Goal: Information Seeking & Learning: Learn about a topic

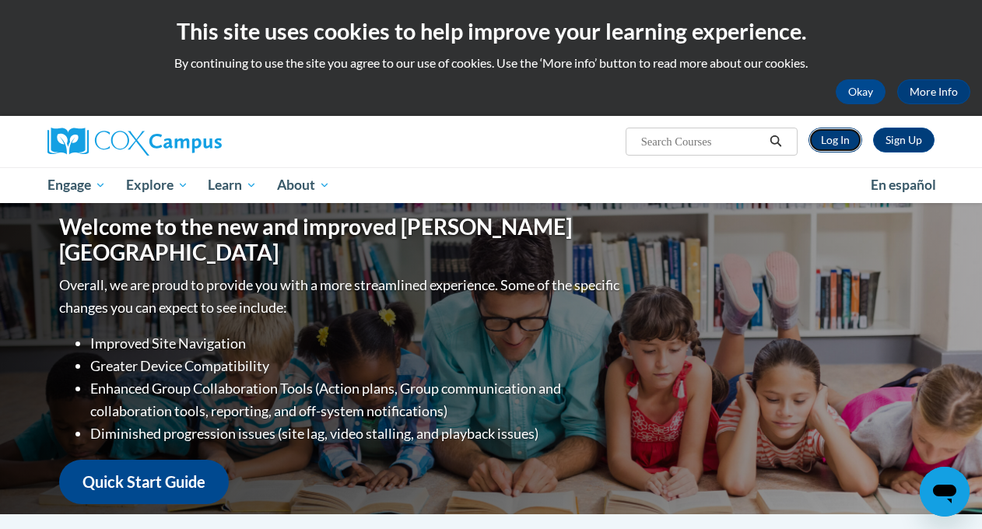
click at [828, 143] on link "Log In" at bounding box center [836, 140] width 54 height 25
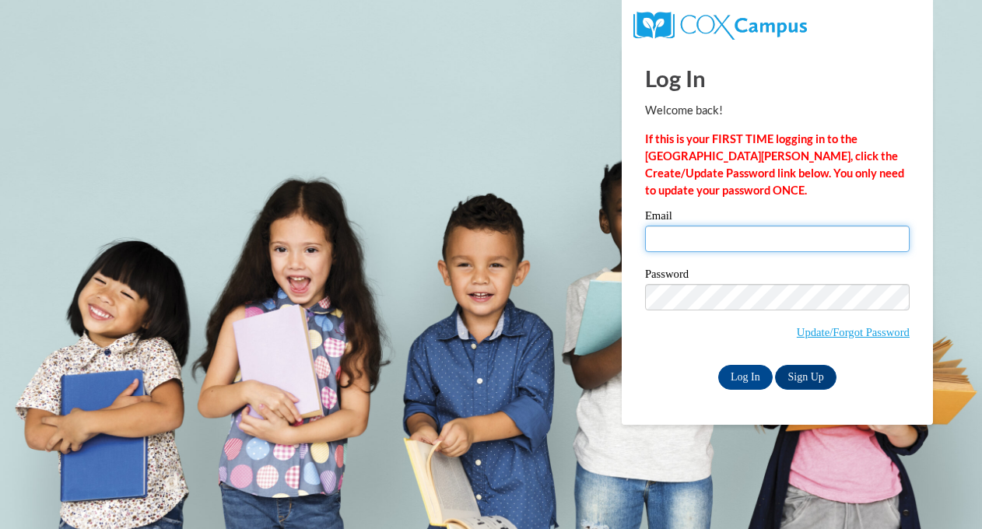
click at [673, 234] on input "Email" at bounding box center [777, 239] width 265 height 26
click at [683, 234] on input "Email" at bounding box center [777, 239] width 265 height 26
type input "[EMAIL_ADDRESS][DOMAIN_NAME]"
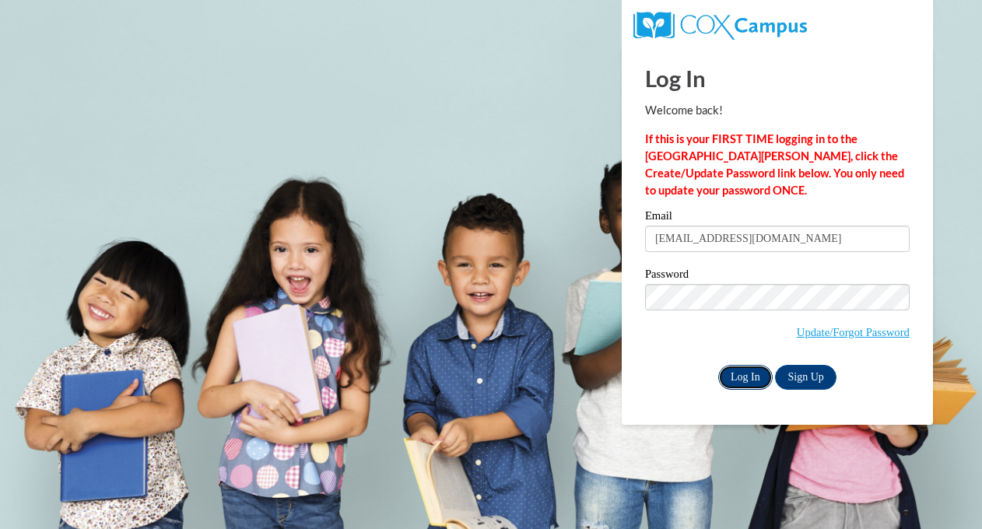
click at [742, 381] on input "Log In" at bounding box center [745, 377] width 54 height 25
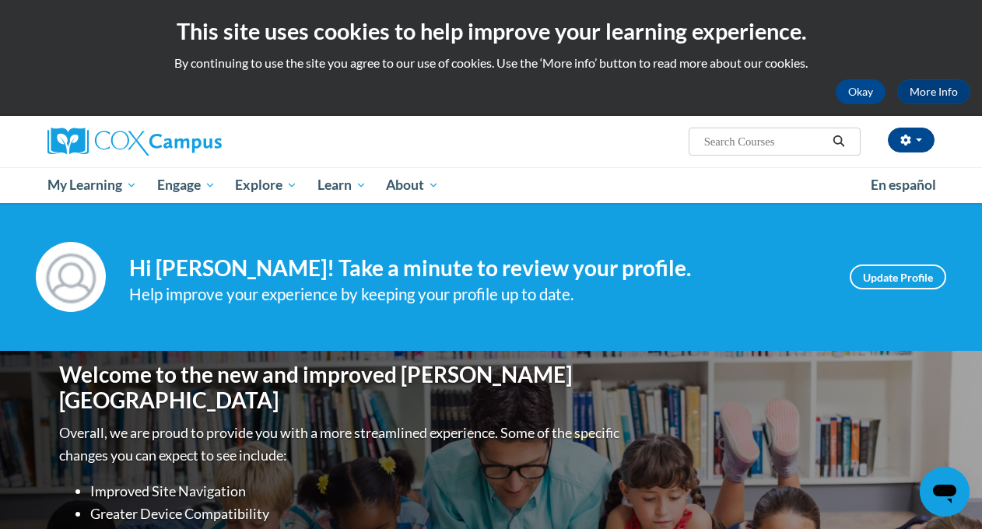
click at [719, 146] on input "Search..." at bounding box center [765, 141] width 125 height 19
type input "reading fluency"
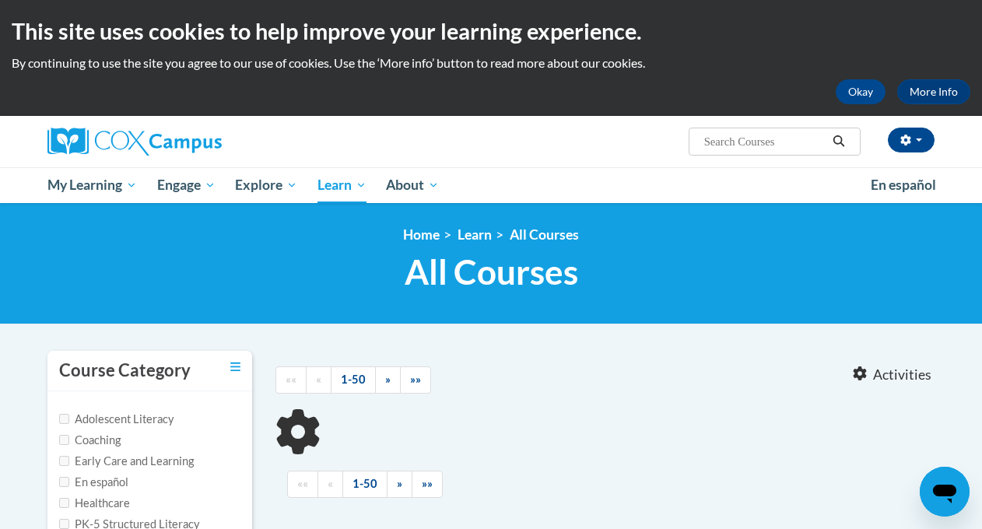
type input "reading fluency"
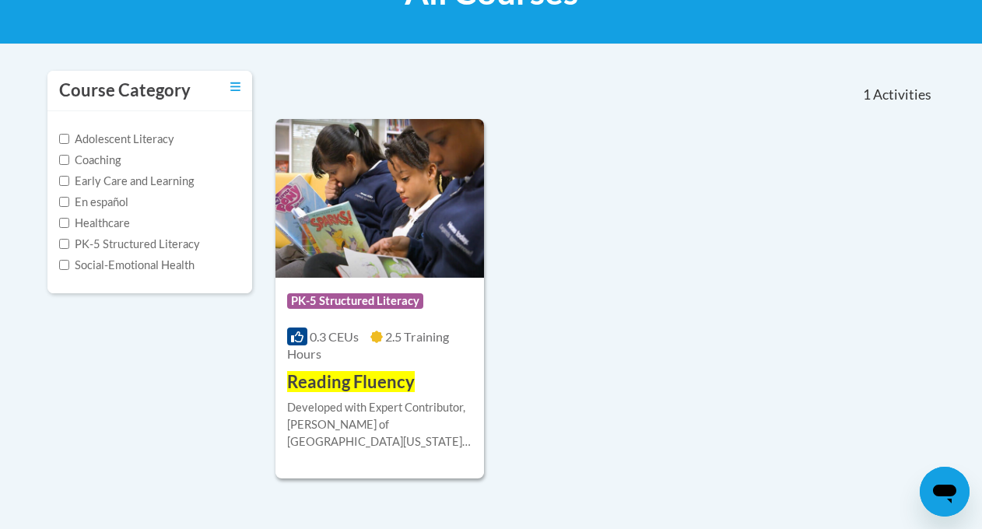
scroll to position [283, 0]
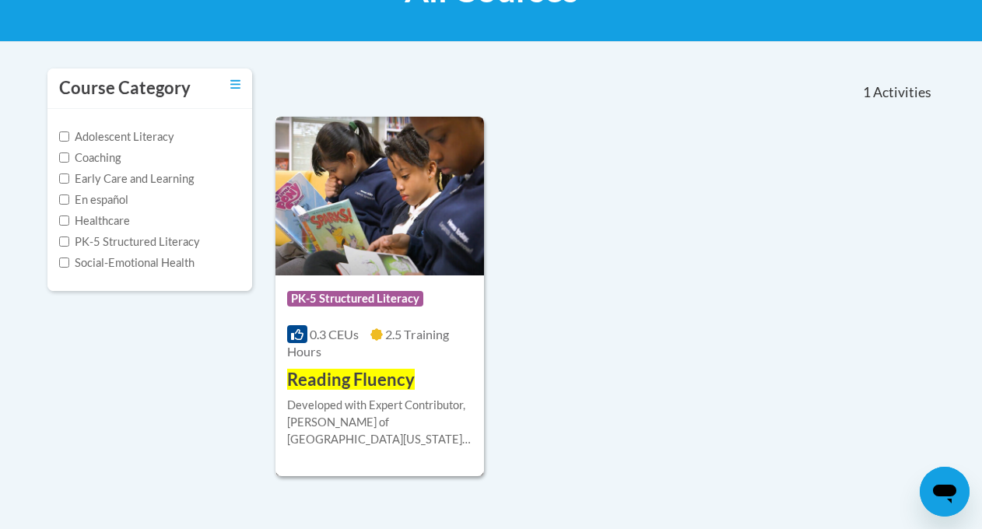
click at [373, 381] on span "Reading Fluency" at bounding box center [351, 379] width 128 height 21
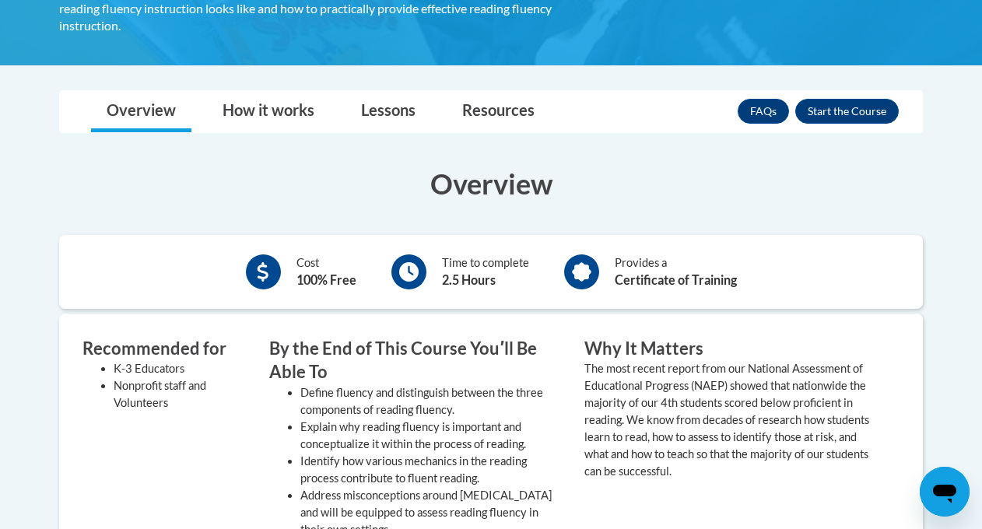
scroll to position [430, 0]
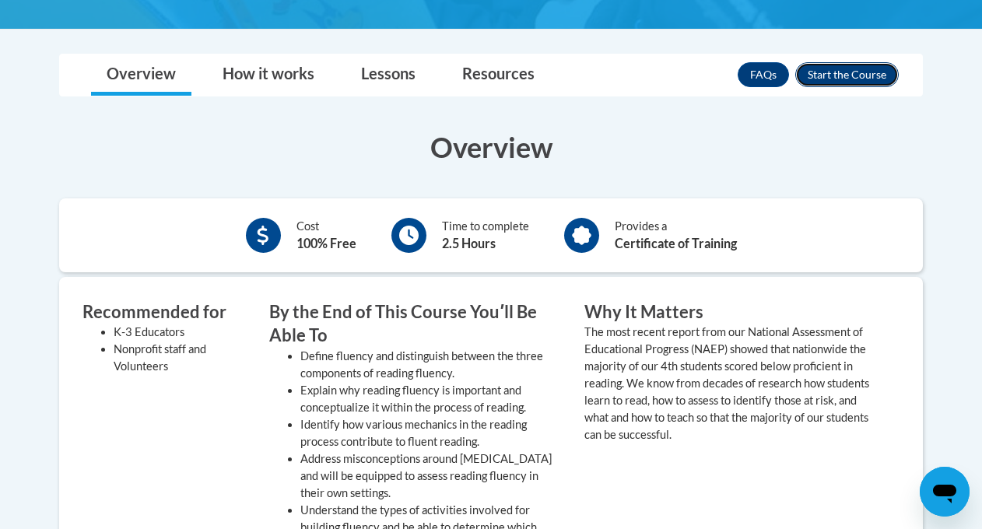
click at [834, 62] on button "Enroll" at bounding box center [847, 74] width 104 height 25
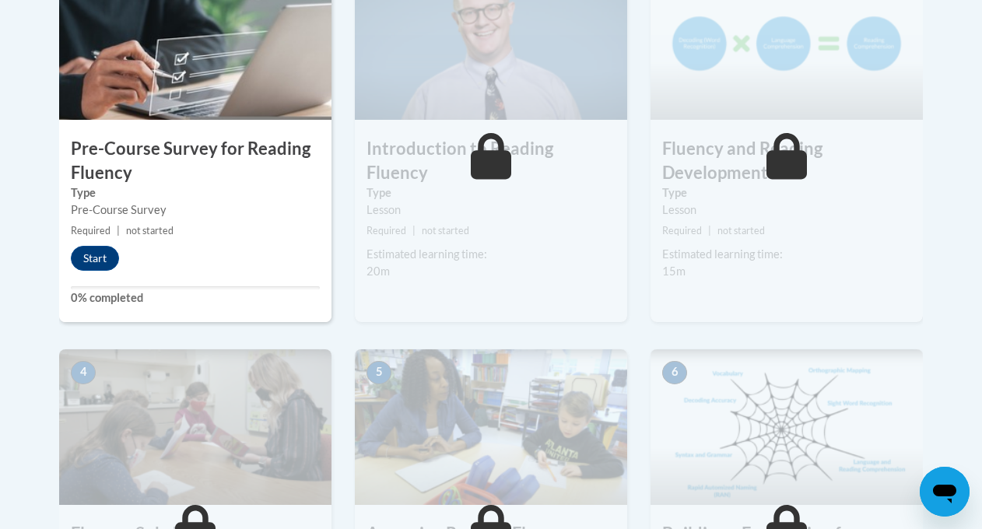
scroll to position [567, 0]
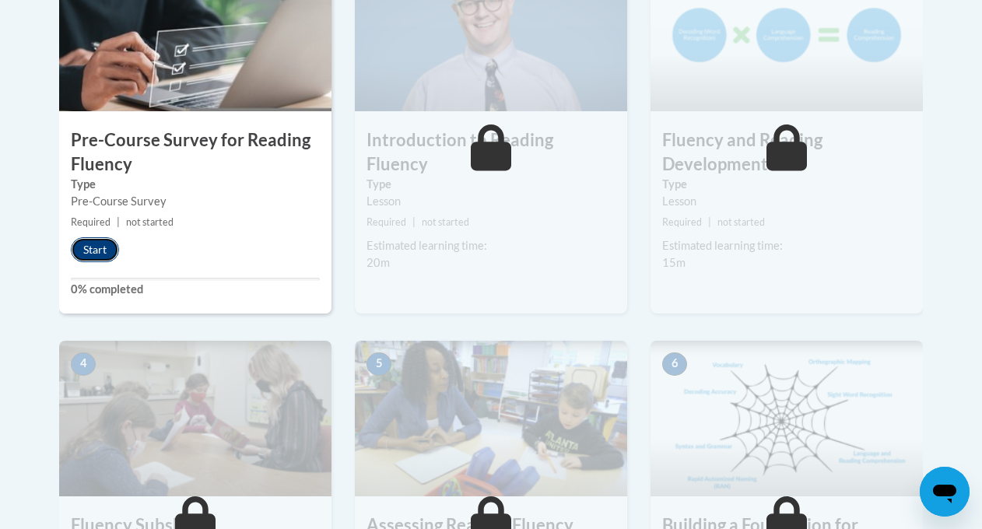
click at [102, 253] on button "Start" at bounding box center [95, 249] width 48 height 25
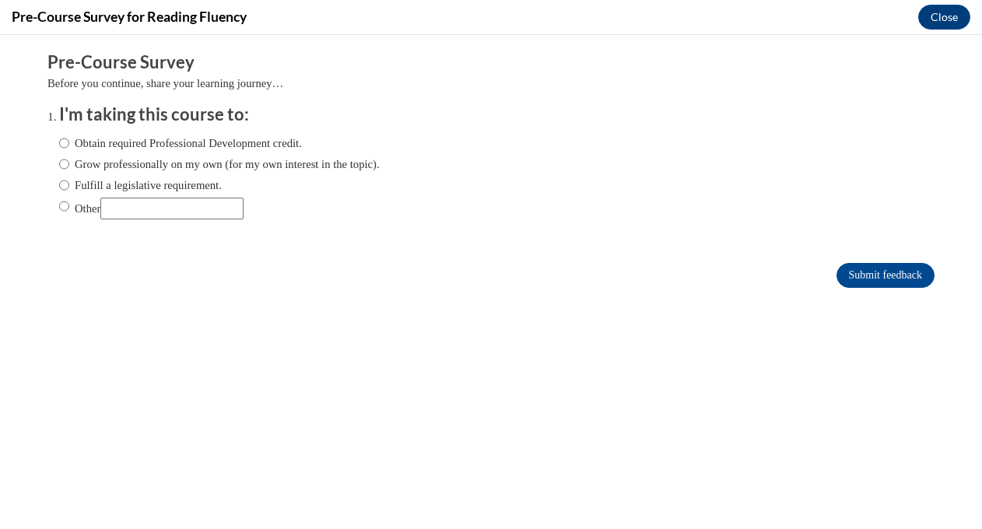
scroll to position [0, 0]
click at [68, 145] on input "Obtain required Professional Development credit." at bounding box center [64, 143] width 10 height 17
radio input "true"
click at [878, 279] on input "Submit feedback" at bounding box center [886, 275] width 98 height 25
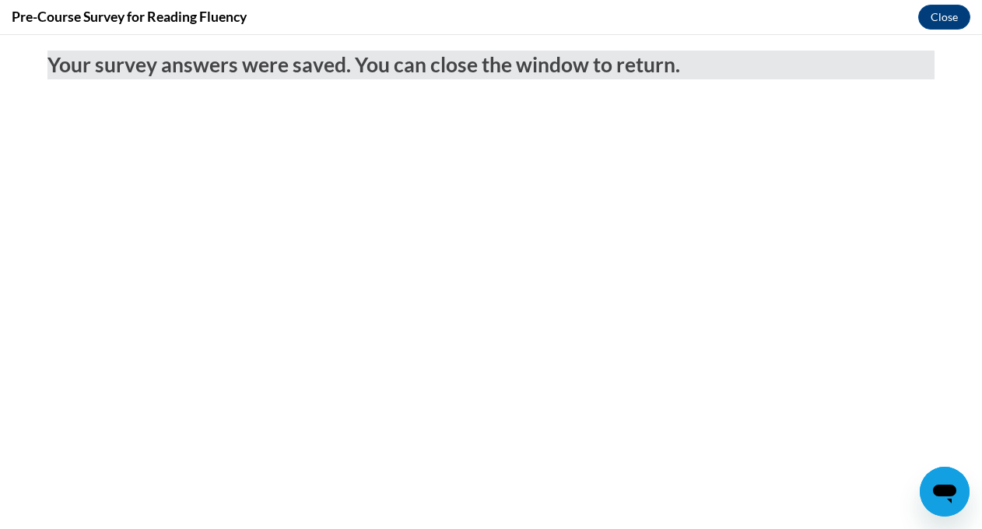
click at [939, 35] on iframe at bounding box center [491, 282] width 982 height 494
click at [939, 23] on button "Close" at bounding box center [944, 17] width 52 height 25
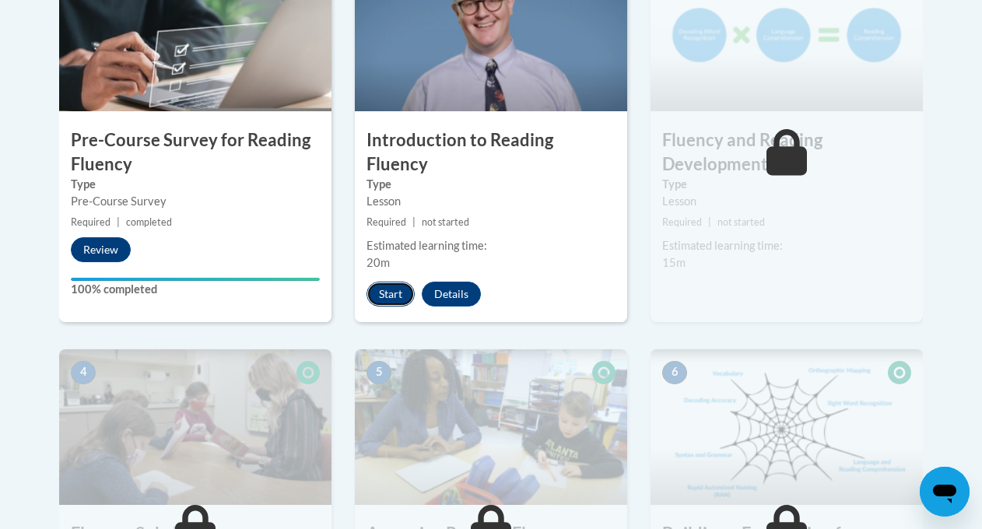
click at [379, 282] on button "Start" at bounding box center [391, 294] width 48 height 25
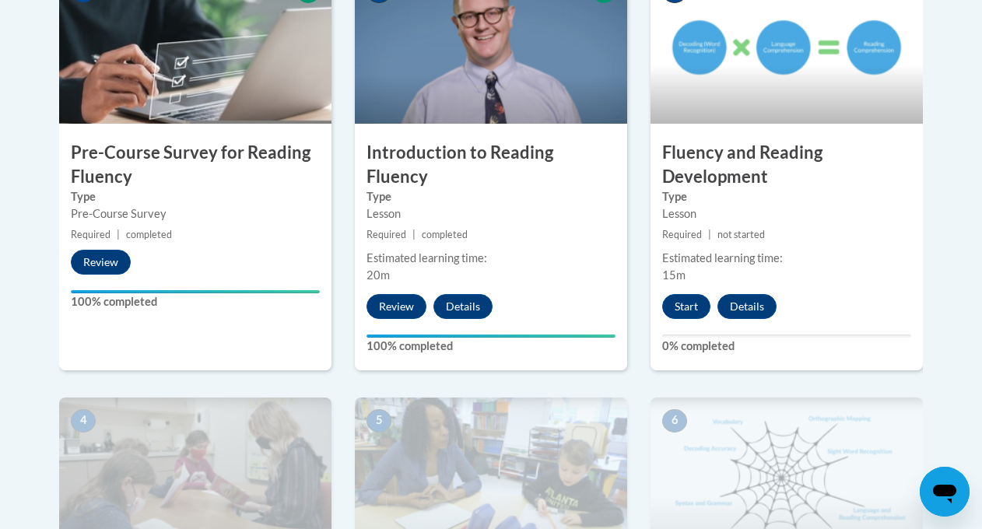
scroll to position [613, 0]
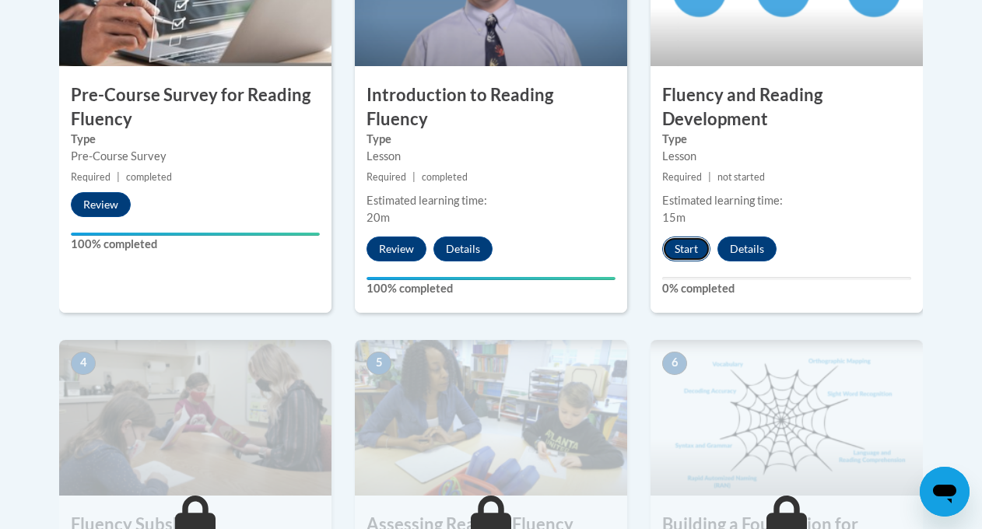
click at [686, 255] on button "Start" at bounding box center [686, 249] width 48 height 25
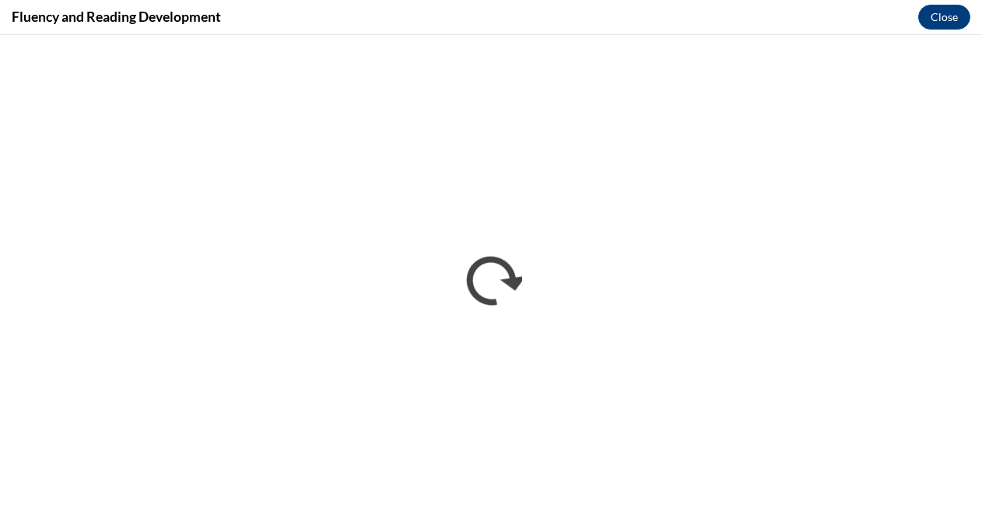
scroll to position [0, 0]
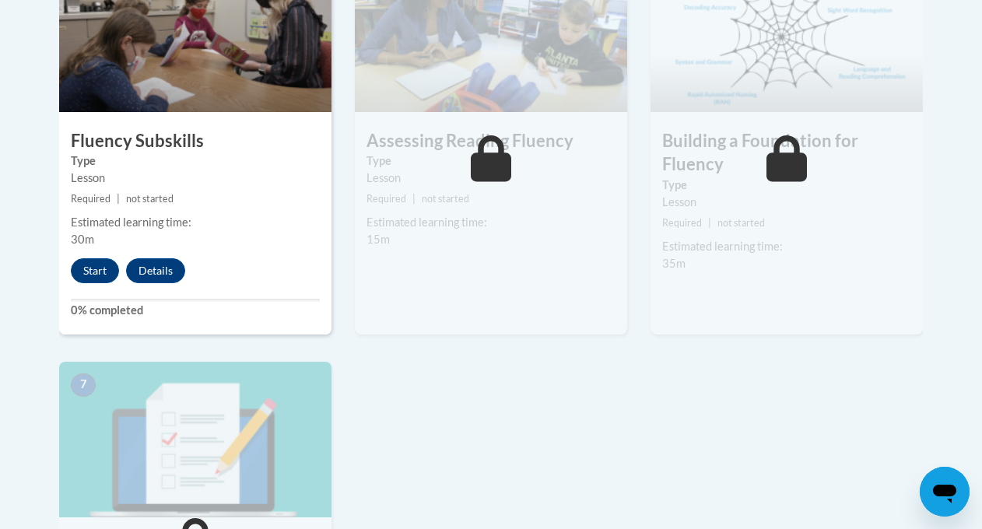
scroll to position [1002, 0]
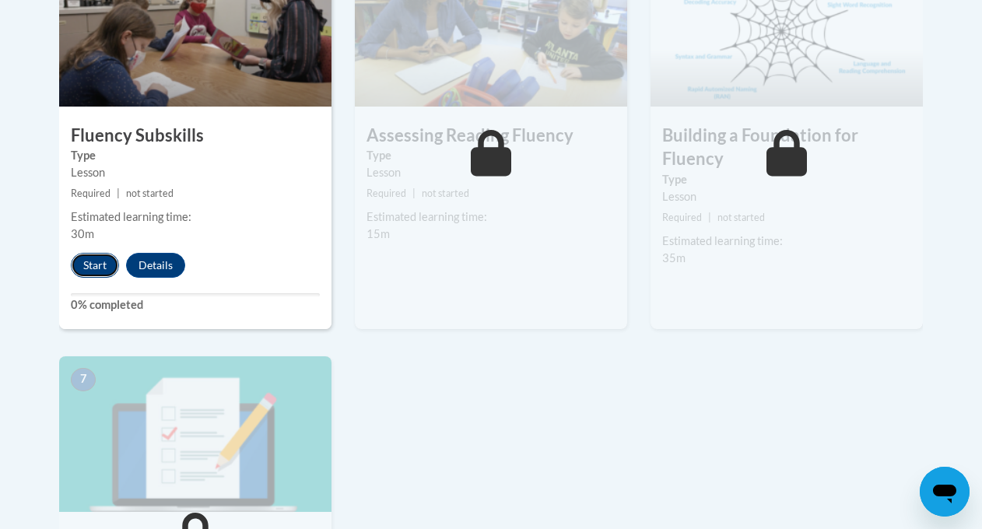
click at [96, 267] on button "Start" at bounding box center [95, 265] width 48 height 25
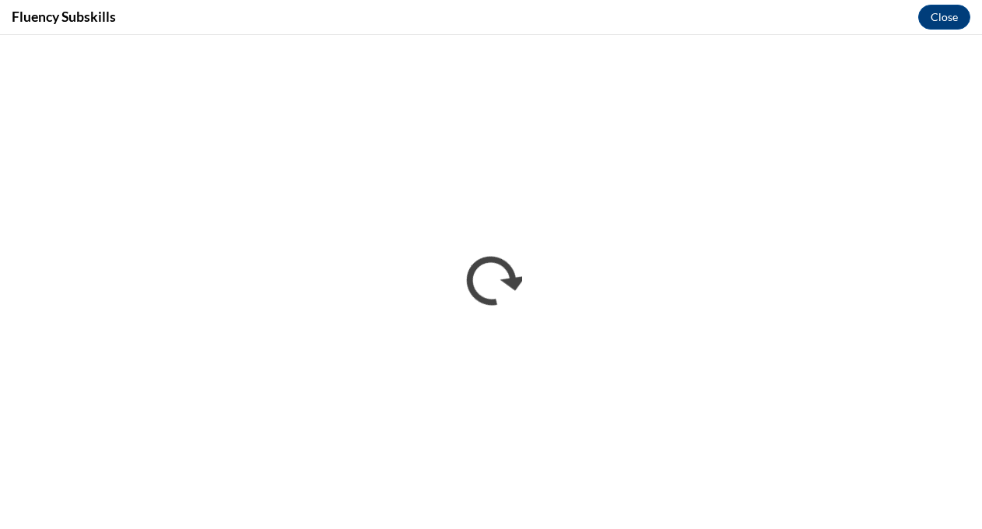
scroll to position [0, 0]
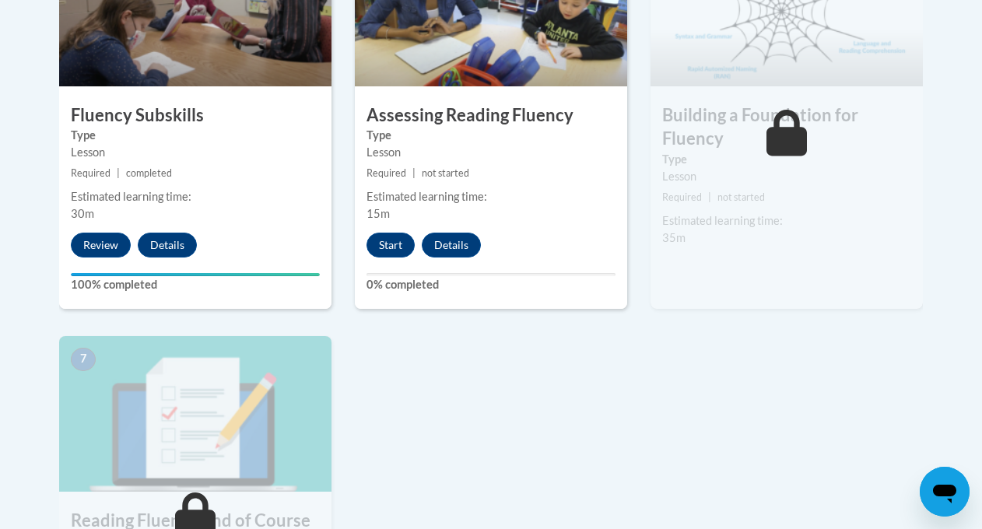
scroll to position [1023, 0]
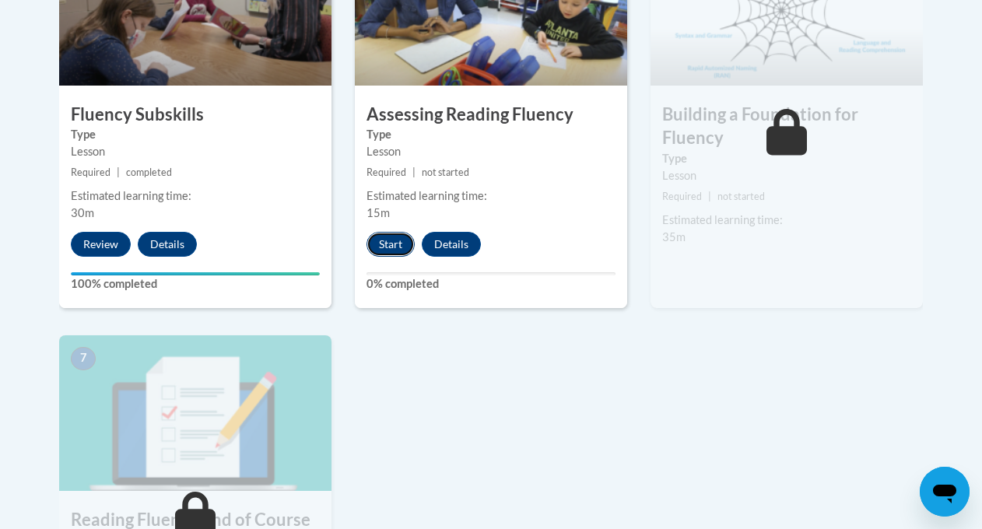
click at [391, 245] on button "Start" at bounding box center [391, 244] width 48 height 25
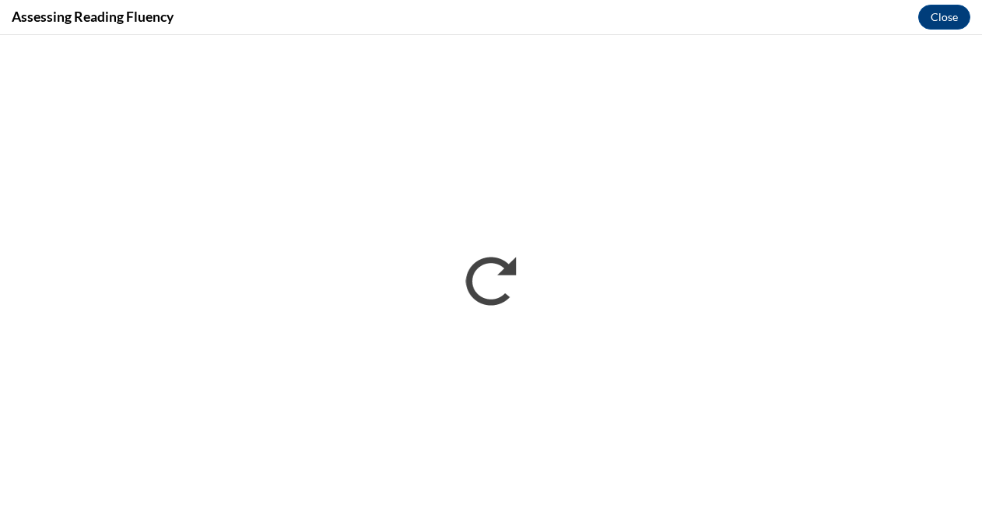
scroll to position [0, 0]
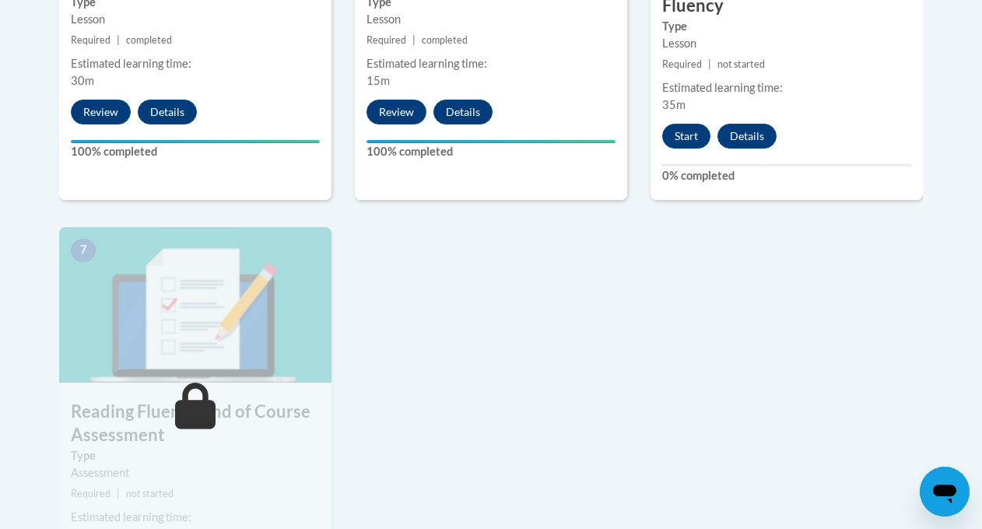
scroll to position [1193, 0]
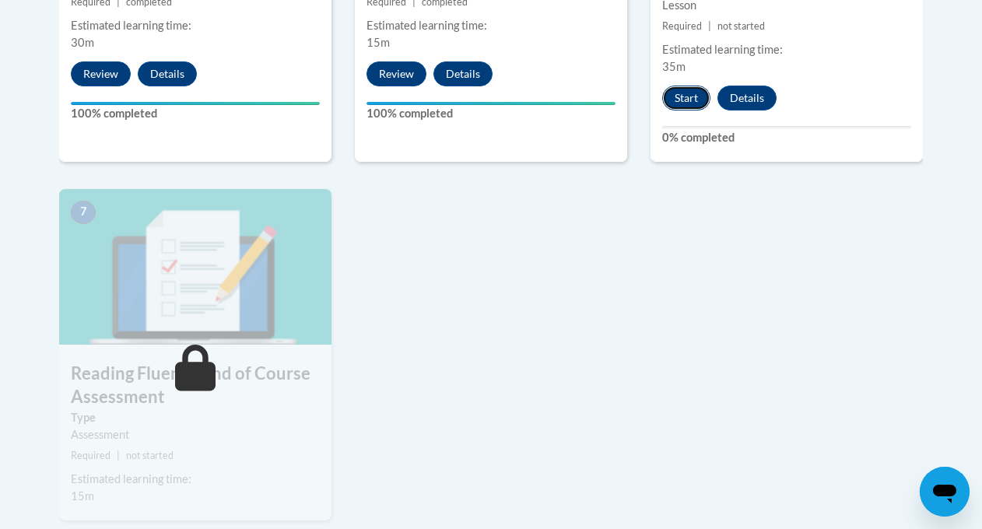
click at [688, 107] on button "Start" at bounding box center [686, 98] width 48 height 25
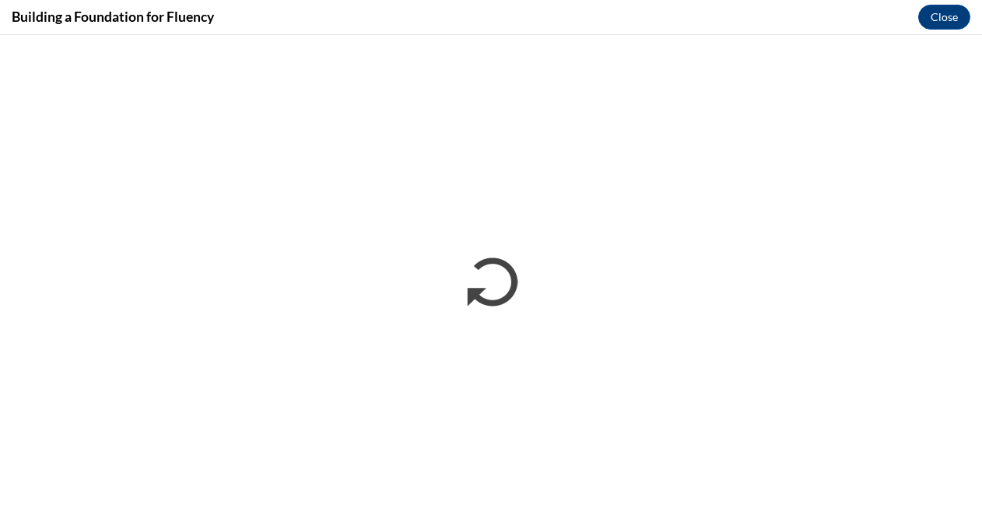
scroll to position [0, 0]
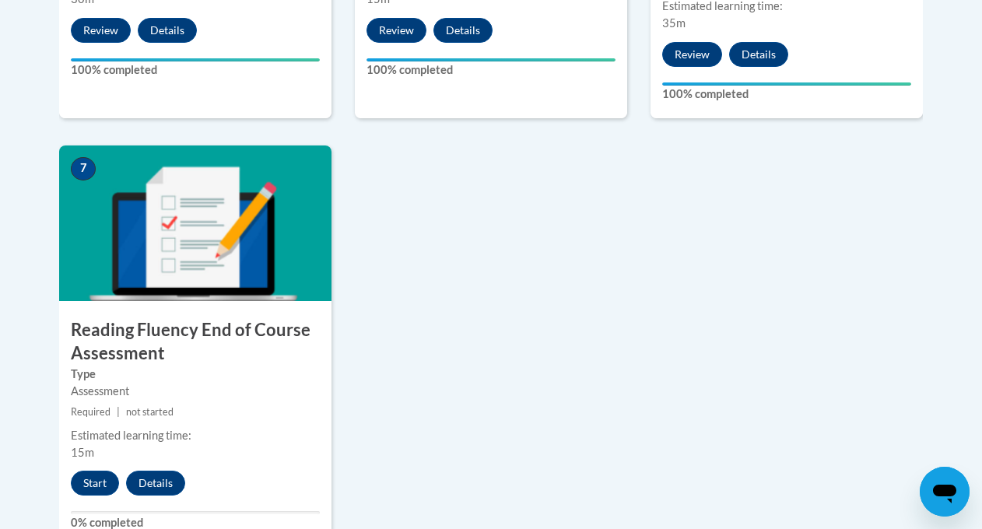
scroll to position [1280, 0]
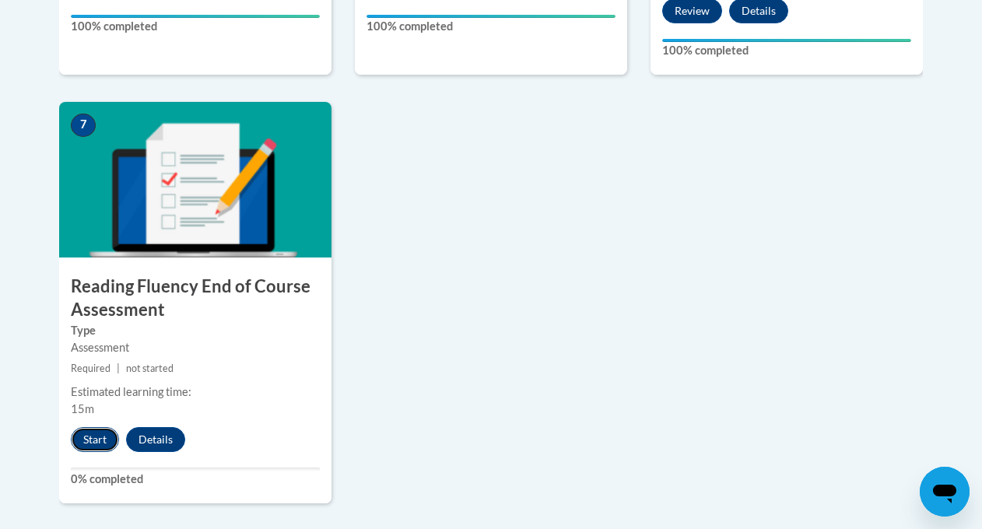
click at [86, 442] on button "Start" at bounding box center [95, 439] width 48 height 25
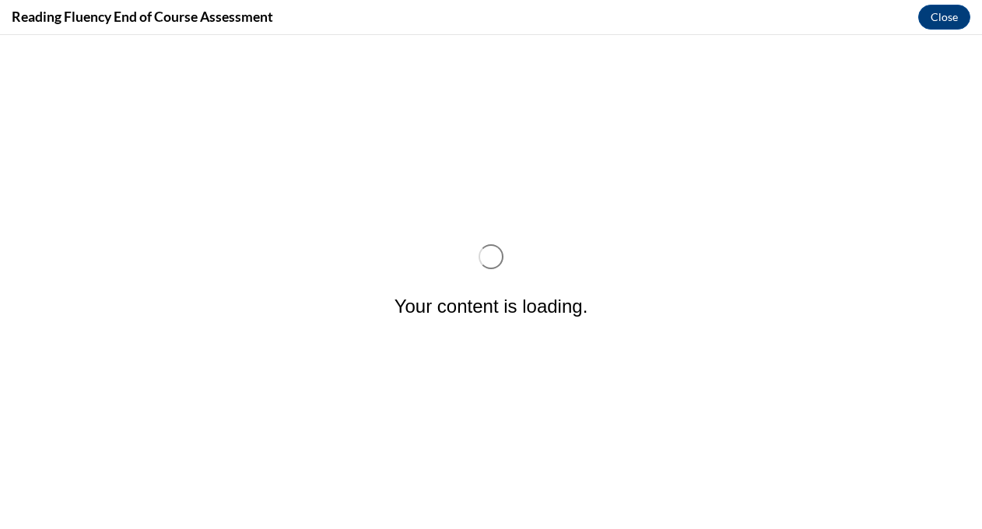
scroll to position [0, 0]
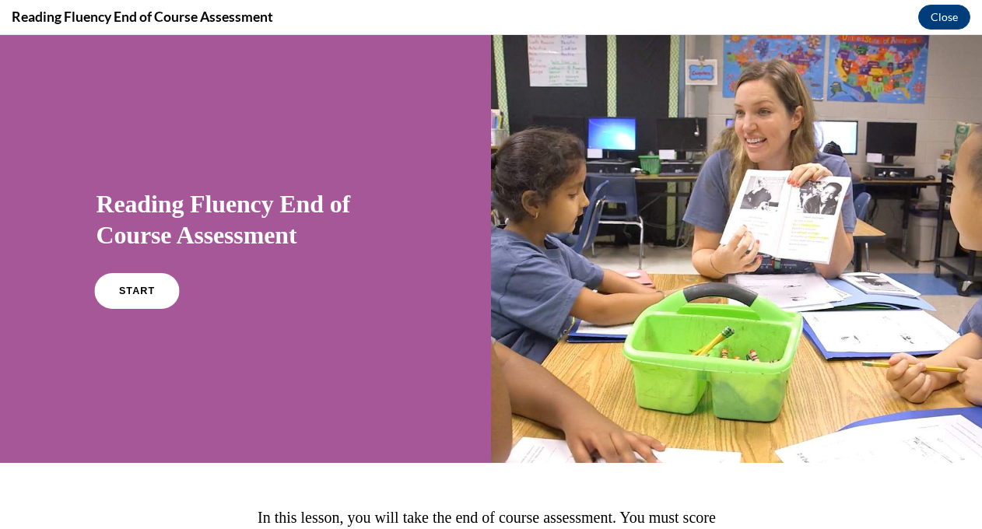
click at [136, 298] on link "START" at bounding box center [136, 291] width 85 height 36
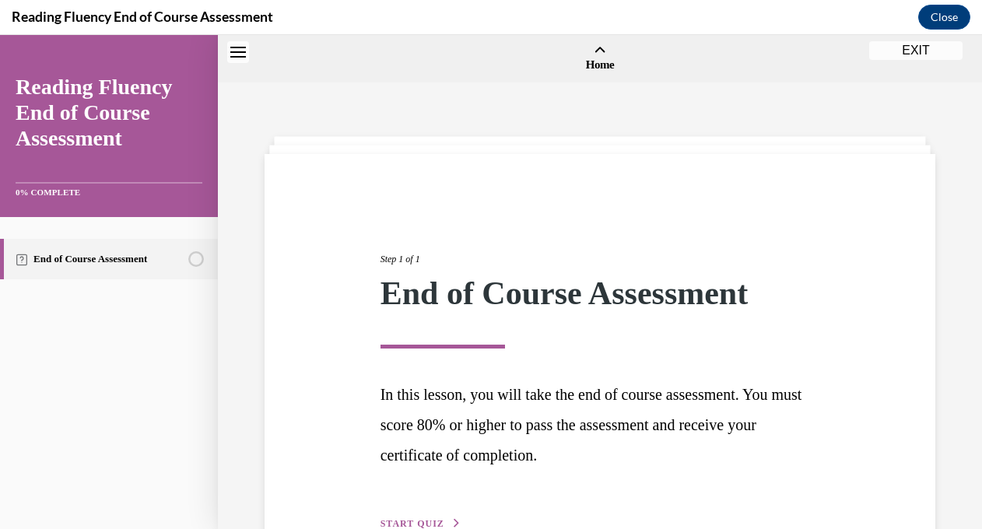
scroll to position [48, 0]
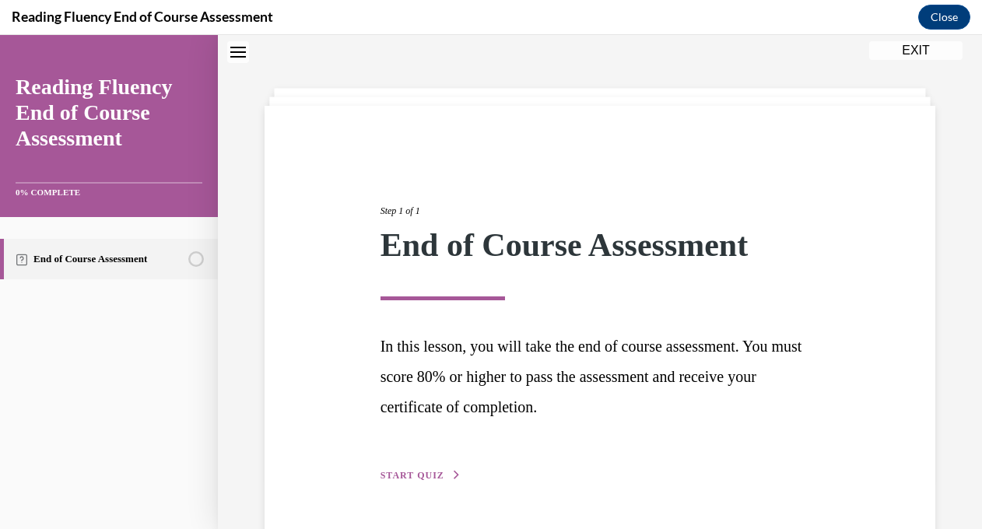
click at [407, 482] on button "START QUIZ" at bounding box center [421, 476] width 81 height 14
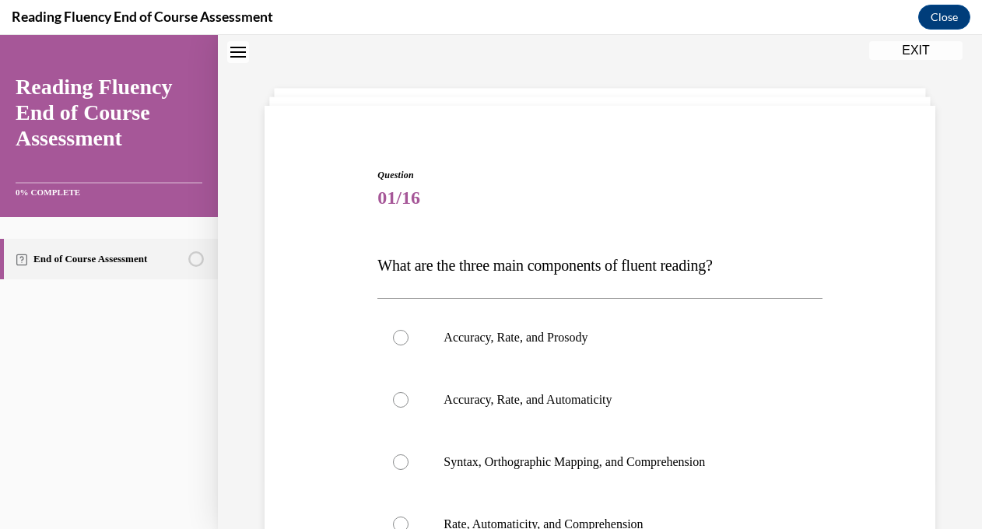
scroll to position [135, 0]
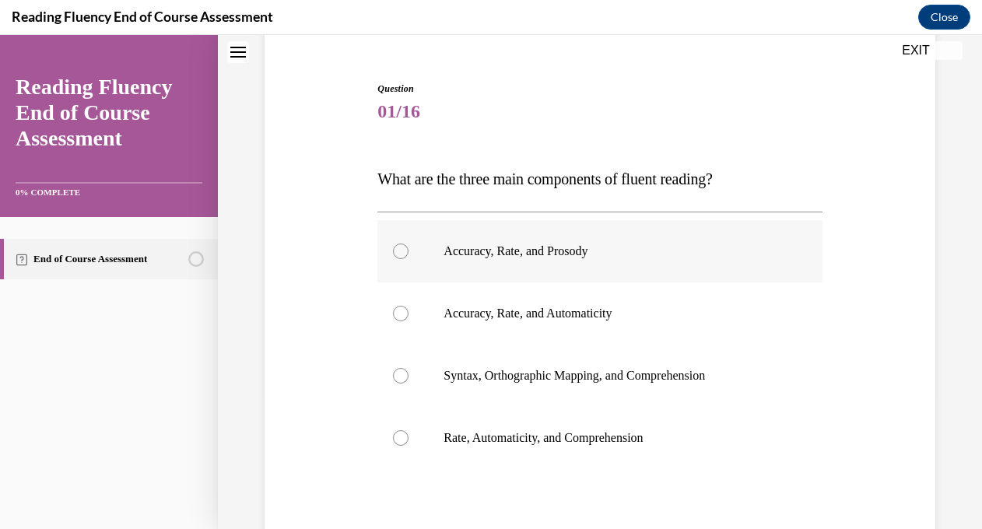
click at [400, 259] on label "Accuracy, Rate, and Prosody" at bounding box center [599, 251] width 444 height 62
click at [400, 259] on input "Accuracy, Rate, and Prosody" at bounding box center [401, 252] width 16 height 16
radio input "true"
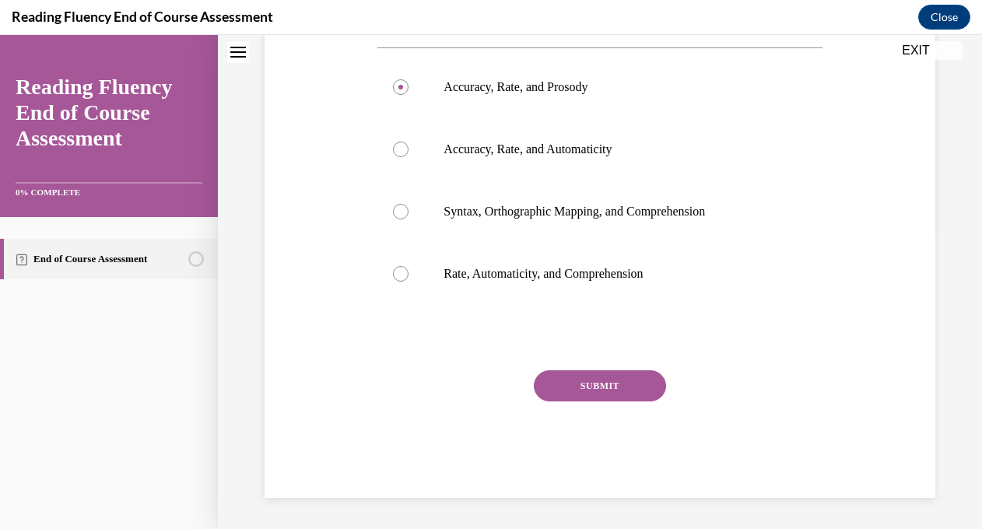
click at [583, 391] on button "SUBMIT" at bounding box center [600, 385] width 132 height 31
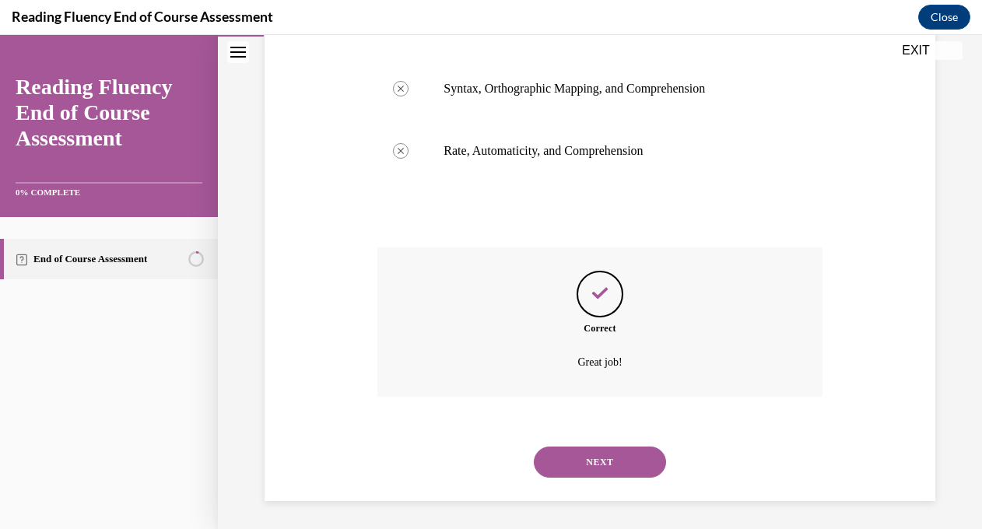
scroll to position [425, 0]
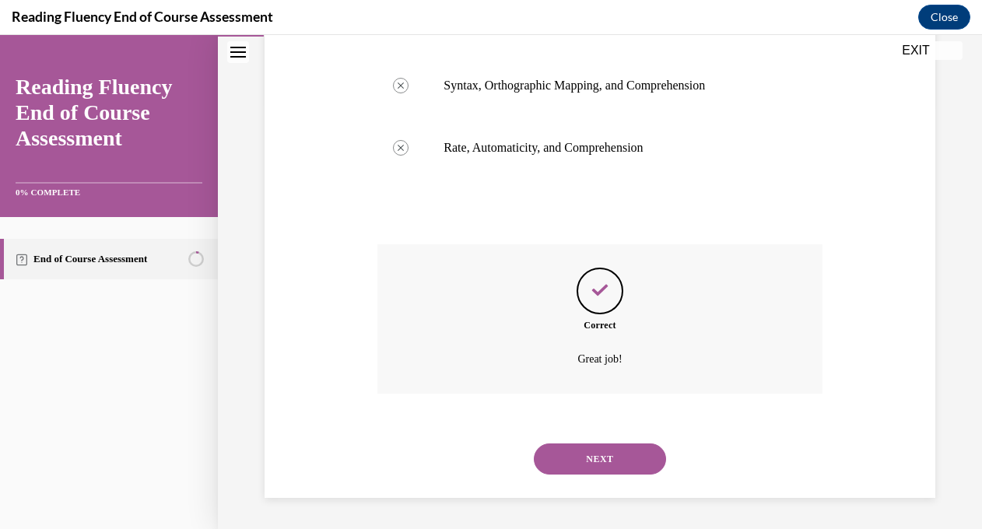
click at [612, 465] on button "NEXT" at bounding box center [600, 459] width 132 height 31
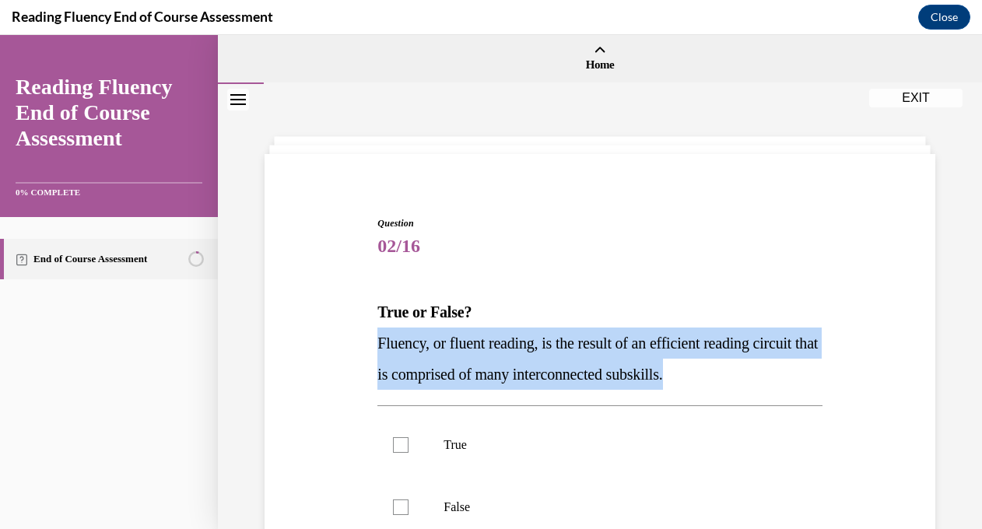
drag, startPoint x: 761, startPoint y: 381, endPoint x: 380, endPoint y: 349, distance: 382.6
click at [380, 349] on span "Fluency, or fluent reading, is the result of an efficient reading circuit that …" at bounding box center [597, 359] width 441 height 48
copy span "Fluency, or fluent reading, is the result of an efficient reading circuit that …"
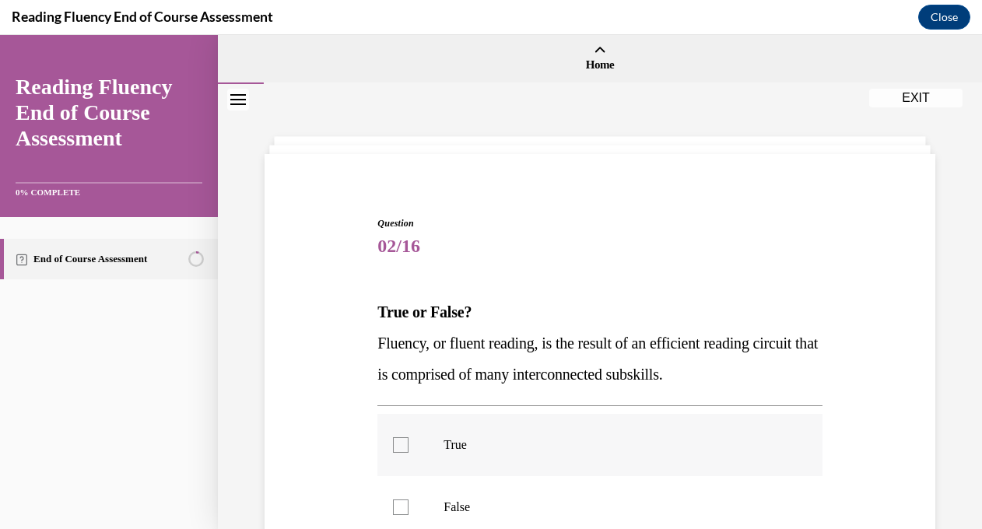
click at [401, 446] on div at bounding box center [401, 445] width 16 height 16
click at [401, 446] on input "True" at bounding box center [401, 445] width 16 height 16
checkbox input "true"
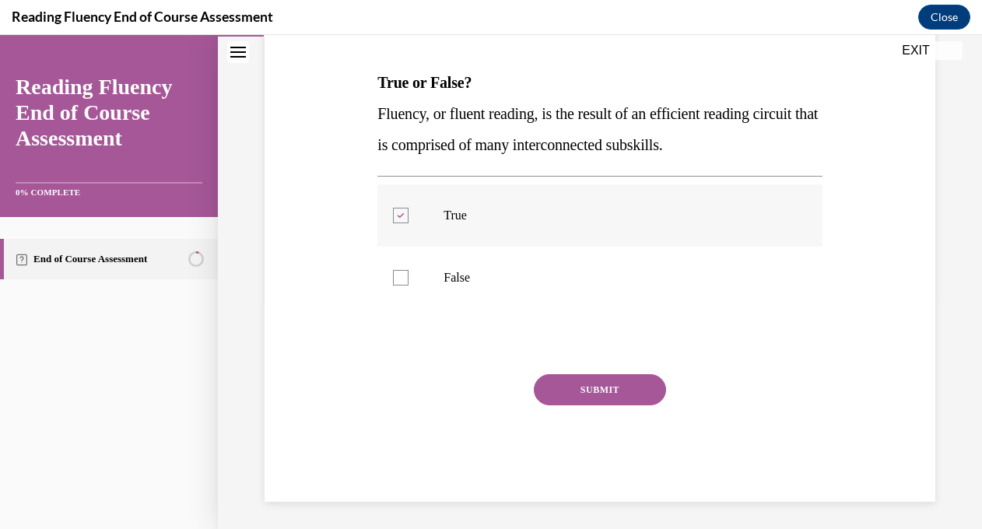
scroll to position [233, 0]
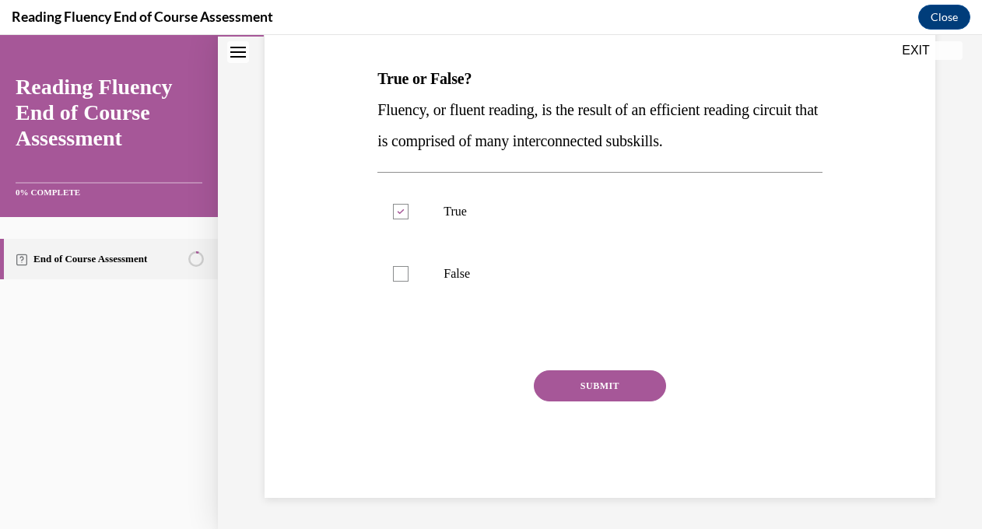
click at [614, 386] on button "SUBMIT" at bounding box center [600, 385] width 132 height 31
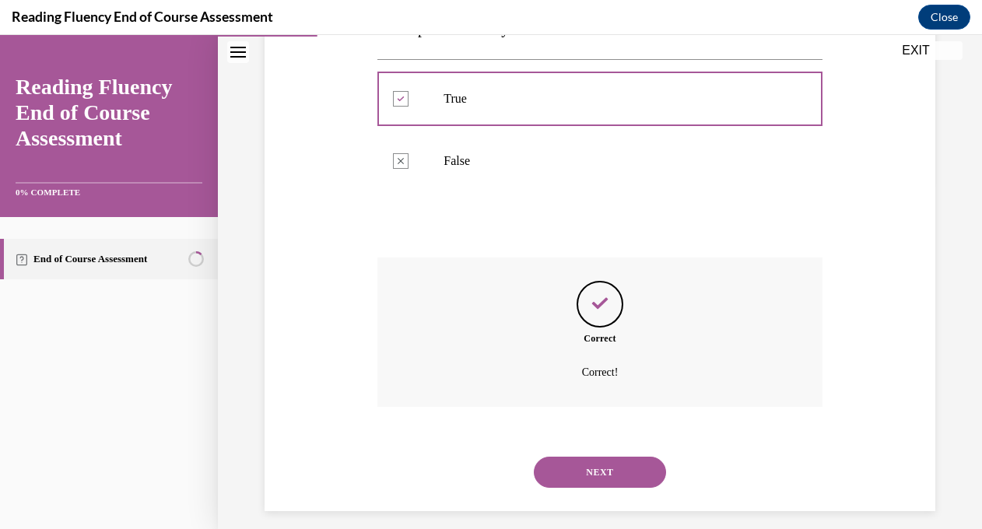
scroll to position [360, 0]
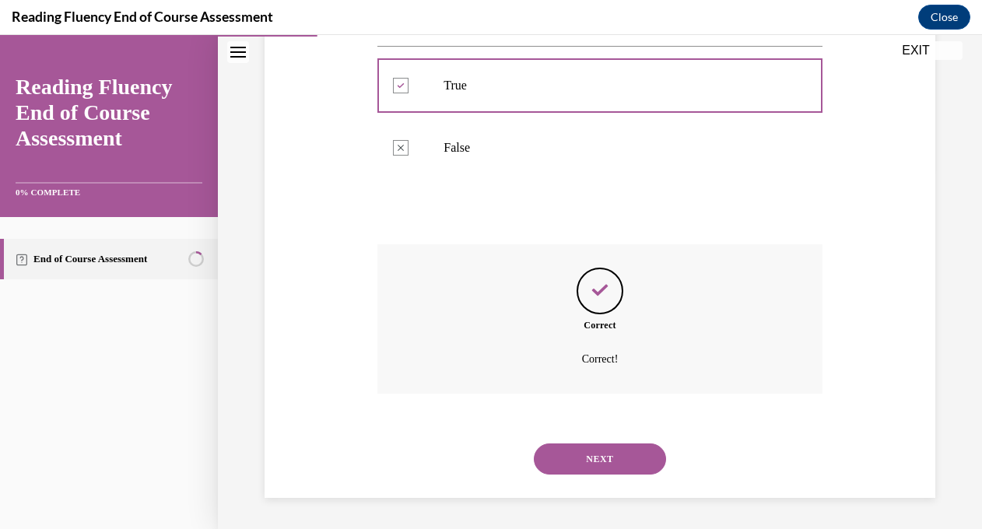
click at [614, 464] on button "NEXT" at bounding box center [600, 459] width 132 height 31
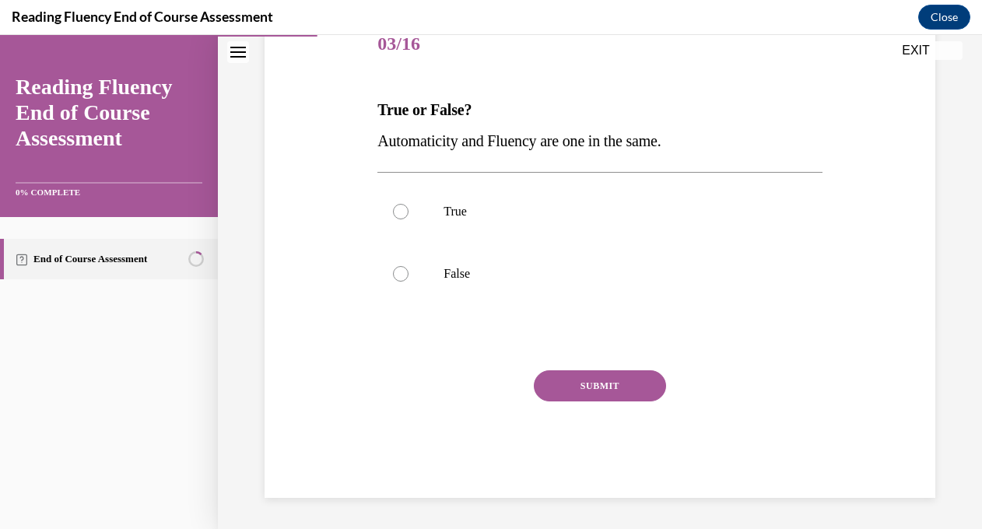
scroll to position [173, 0]
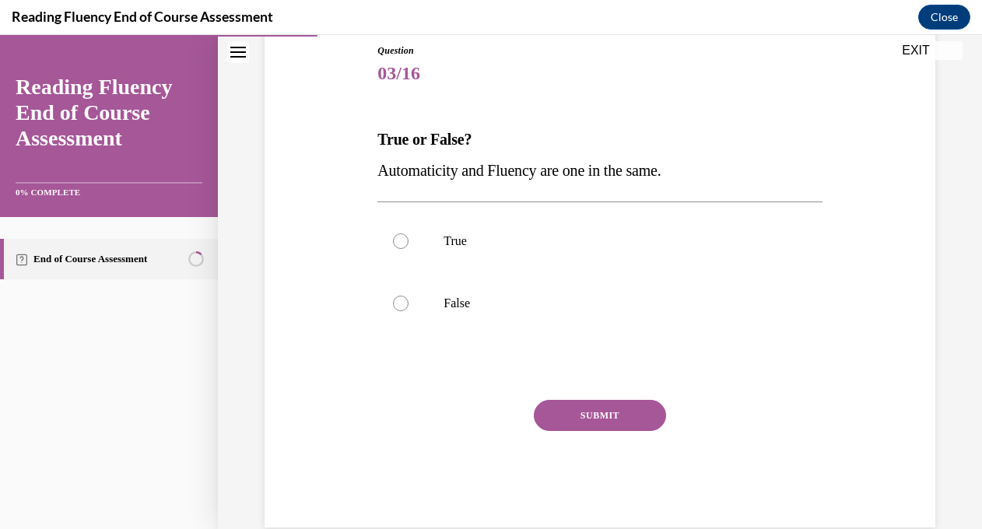
drag, startPoint x: 688, startPoint y: 176, endPoint x: 378, endPoint y: 169, distance: 309.9
click at [378, 169] on span "Automaticity and Fluency are one in the same." at bounding box center [518, 170] width 283 height 17
copy span "Automaticity and Fluency are one in the same."
click at [400, 300] on div at bounding box center [401, 304] width 16 height 16
click at [400, 300] on input "False" at bounding box center [401, 304] width 16 height 16
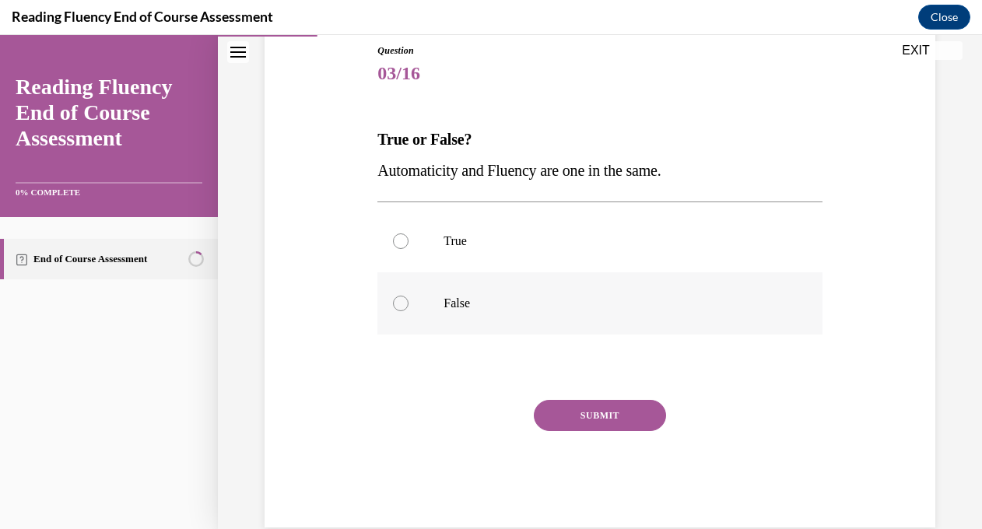
radio input "true"
click at [591, 416] on button "SUBMIT" at bounding box center [600, 415] width 132 height 31
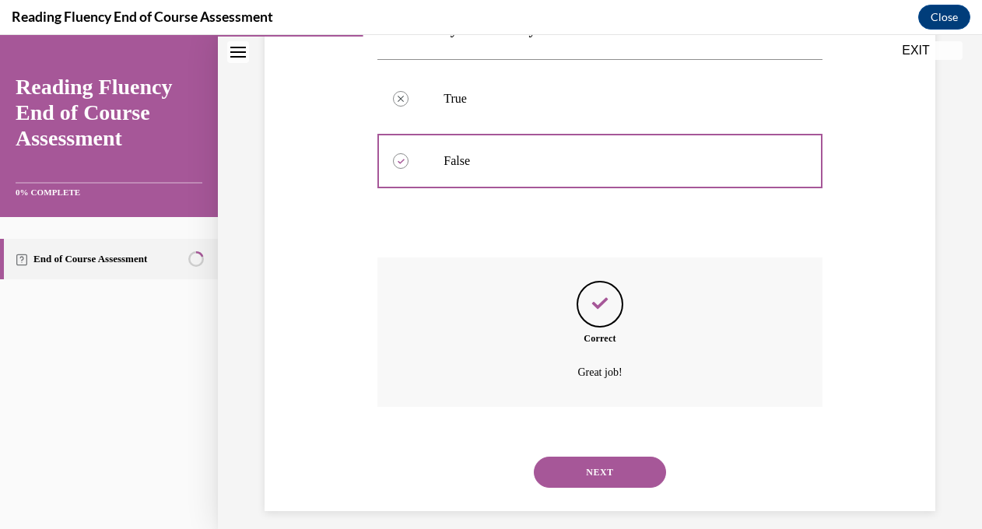
scroll to position [328, 0]
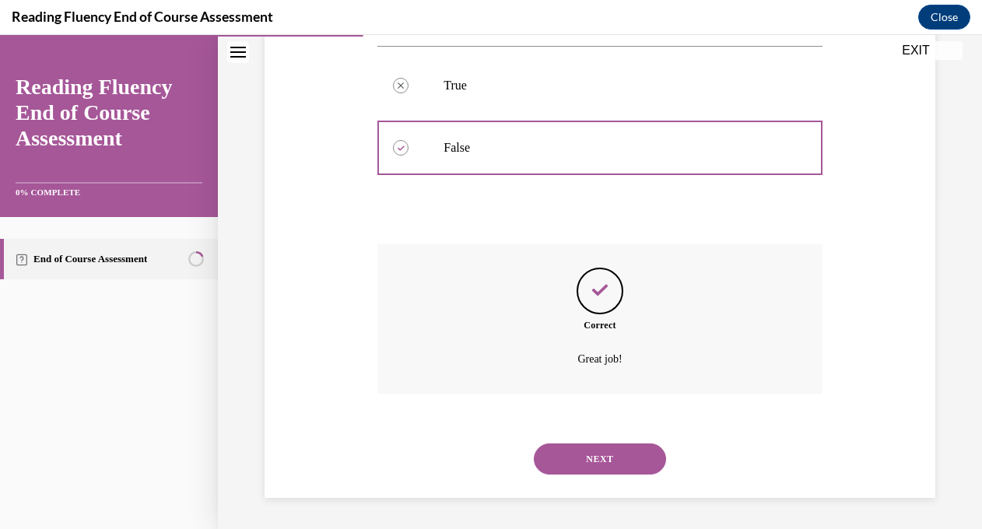
click at [606, 457] on button "NEXT" at bounding box center [600, 459] width 132 height 31
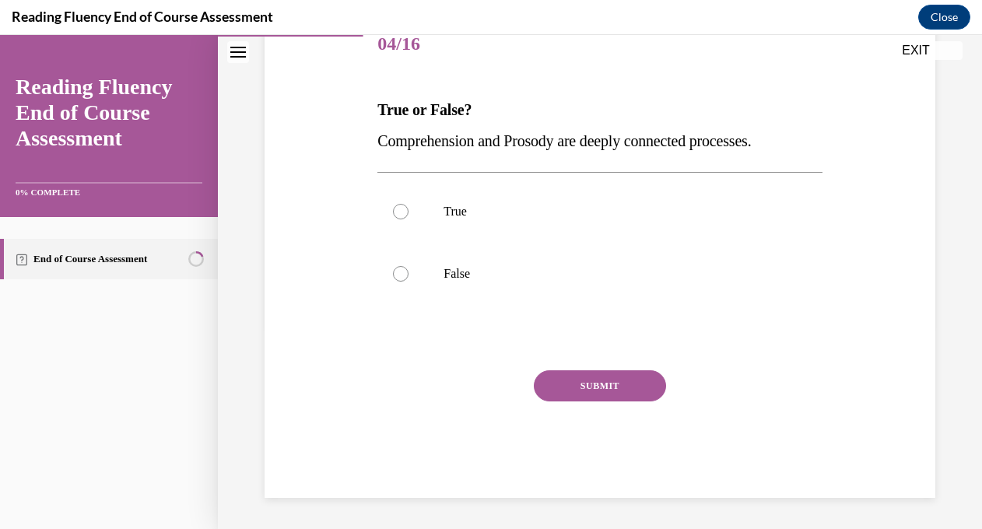
scroll to position [173, 0]
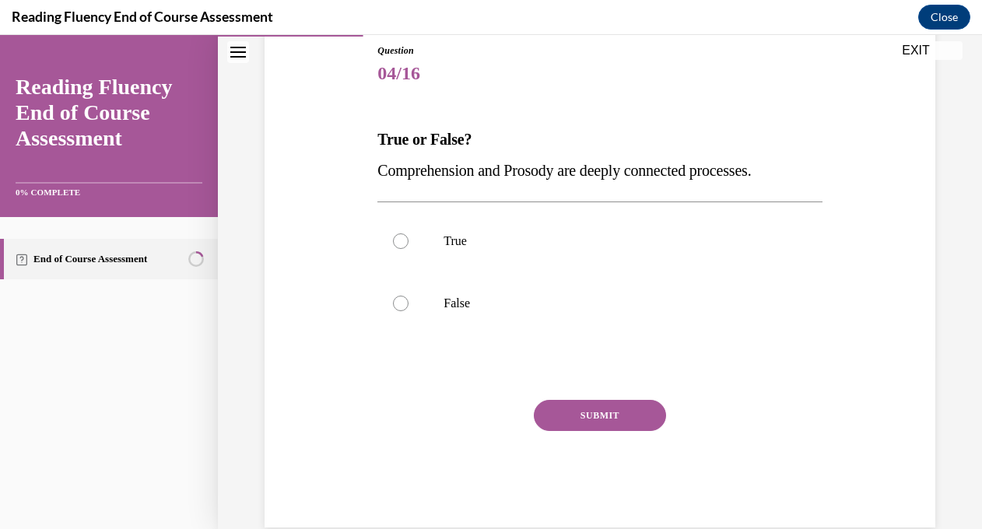
click at [751, 174] on span "Comprehension and Prosody are deeply connected processes." at bounding box center [564, 170] width 374 height 17
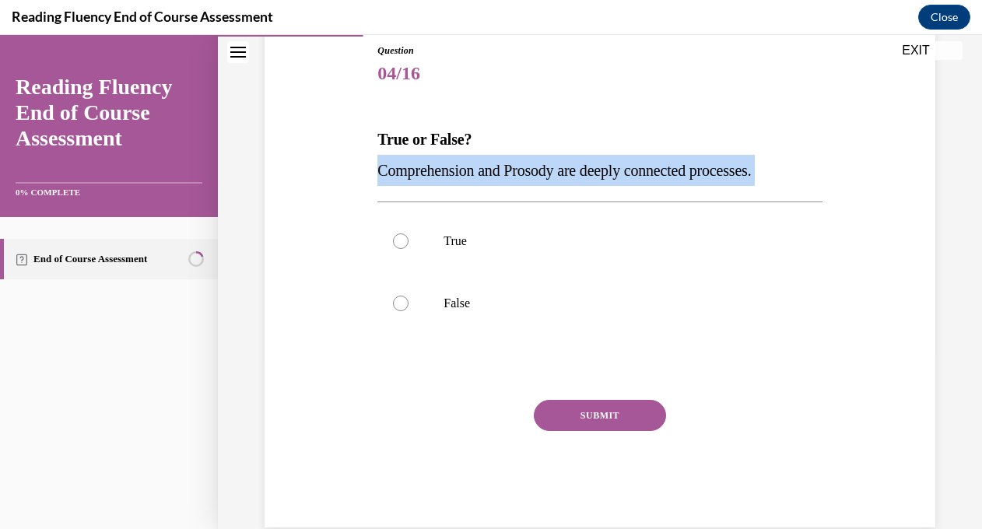
drag, startPoint x: 792, startPoint y: 174, endPoint x: 385, endPoint y: 169, distance: 406.3
click at [385, 169] on span "Comprehension and Prosody are deeply connected processes." at bounding box center [564, 170] width 374 height 17
copy p "Comprehension and Prosody are deeply connected processes."
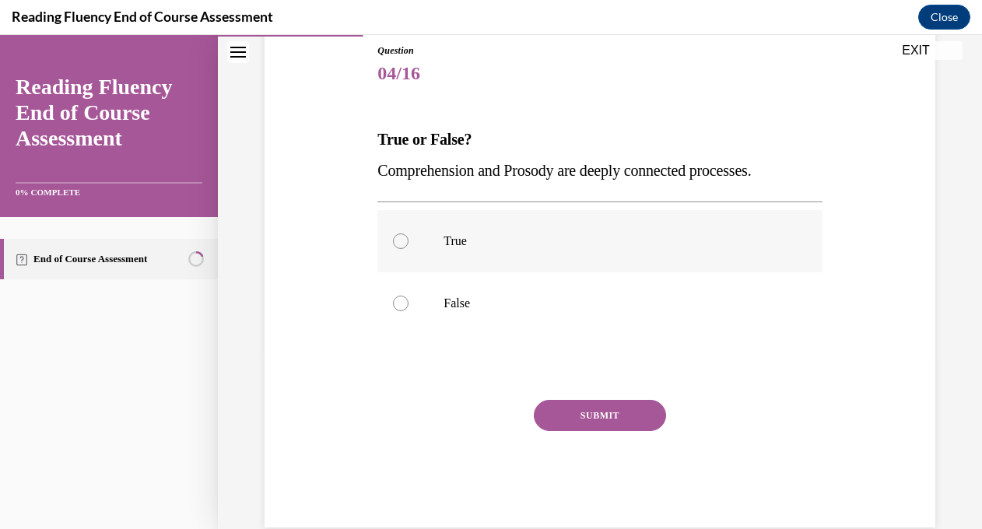
click at [406, 246] on label "True" at bounding box center [599, 241] width 444 height 62
click at [406, 246] on input "True" at bounding box center [401, 241] width 16 height 16
radio input "true"
click at [602, 420] on button "SUBMIT" at bounding box center [600, 415] width 132 height 31
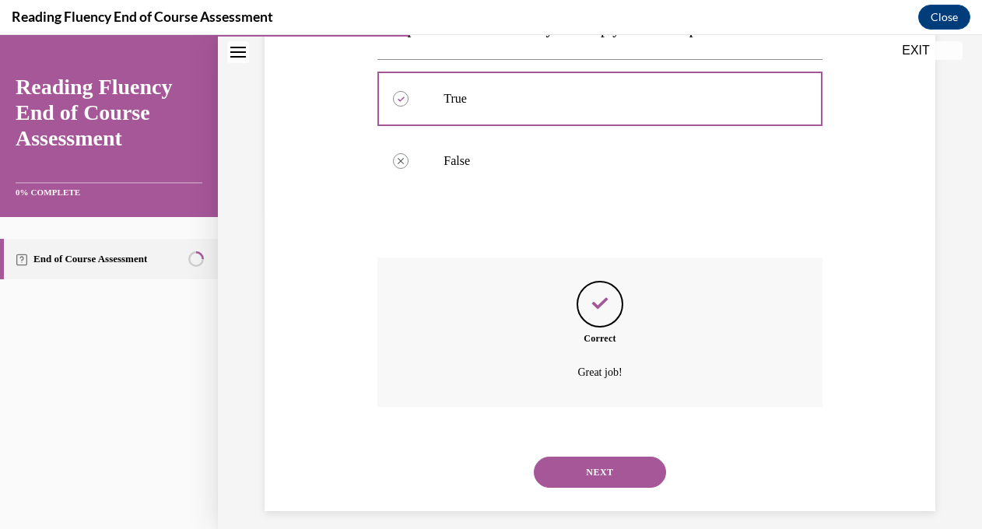
scroll to position [328, 0]
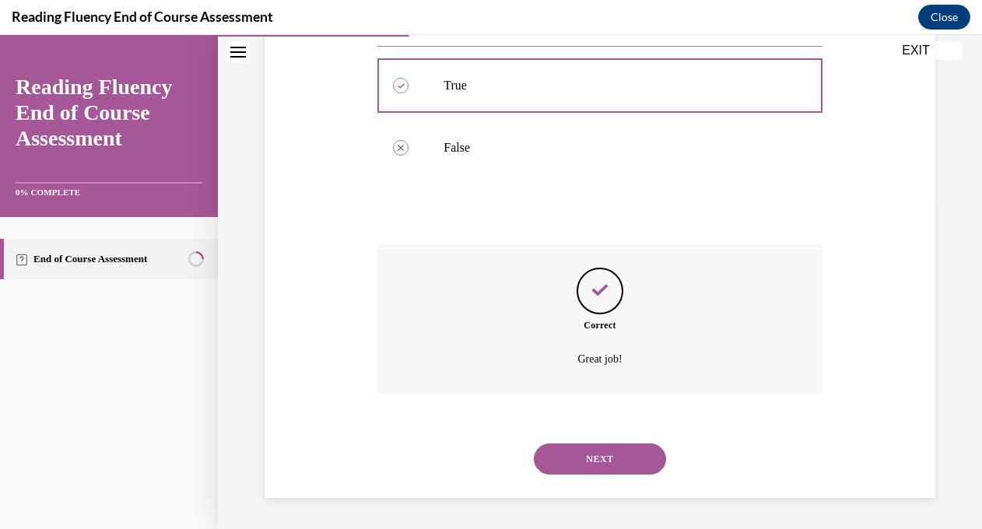
click at [592, 457] on button "NEXT" at bounding box center [600, 459] width 132 height 31
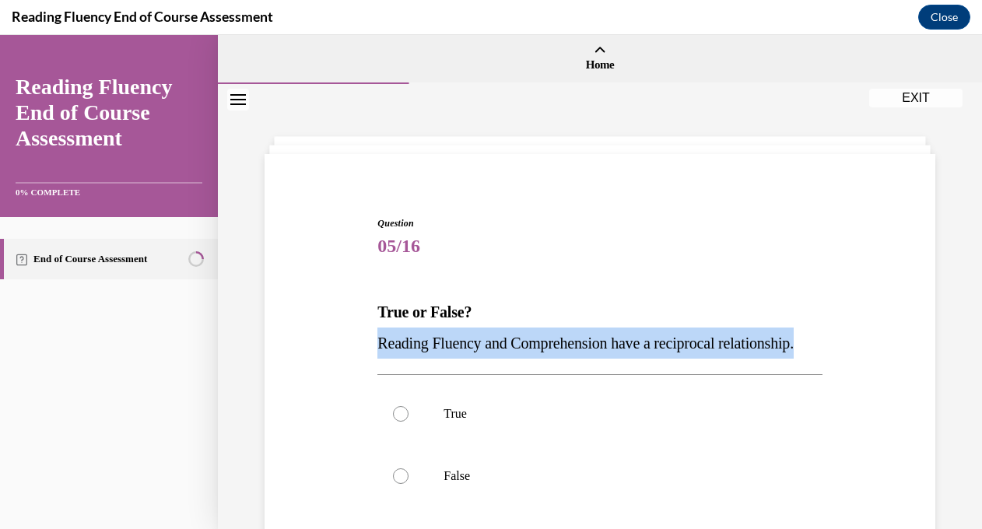
drag, startPoint x: 458, startPoint y: 375, endPoint x: 380, endPoint y: 342, distance: 85.1
click at [380, 342] on span "Reading Fluency and Comprehension have a reciprocal relationship." at bounding box center [585, 343] width 416 height 17
copy span "Reading Fluency and Comprehension have a reciprocal relationship."
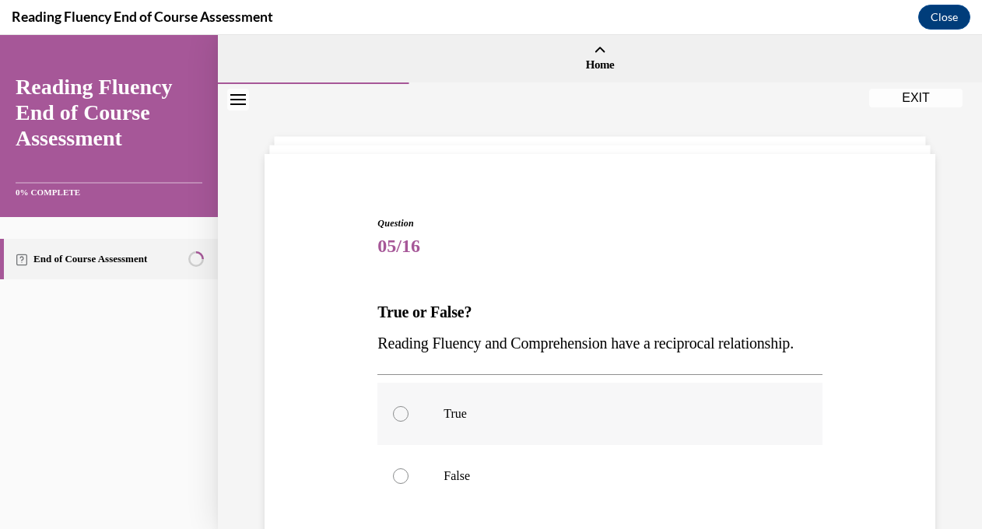
click at [399, 422] on div at bounding box center [401, 414] width 16 height 16
click at [399, 422] on input "True" at bounding box center [401, 414] width 16 height 16
radio input "true"
click at [400, 416] on circle at bounding box center [401, 414] width 5 height 5
click at [400, 422] on input "True" at bounding box center [401, 414] width 16 height 16
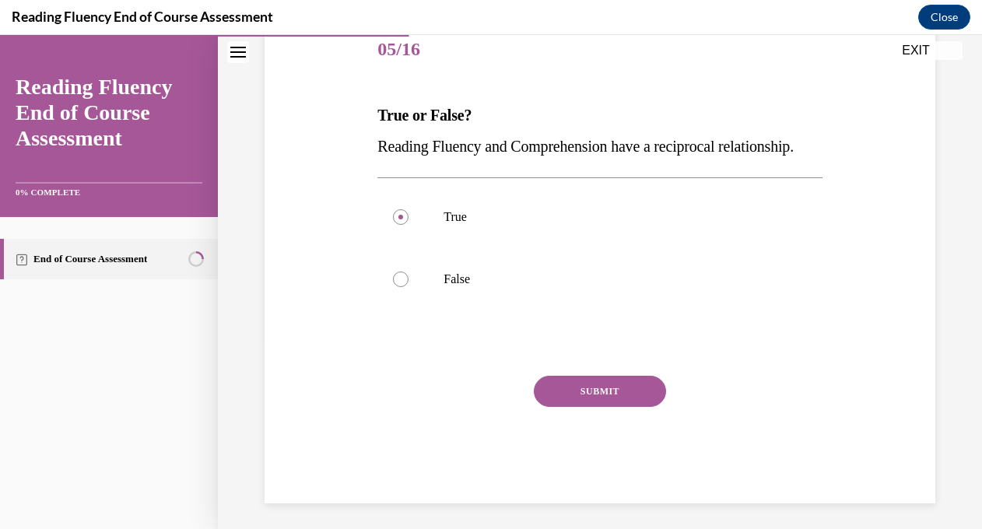
click at [567, 407] on button "SUBMIT" at bounding box center [600, 391] width 132 height 31
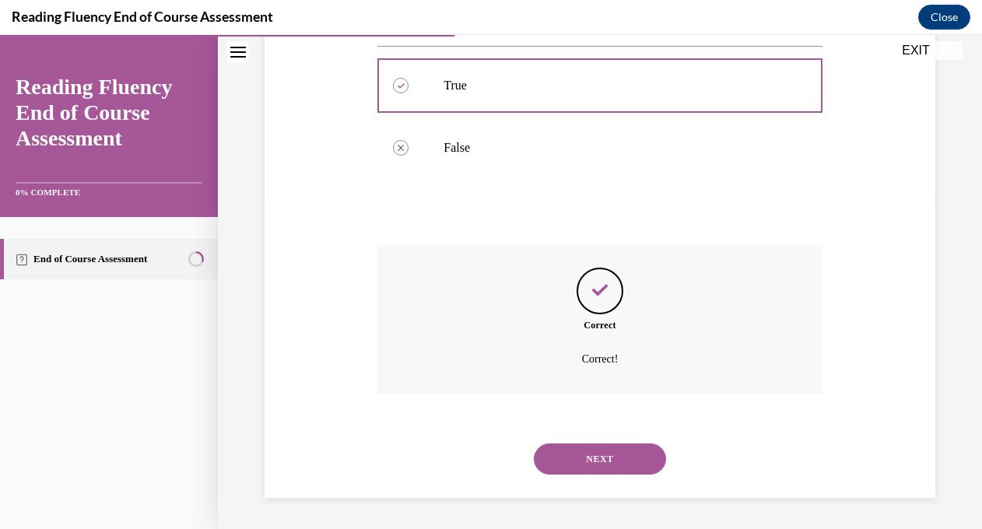
scroll to position [360, 0]
click at [581, 466] on button "NEXT" at bounding box center [600, 459] width 132 height 31
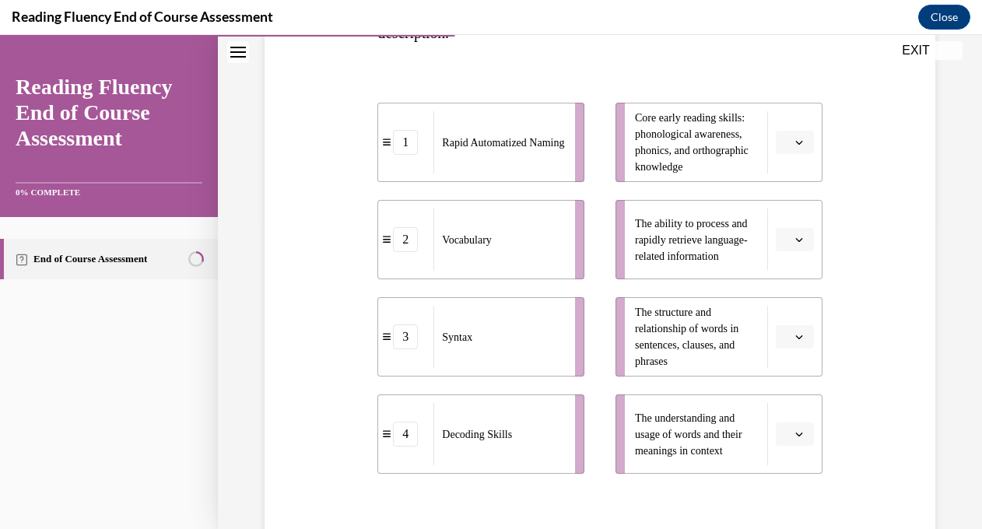
scroll to position [313, 0]
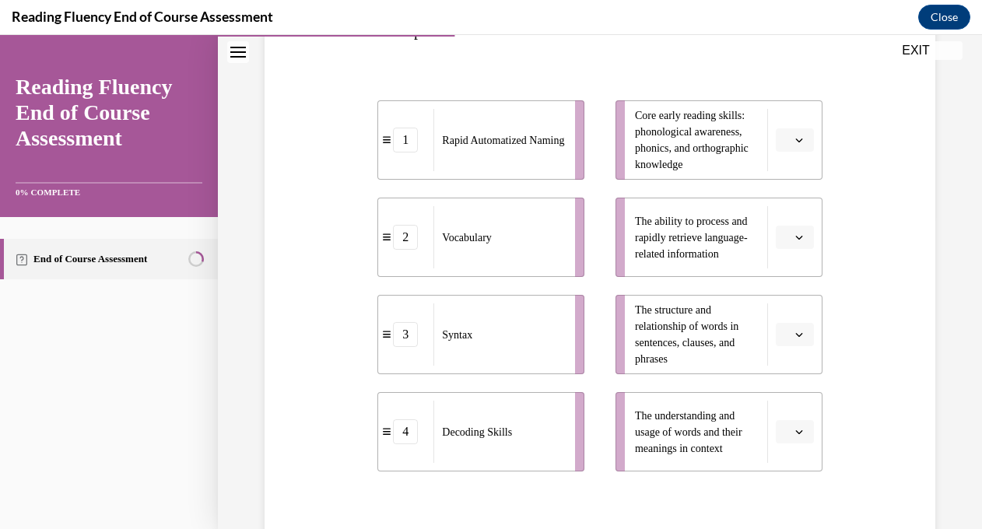
click at [793, 340] on button "button" at bounding box center [795, 334] width 38 height 23
click at [800, 241] on span "button" at bounding box center [799, 237] width 11 height 11
click at [792, 304] on span "1" at bounding box center [788, 303] width 5 height 12
click at [798, 145] on span "button" at bounding box center [799, 140] width 11 height 11
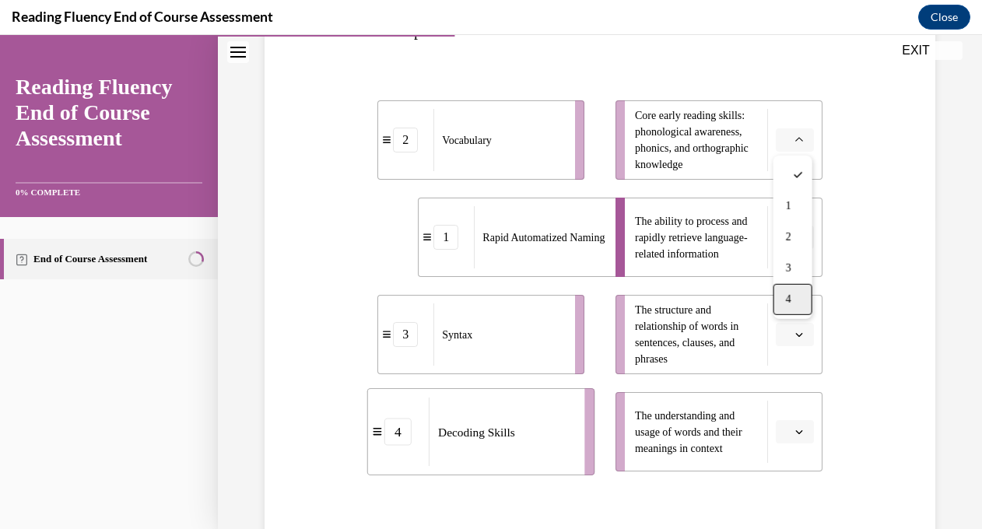
click at [790, 304] on span "4" at bounding box center [788, 299] width 5 height 12
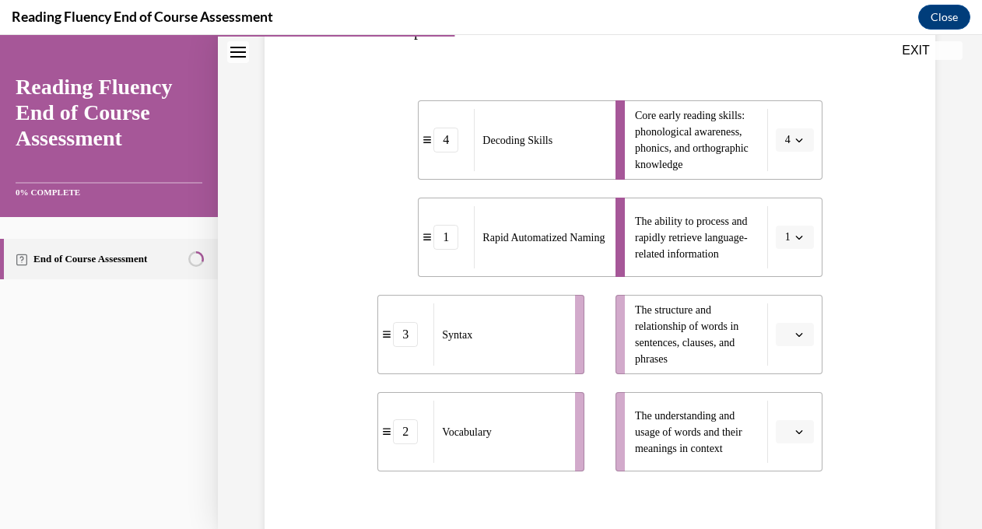
click at [799, 339] on span "button" at bounding box center [799, 334] width 11 height 11
click at [792, 462] on span "3" at bounding box center [788, 463] width 5 height 12
click at [798, 433] on icon "button" at bounding box center [798, 432] width 7 height 4
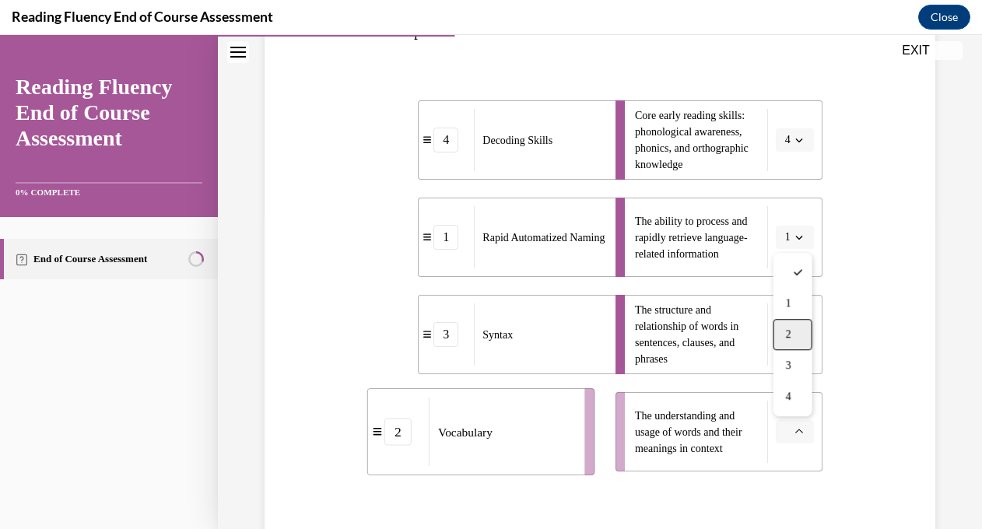
click at [796, 342] on div "2" at bounding box center [793, 334] width 39 height 31
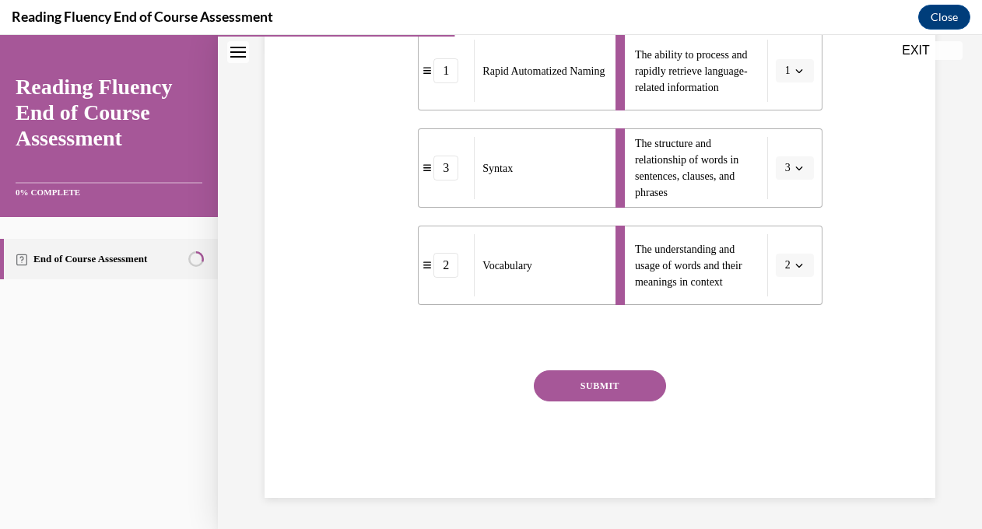
click at [609, 391] on button "SUBMIT" at bounding box center [600, 385] width 132 height 31
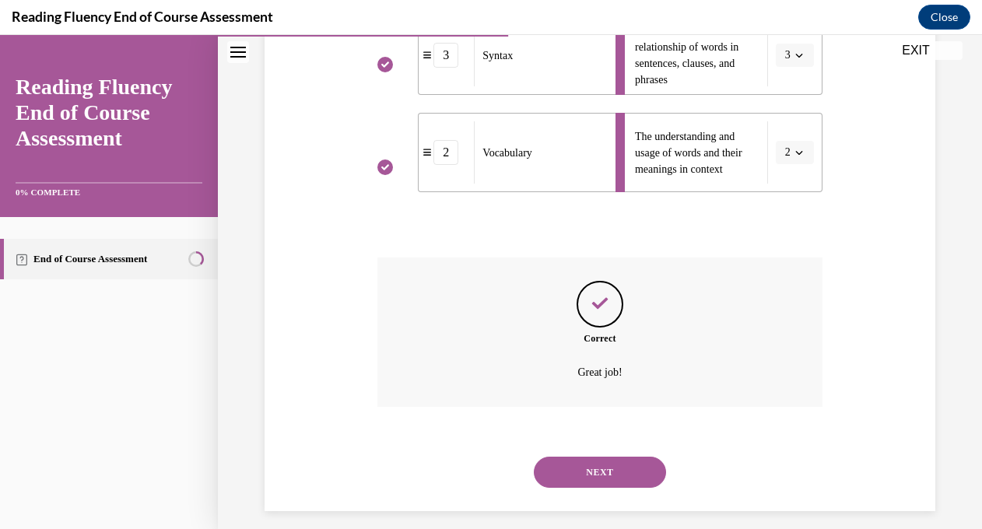
scroll to position [606, 0]
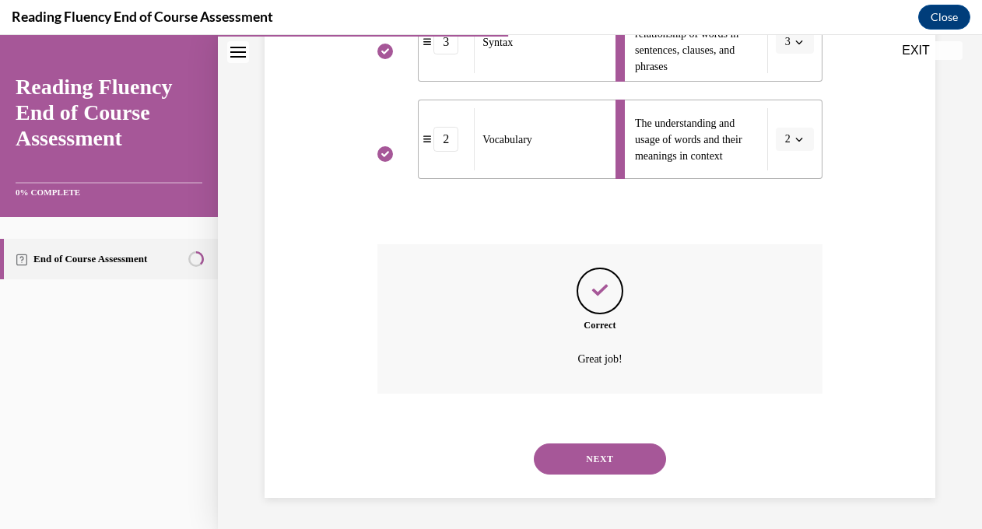
click at [578, 455] on button "NEXT" at bounding box center [600, 459] width 132 height 31
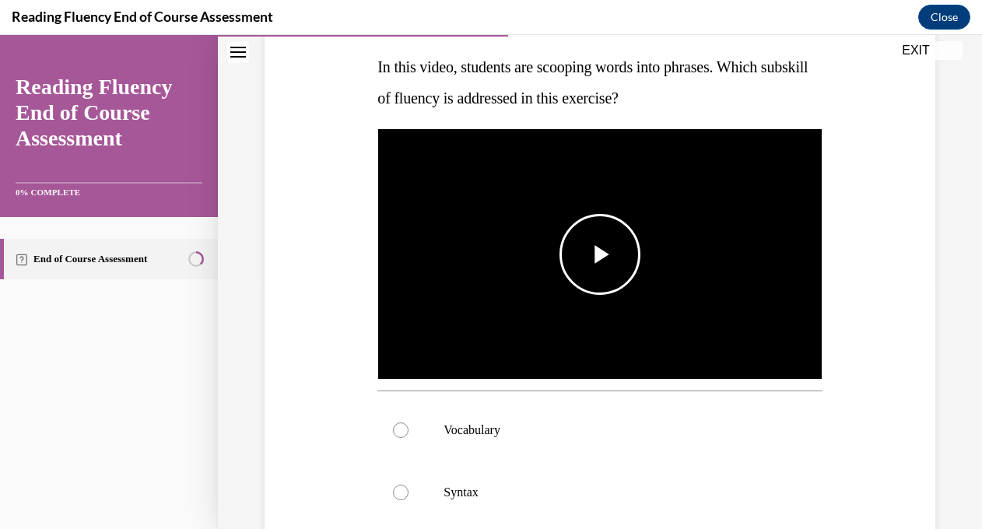
scroll to position [249, 0]
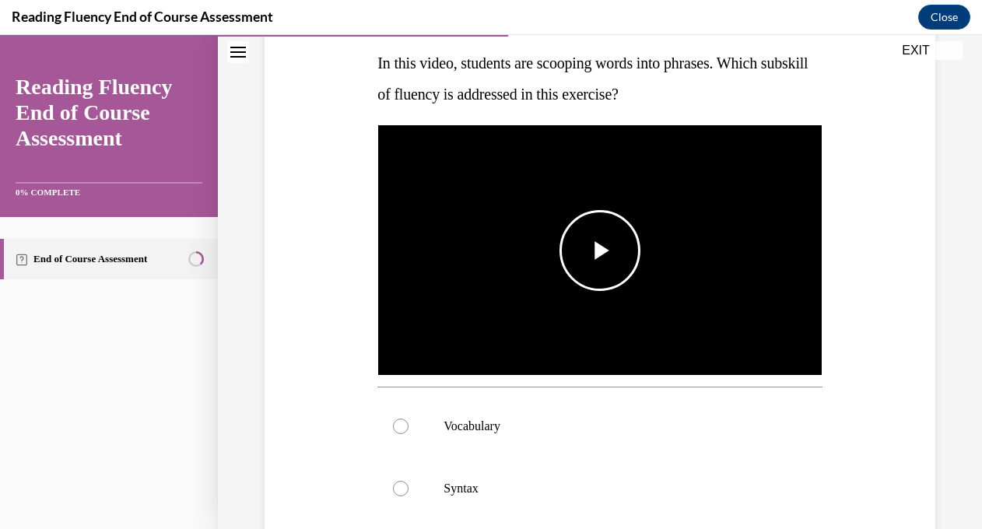
click at [600, 251] on span "Video player" at bounding box center [600, 251] width 0 height 0
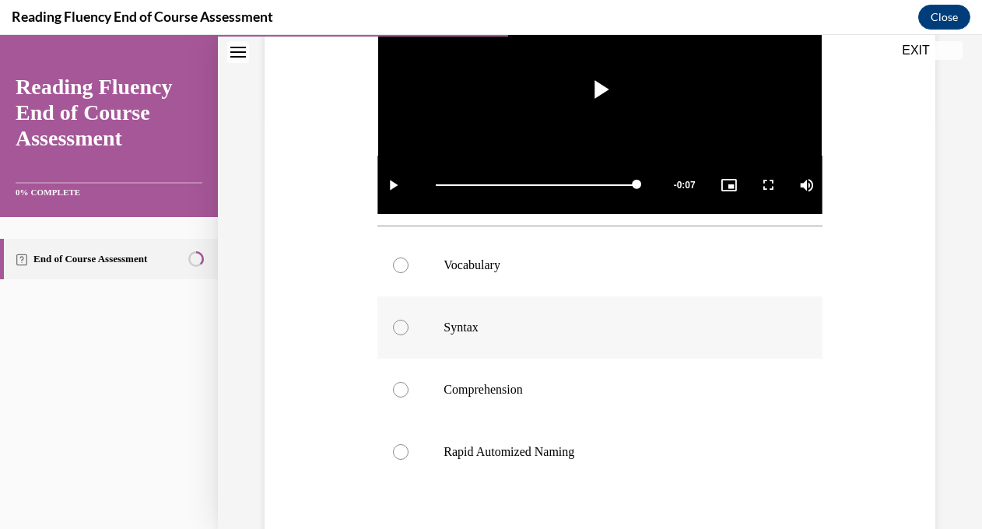
scroll to position [441, 0]
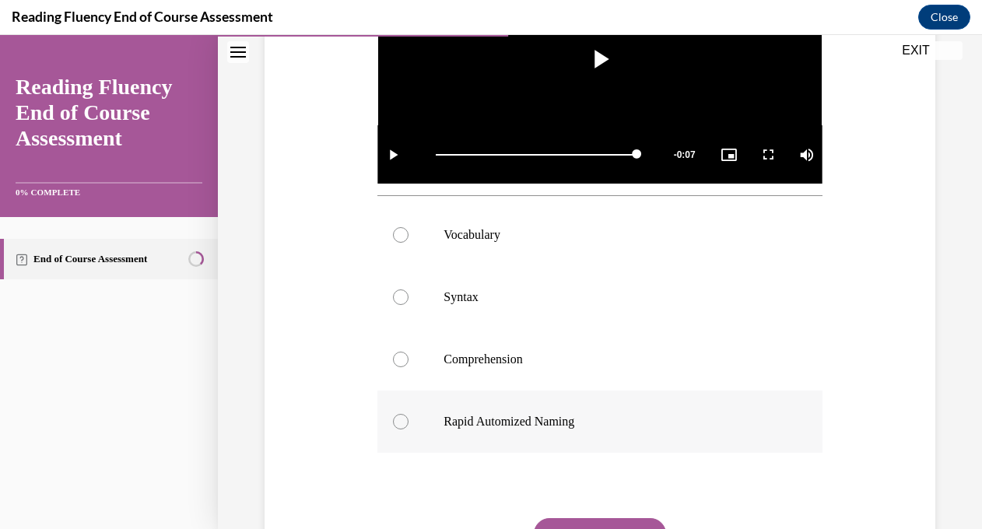
click at [400, 423] on div at bounding box center [401, 422] width 16 height 16
click at [400, 423] on input "Rapid Automized Naming" at bounding box center [401, 422] width 16 height 16
radio input "true"
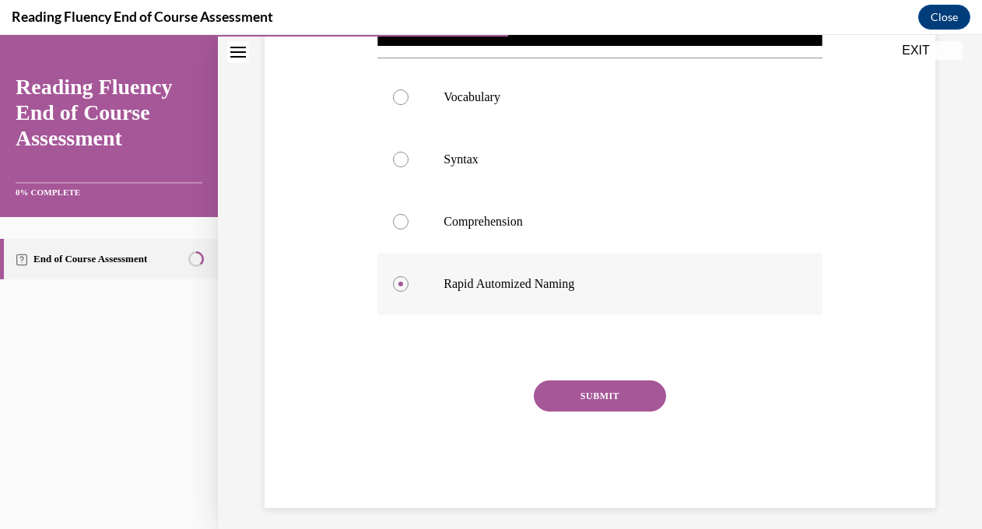
scroll to position [588, 0]
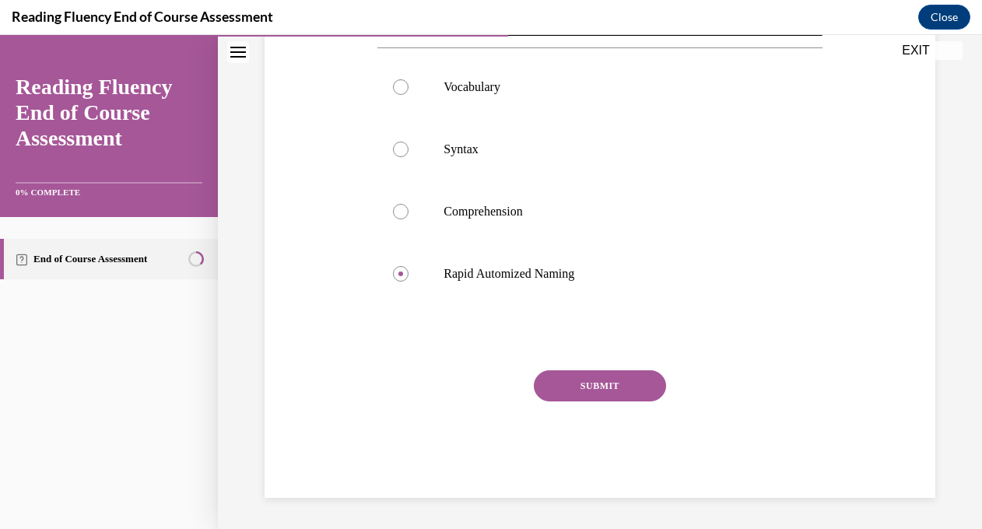
click at [594, 392] on button "SUBMIT" at bounding box center [600, 385] width 132 height 31
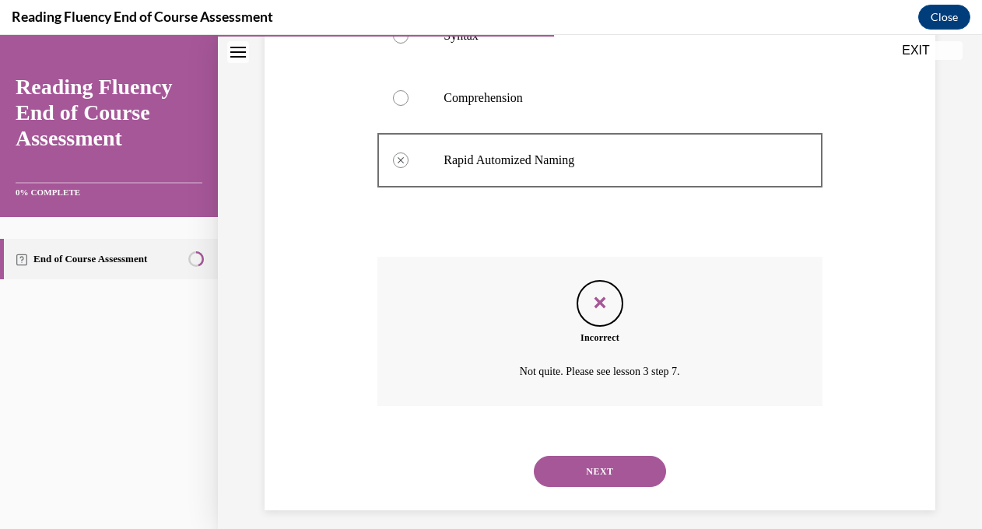
scroll to position [715, 0]
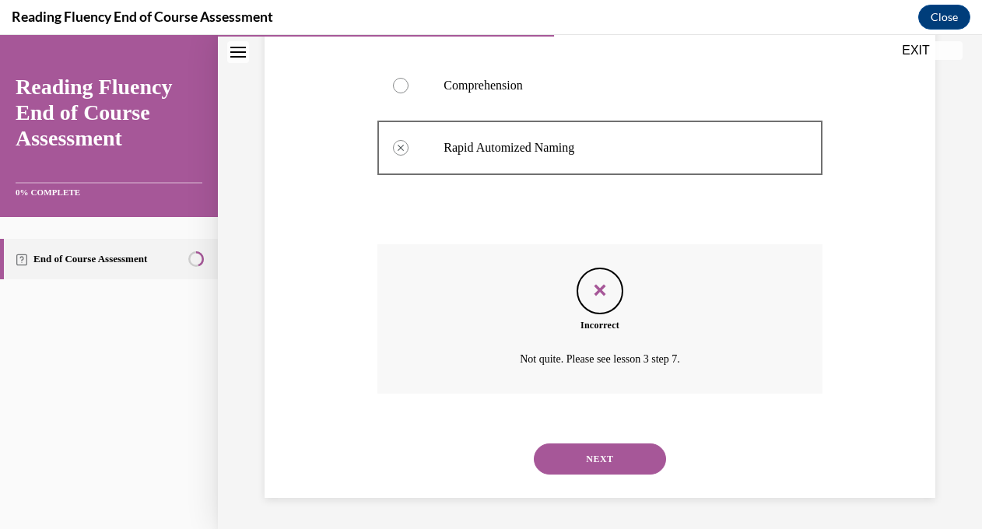
click at [584, 456] on button "NEXT" at bounding box center [600, 459] width 132 height 31
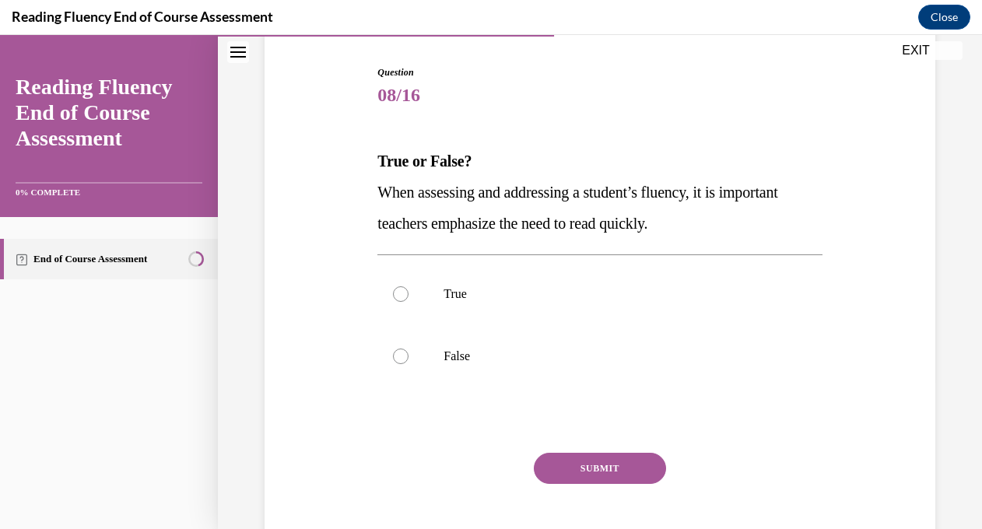
scroll to position [155, 0]
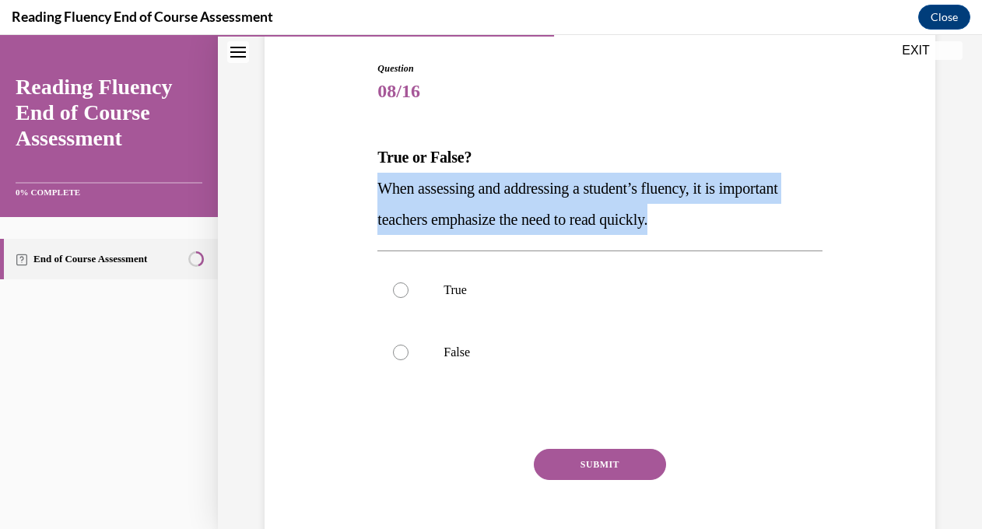
drag, startPoint x: 676, startPoint y: 219, endPoint x: 371, endPoint y: 197, distance: 305.9
click at [371, 197] on div "Question 08/16 True or False? When assessing and addressing a student’s fluency…" at bounding box center [600, 296] width 679 height 562
copy span "When assessing and addressing a student’s fluency, it is important teachers emp…"
click at [518, 277] on label "True" at bounding box center [599, 290] width 444 height 62
click at [409, 283] on input "True" at bounding box center [401, 291] width 16 height 16
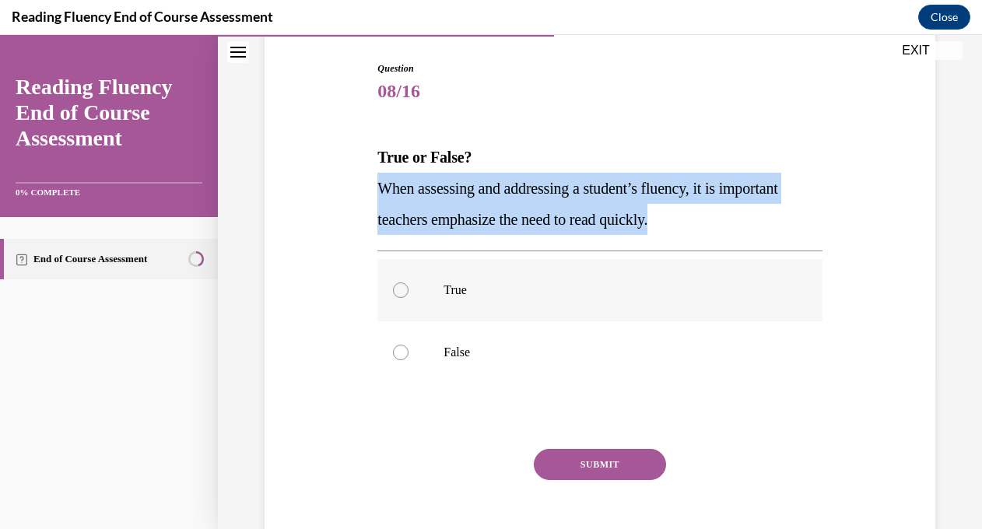
radio input "true"
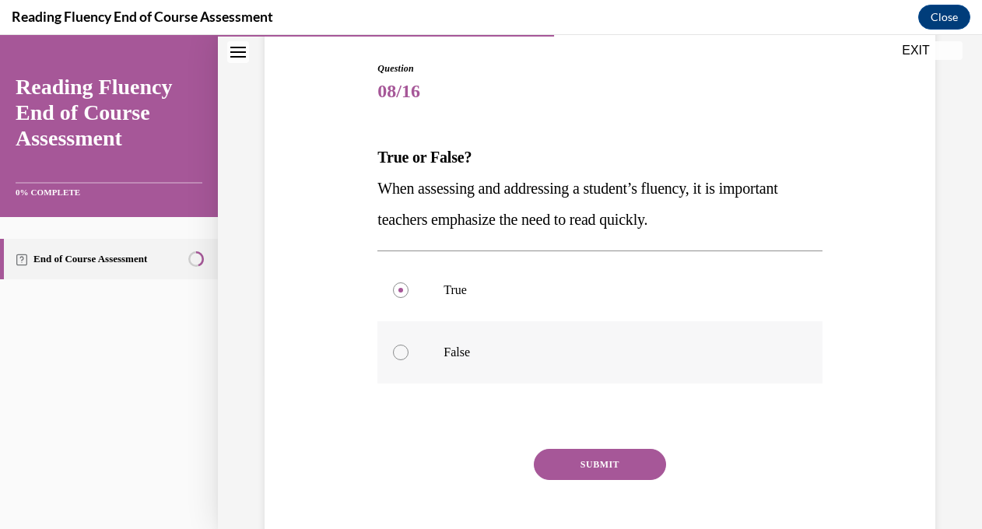
click at [401, 351] on div at bounding box center [401, 353] width 16 height 16
click at [401, 351] on input "False" at bounding box center [401, 353] width 16 height 16
radio input "true"
click at [580, 463] on button "SUBMIT" at bounding box center [600, 464] width 132 height 31
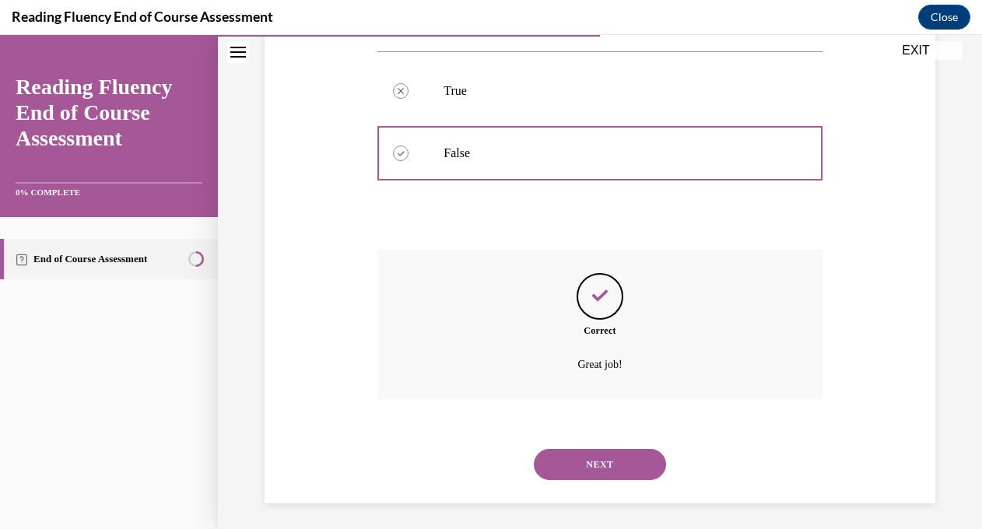
scroll to position [360, 0]
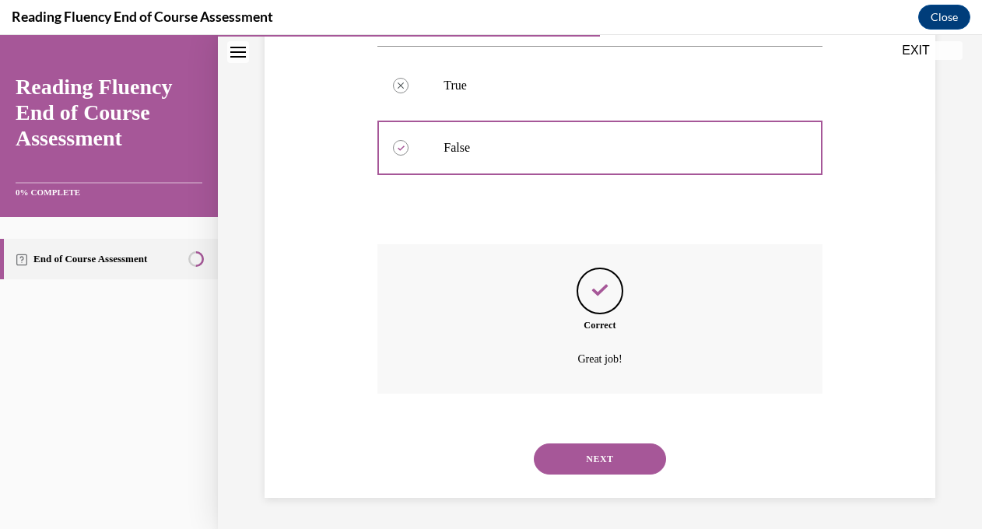
click at [580, 463] on button "NEXT" at bounding box center [600, 459] width 132 height 31
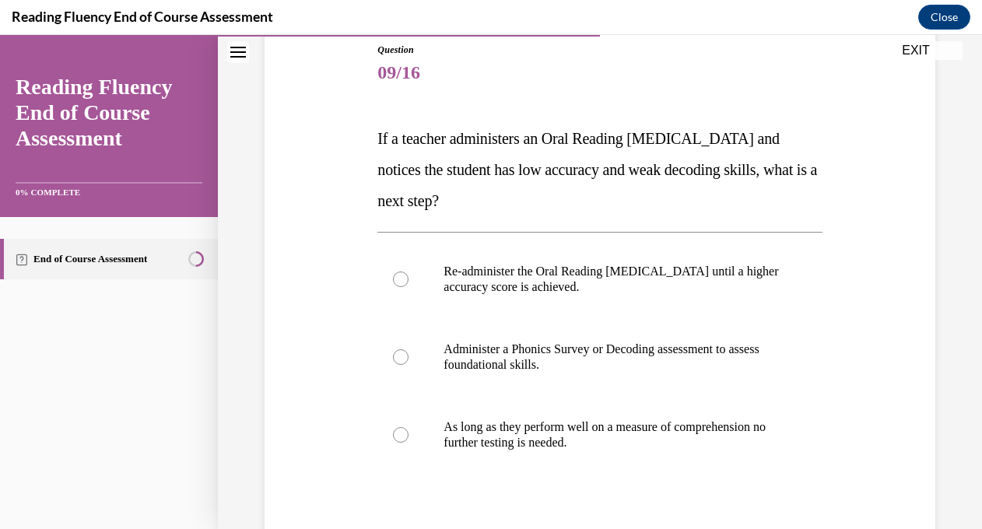
scroll to position [243, 0]
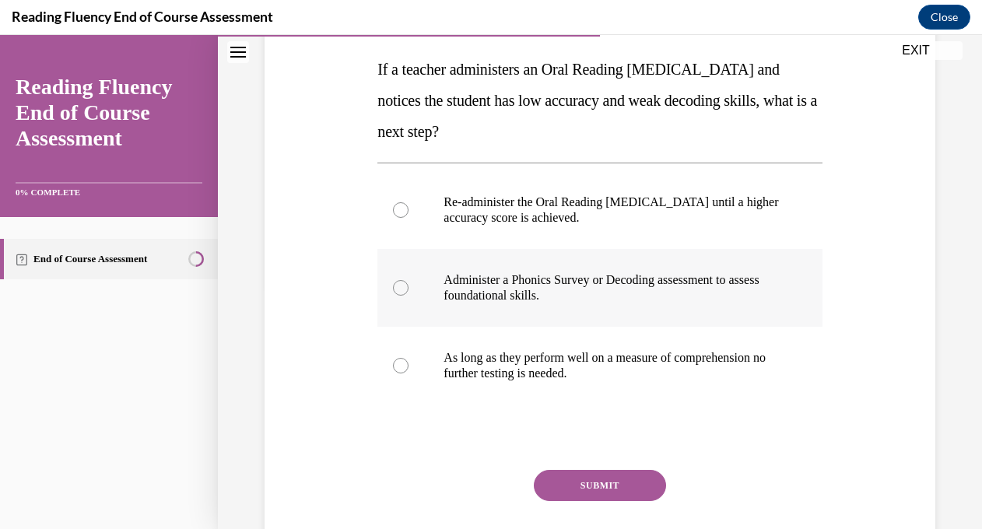
click at [398, 286] on div at bounding box center [401, 288] width 16 height 16
click at [398, 286] on input "Administer a Phonics Survey or Decoding assessment to assess foundational skill…" at bounding box center [401, 288] width 16 height 16
radio input "true"
click at [598, 486] on button "SUBMIT" at bounding box center [600, 485] width 132 height 31
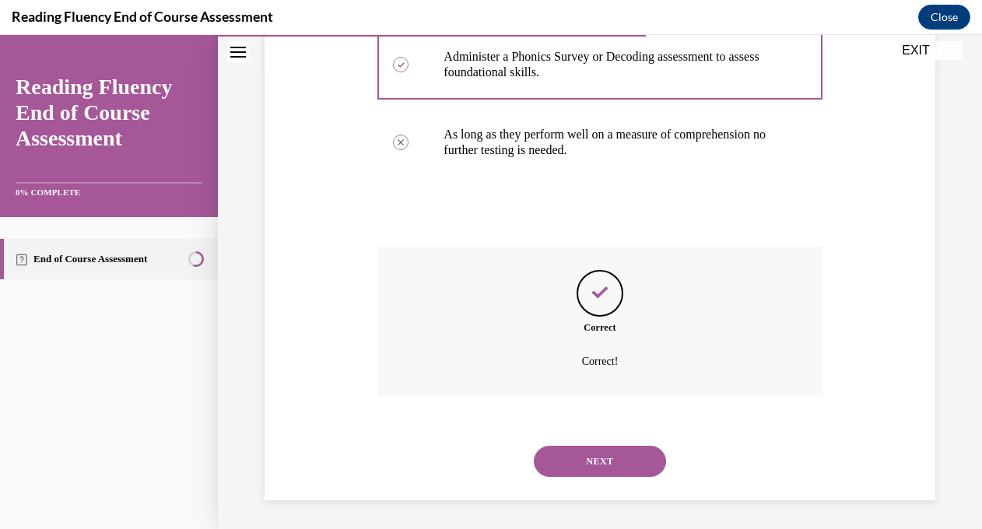
scroll to position [469, 0]
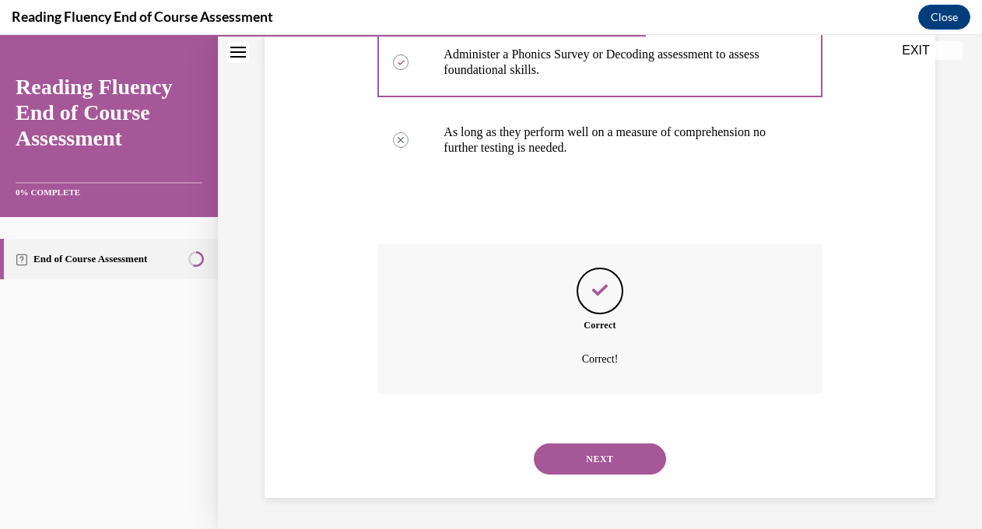
click at [610, 469] on button "NEXT" at bounding box center [600, 459] width 132 height 31
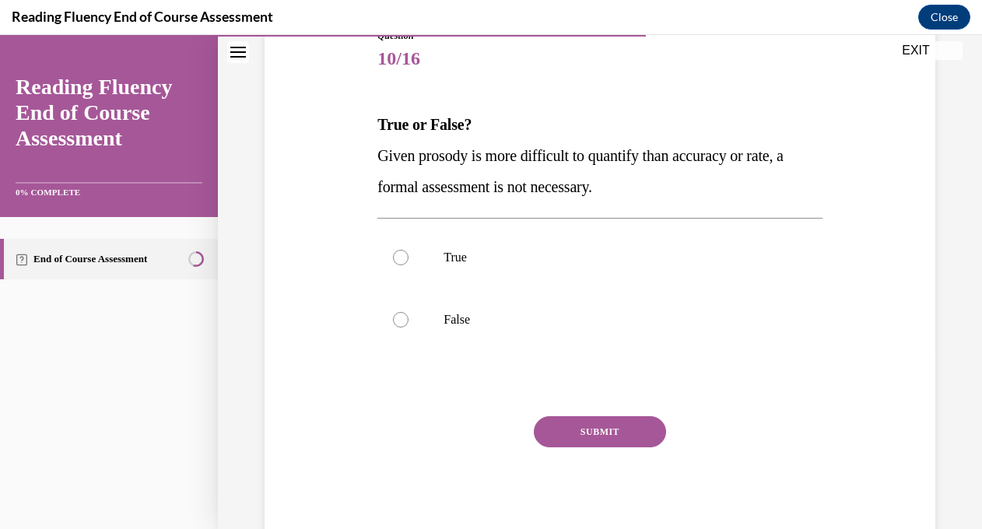
scroll to position [200, 0]
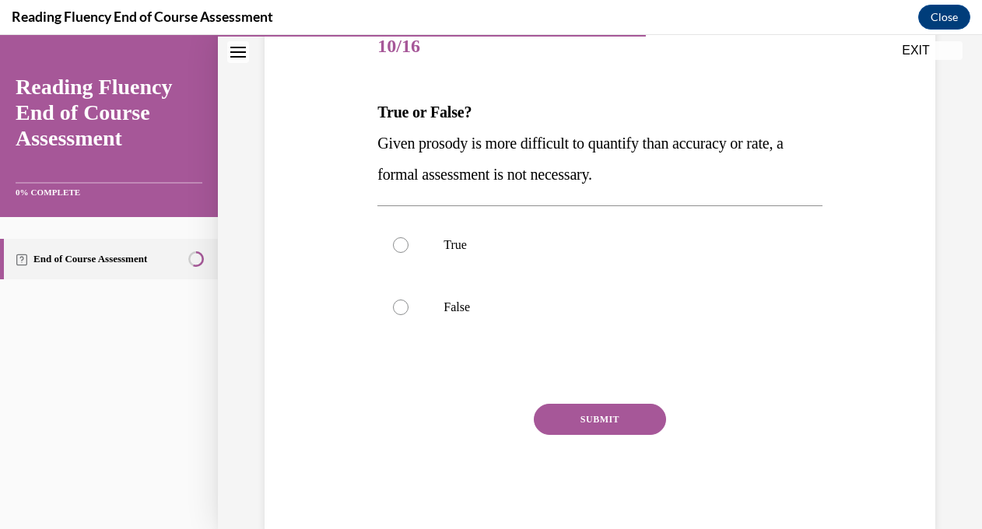
drag, startPoint x: 617, startPoint y: 183, endPoint x: 351, endPoint y: 150, distance: 268.2
click at [351, 150] on div "Question 10/16 True or False? Given prosody is more difficult to quantify than …" at bounding box center [600, 251] width 679 height 562
copy span "Given prosody is more difficult to quantify than accuracy or rate, a formal ass…"
click at [408, 307] on div at bounding box center [401, 308] width 16 height 16
click at [408, 307] on input "False" at bounding box center [401, 308] width 16 height 16
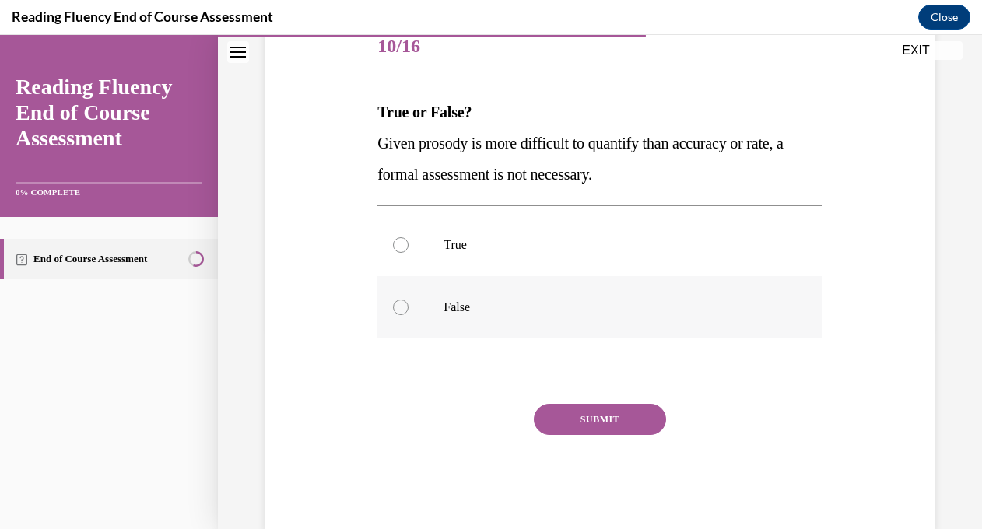
radio input "true"
click at [592, 416] on button "SUBMIT" at bounding box center [600, 419] width 132 height 31
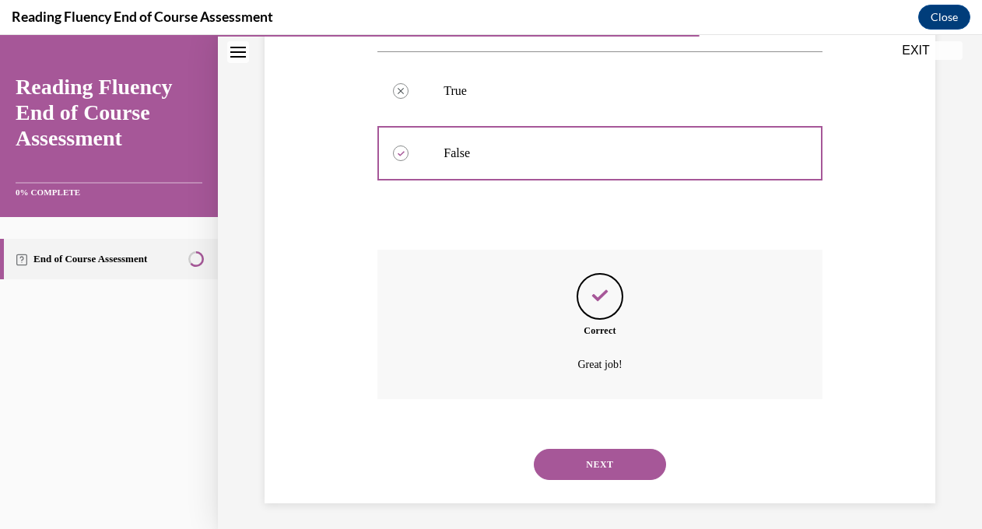
scroll to position [360, 0]
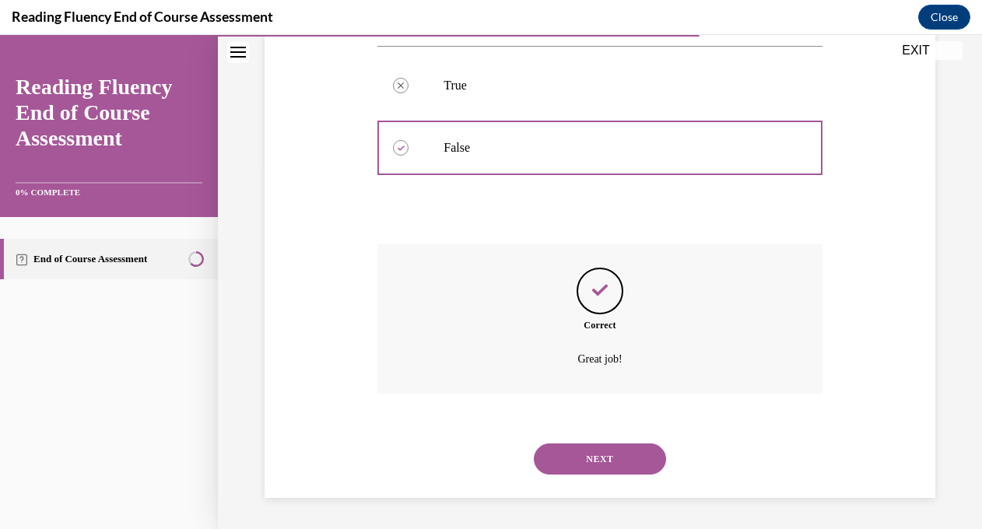
click at [592, 465] on button "NEXT" at bounding box center [600, 459] width 132 height 31
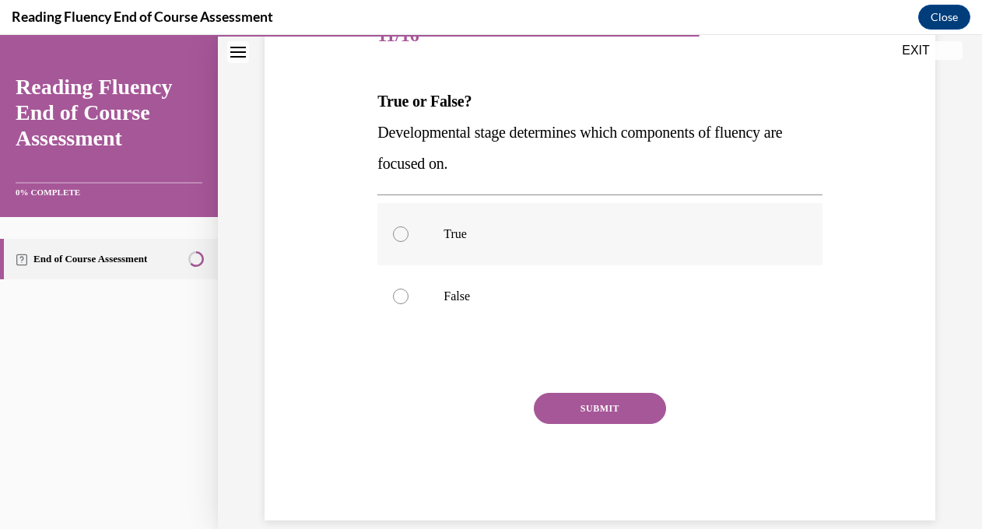
scroll to position [213, 0]
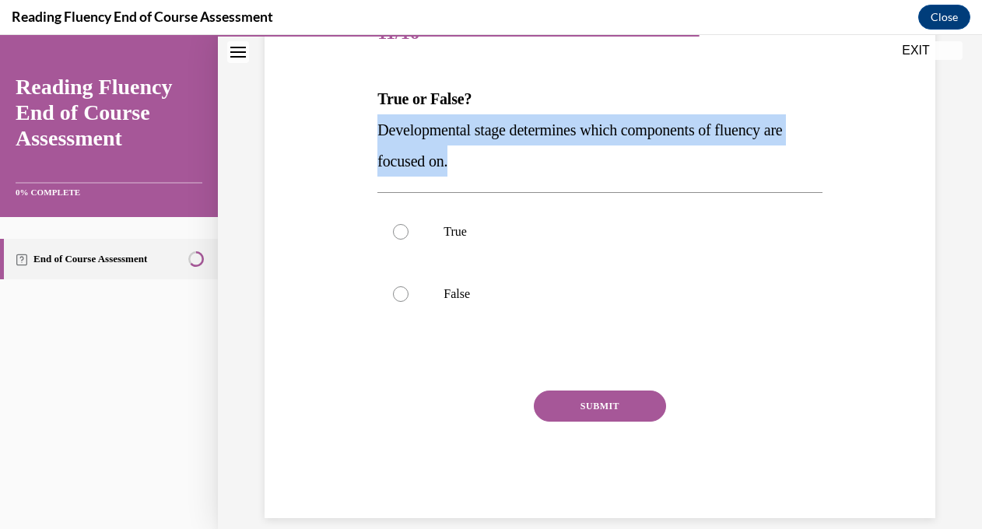
drag, startPoint x: 455, startPoint y: 163, endPoint x: 381, endPoint y: 134, distance: 79.6
click at [381, 134] on span "Developmental stage determines which components of fluency are focused on." at bounding box center [579, 145] width 405 height 48
copy span "Developmental stage determines which components of fluency are focused on."
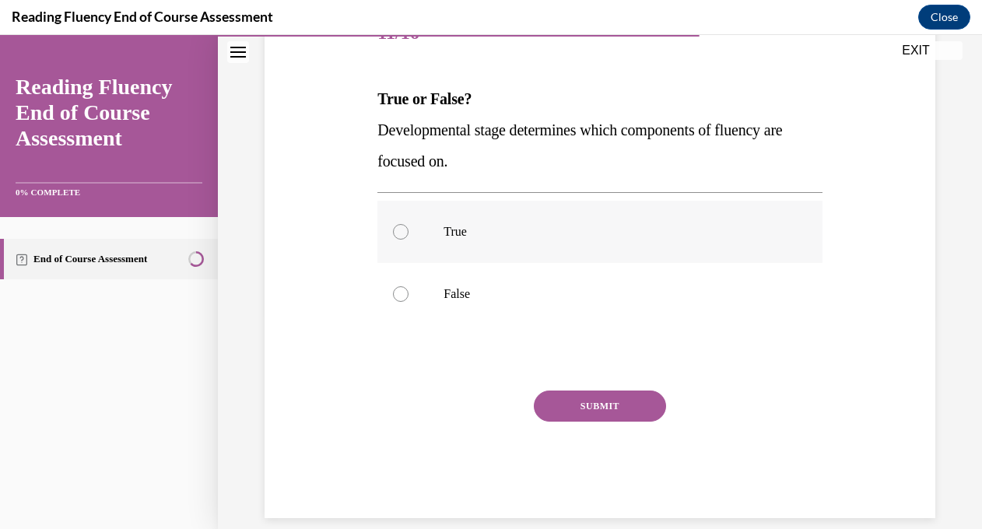
click at [403, 236] on div at bounding box center [401, 232] width 16 height 16
click at [403, 236] on input "True" at bounding box center [401, 232] width 16 height 16
radio input "true"
click at [602, 409] on button "SUBMIT" at bounding box center [600, 406] width 132 height 31
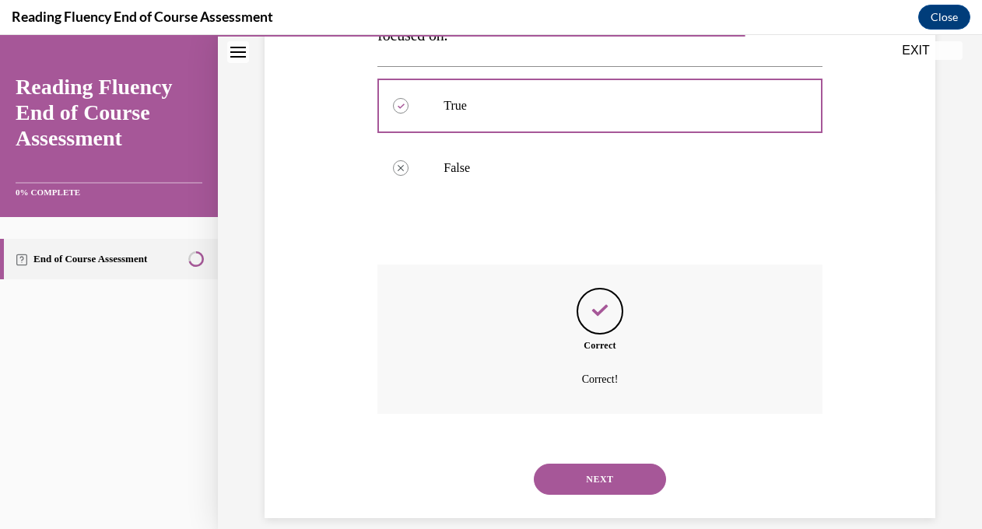
scroll to position [360, 0]
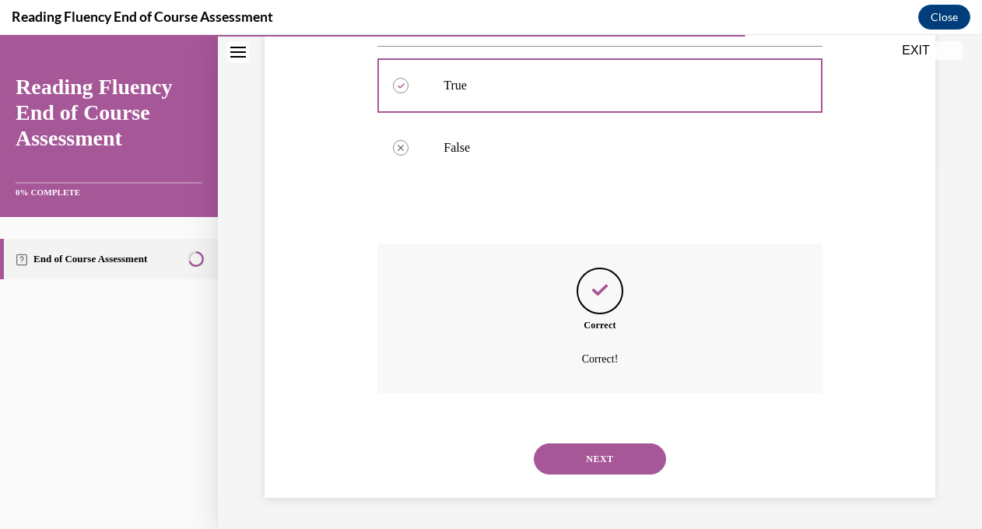
click at [598, 455] on button "NEXT" at bounding box center [600, 459] width 132 height 31
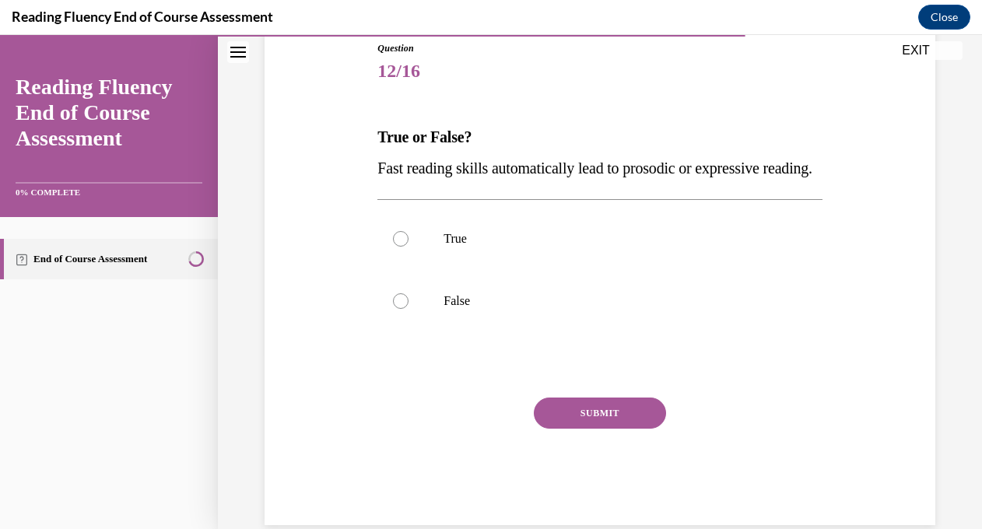
scroll to position [177, 0]
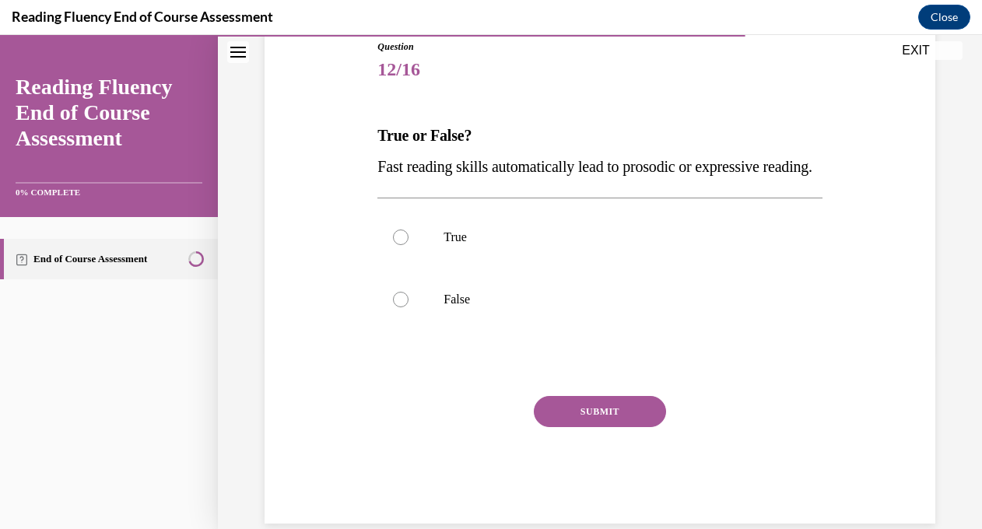
drag, startPoint x: 434, startPoint y: 199, endPoint x: 375, endPoint y: 163, distance: 68.9
click at [375, 163] on div "Question 12/16 True or False? Fast reading skills automatically lead to prosodi…" at bounding box center [600, 269] width 452 height 507
copy span "Fast reading skills automatically lead to prosodic or expressive reading."
click at [406, 307] on div at bounding box center [401, 300] width 16 height 16
click at [406, 307] on input "False" at bounding box center [401, 300] width 16 height 16
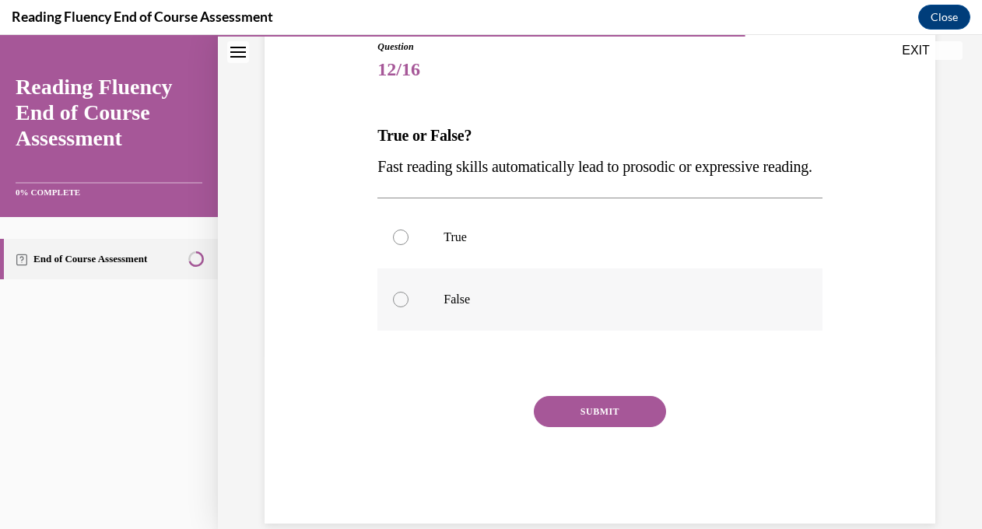
radio input "true"
click at [588, 427] on button "SUBMIT" at bounding box center [600, 411] width 132 height 31
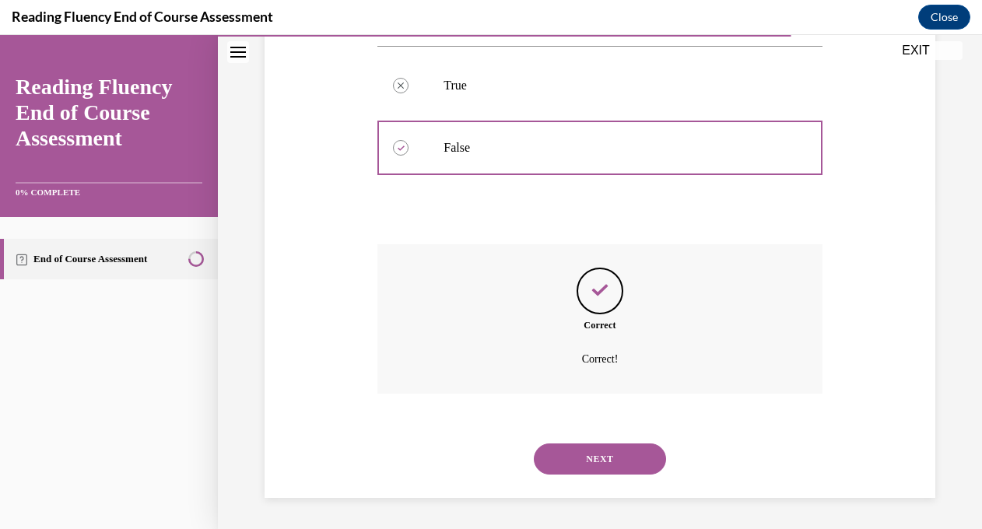
scroll to position [360, 0]
click at [594, 458] on button "NEXT" at bounding box center [600, 459] width 132 height 31
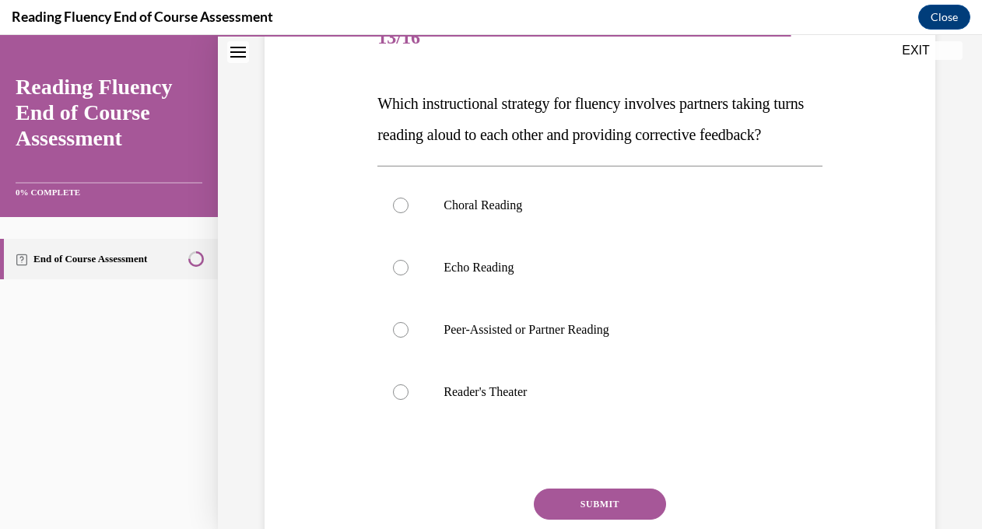
scroll to position [209, 0]
drag, startPoint x: 449, startPoint y: 166, endPoint x: 380, endPoint y: 109, distance: 89.6
click at [380, 109] on p "Which instructional strategy for fluency involves partners taking turns reading…" at bounding box center [599, 118] width 444 height 62
copy span "Which instructional strategy for fluency involves partners taking turns reading…"
click at [402, 337] on div at bounding box center [401, 329] width 16 height 16
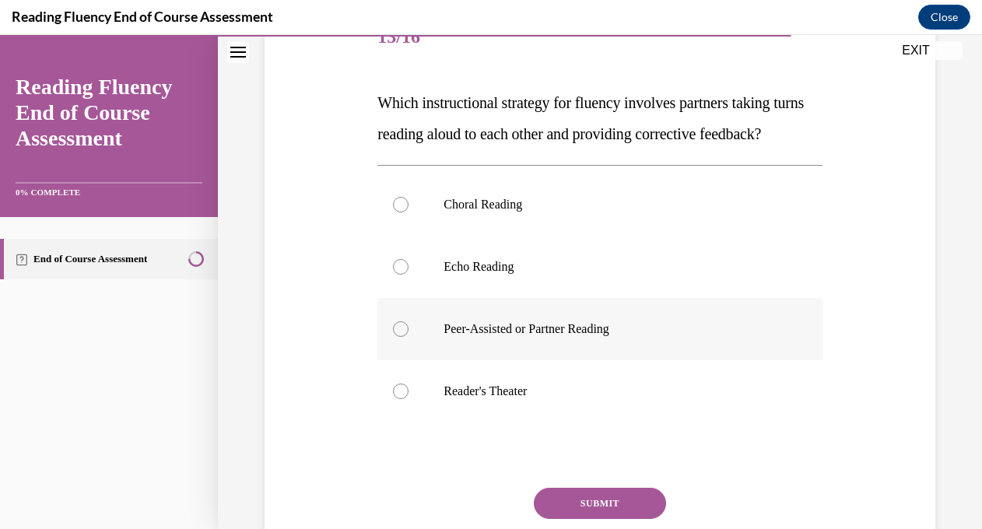
click at [402, 337] on input "Peer-Assisted or Partner Reading" at bounding box center [401, 329] width 16 height 16
radio input "true"
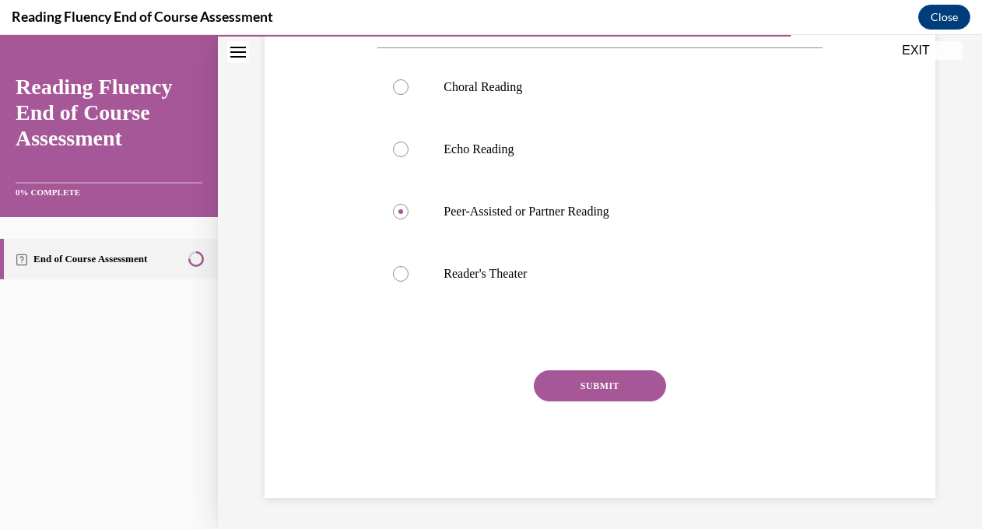
click at [616, 394] on button "SUBMIT" at bounding box center [600, 385] width 132 height 31
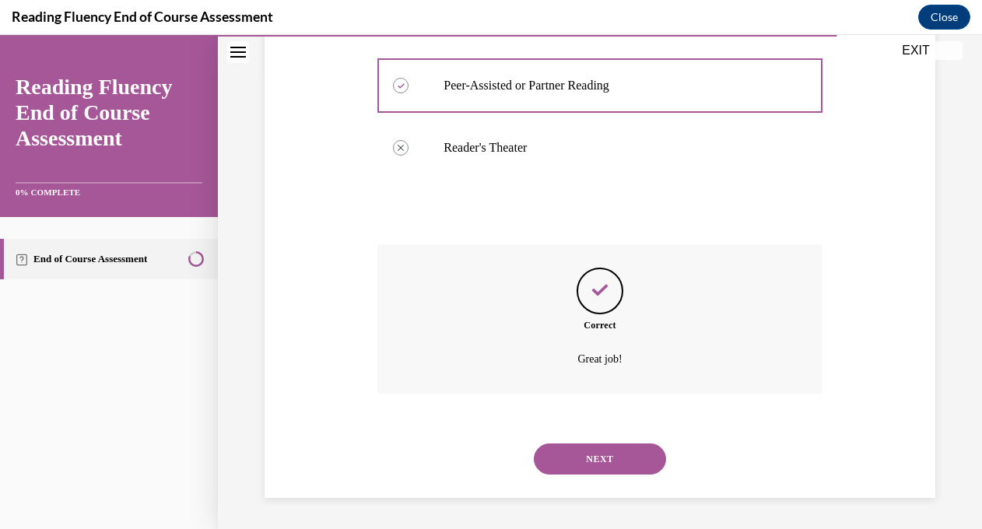
scroll to position [484, 0]
click at [605, 461] on button "NEXT" at bounding box center [600, 459] width 132 height 31
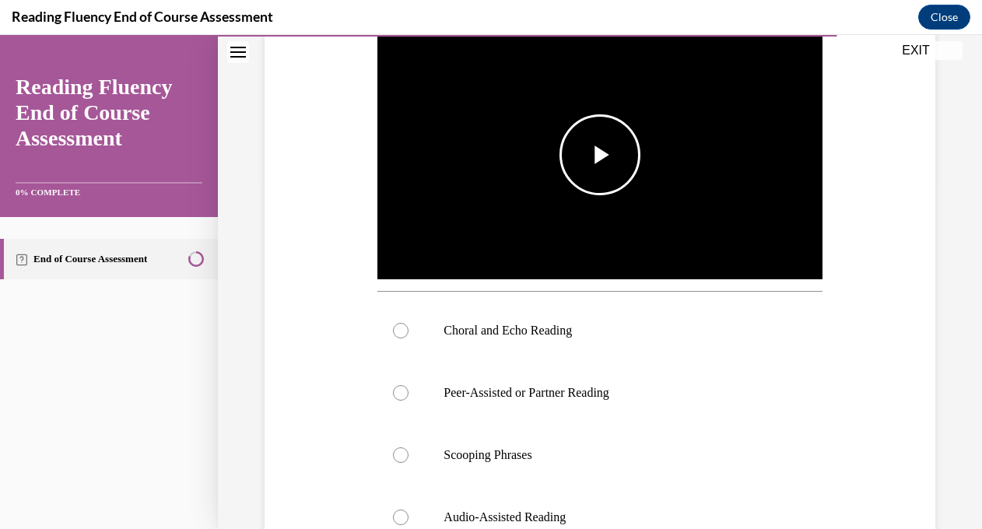
scroll to position [298, 0]
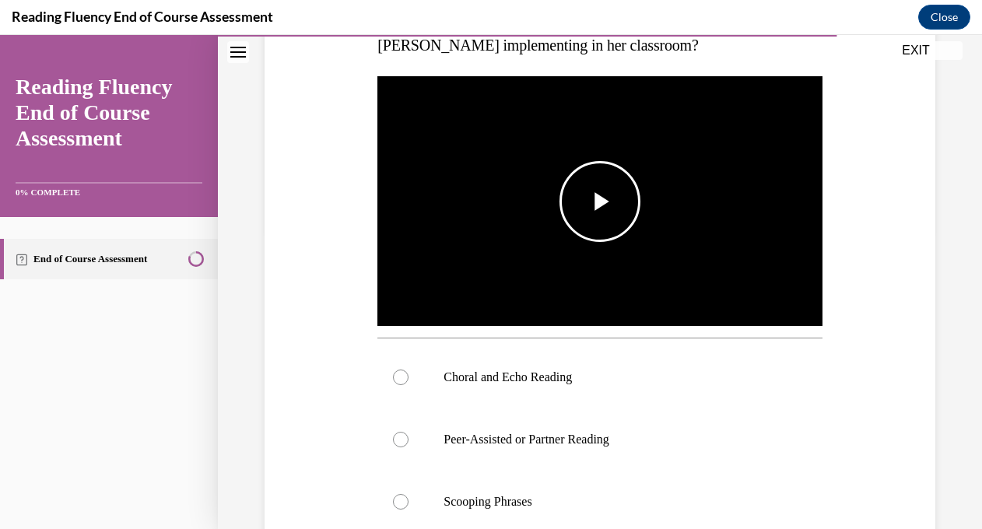
click at [600, 202] on span "Video player" at bounding box center [600, 202] width 0 height 0
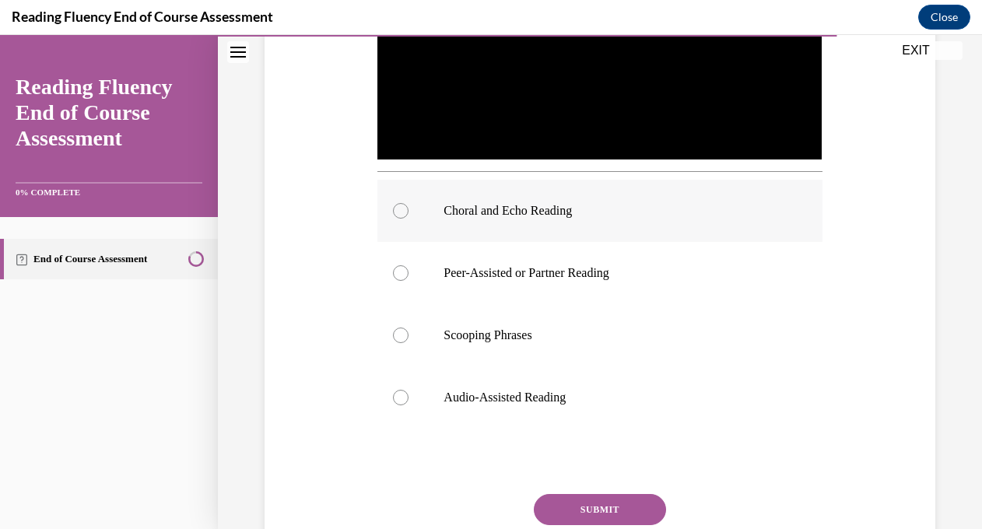
scroll to position [463, 0]
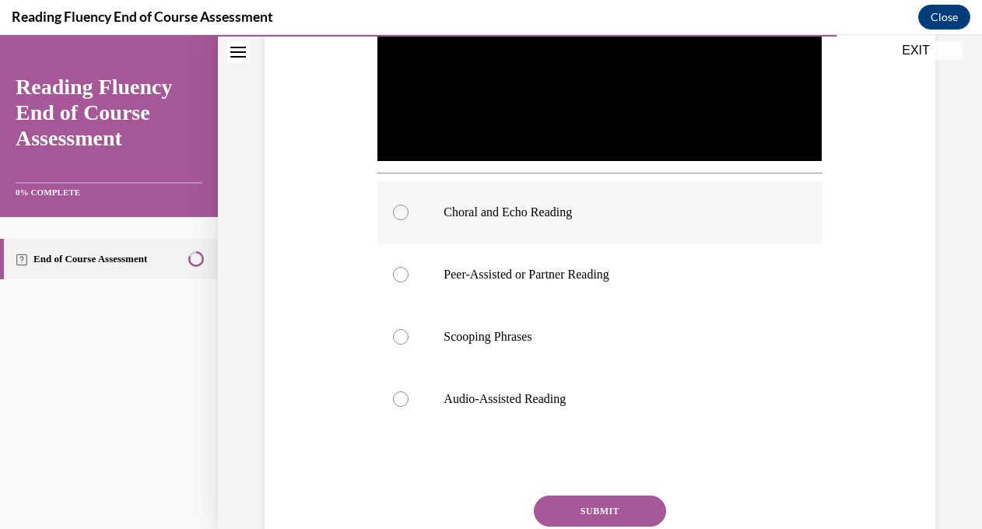
click at [402, 217] on div at bounding box center [401, 213] width 16 height 16
click at [402, 217] on input "Choral and Echo Reading" at bounding box center [401, 213] width 16 height 16
radio input "true"
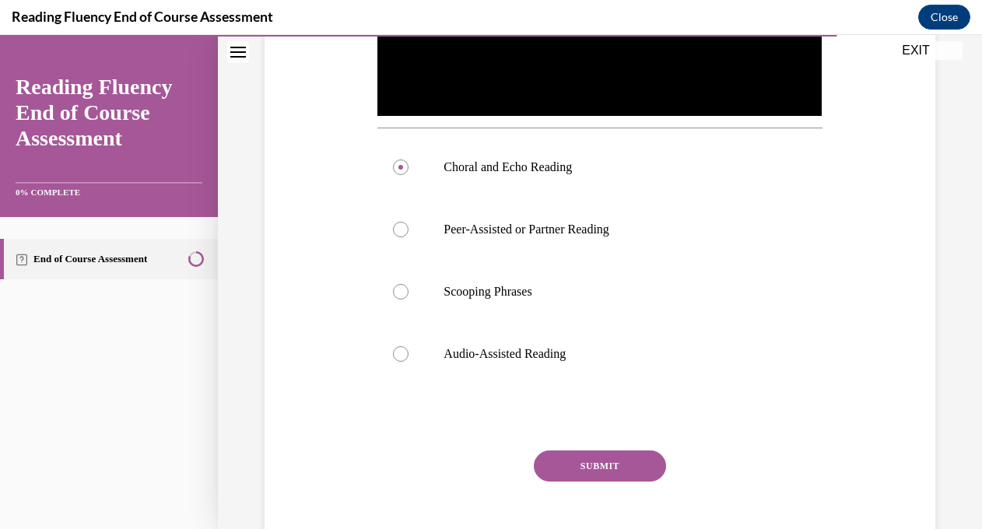
click at [606, 469] on button "SUBMIT" at bounding box center [600, 466] width 132 height 31
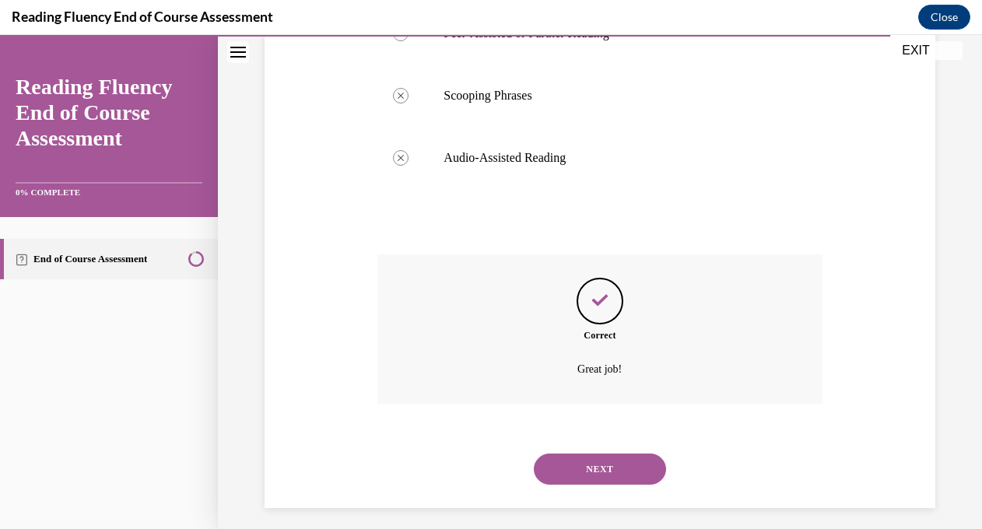
scroll to position [715, 0]
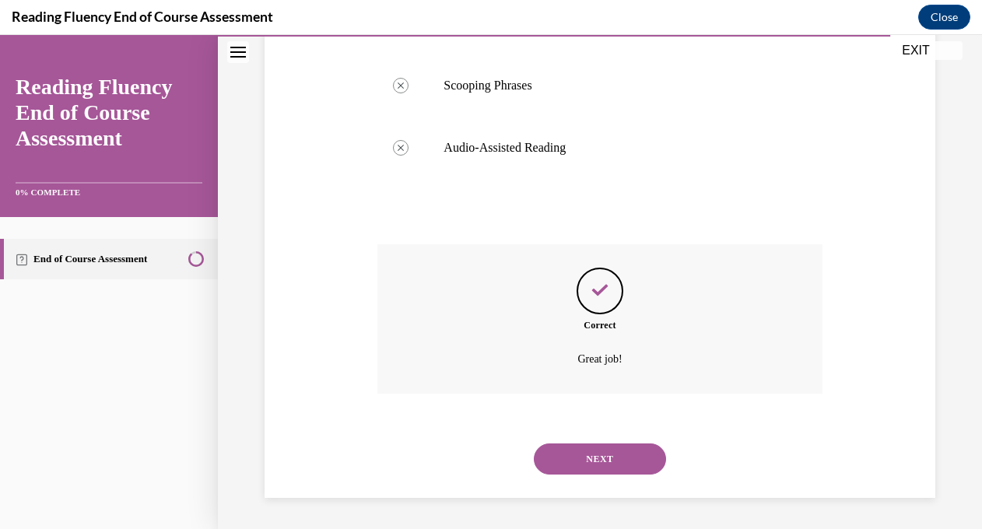
click at [606, 469] on button "NEXT" at bounding box center [600, 459] width 132 height 31
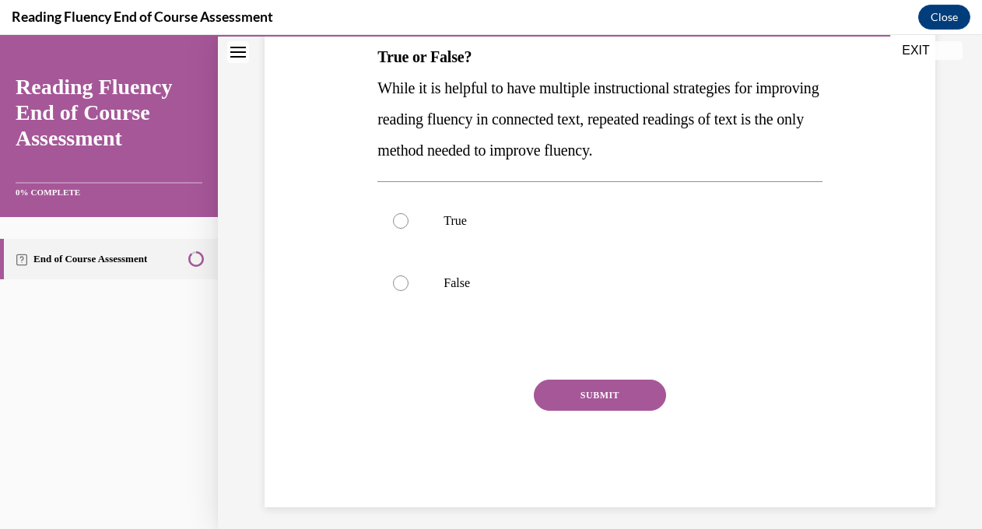
scroll to position [259, 0]
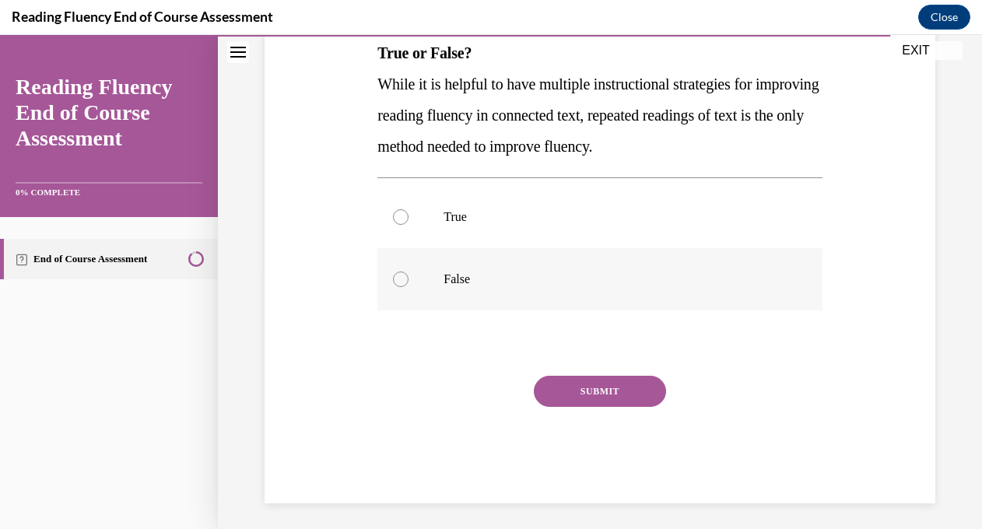
click at [401, 284] on div at bounding box center [401, 280] width 16 height 16
click at [401, 284] on input "False" at bounding box center [401, 280] width 16 height 16
radio input "true"
click at [622, 398] on button "SUBMIT" at bounding box center [600, 391] width 132 height 31
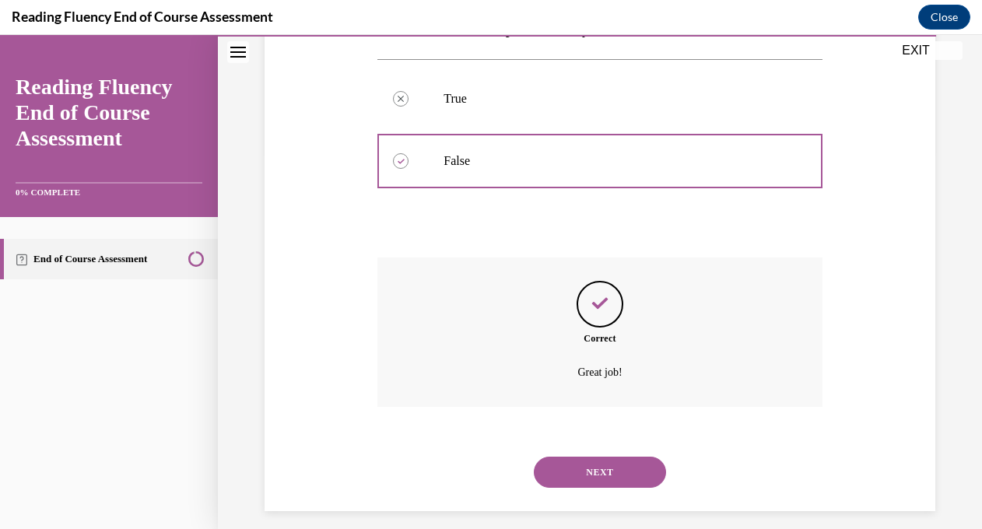
scroll to position [391, 0]
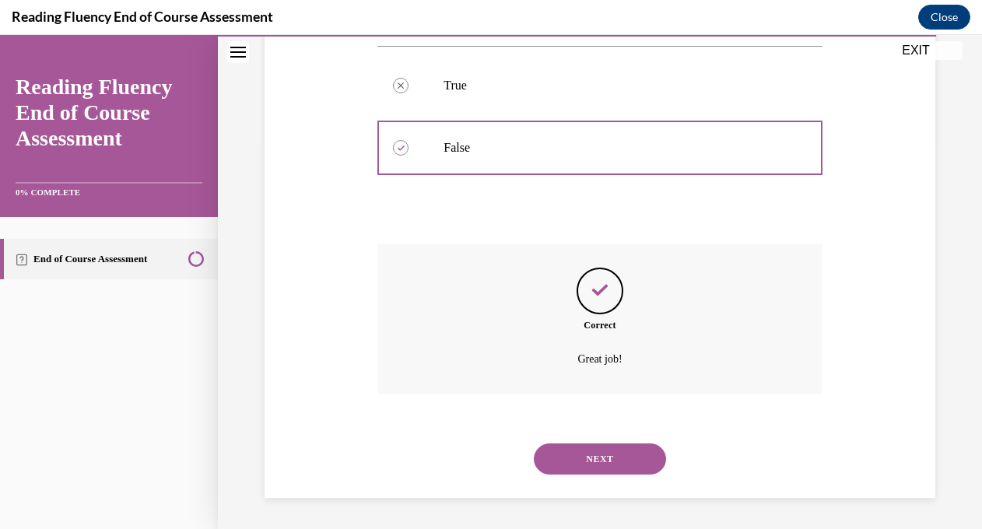
click at [608, 453] on button "NEXT" at bounding box center [600, 459] width 132 height 31
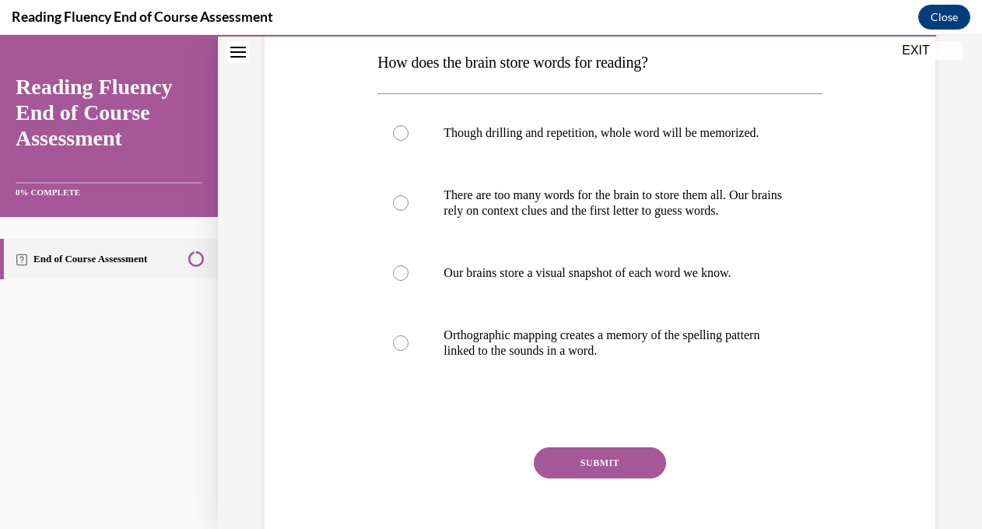
scroll to position [234, 0]
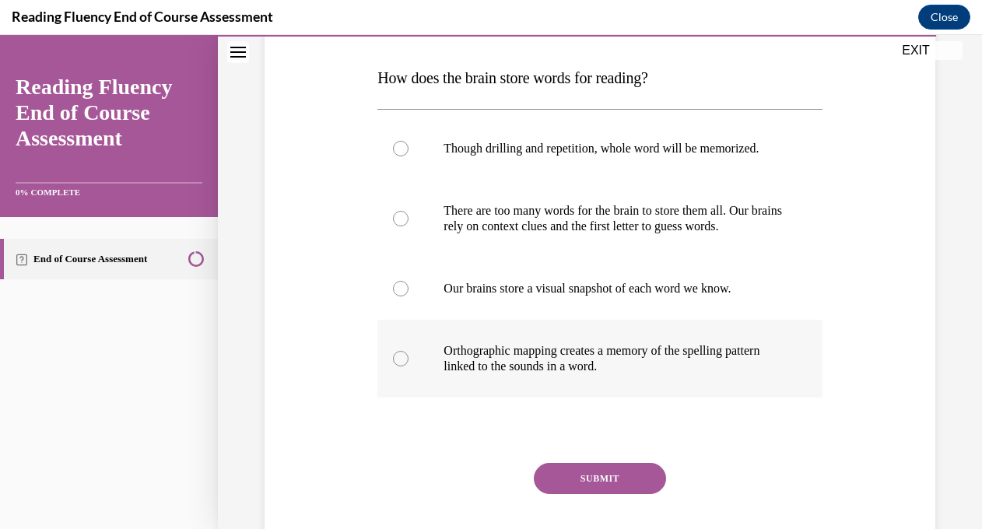
click at [402, 367] on div at bounding box center [401, 359] width 16 height 16
click at [402, 367] on input "Orthographic mapping creates a memory of the spelling pattern linked to the sou…" at bounding box center [401, 359] width 16 height 16
radio input "true"
click at [576, 494] on button "SUBMIT" at bounding box center [600, 478] width 132 height 31
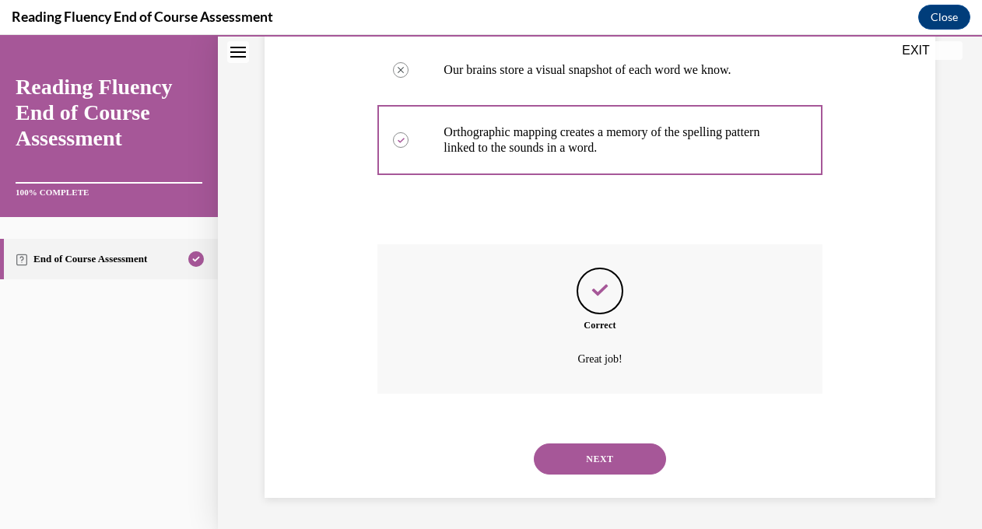
scroll to position [469, 0]
click at [599, 467] on button "NEXT" at bounding box center [600, 459] width 132 height 31
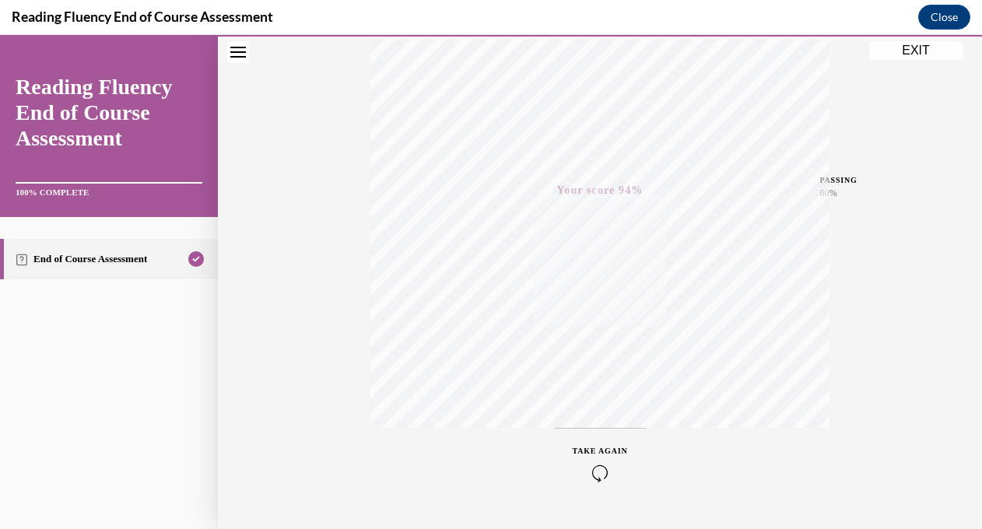
scroll to position [304, 0]
click at [915, 58] on button "EXIT" at bounding box center [915, 50] width 93 height 19
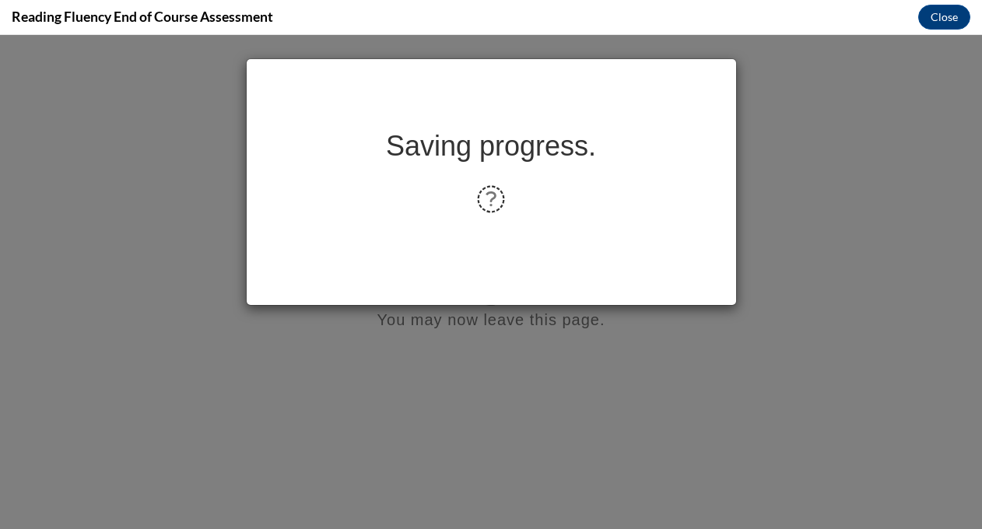
scroll to position [0, 0]
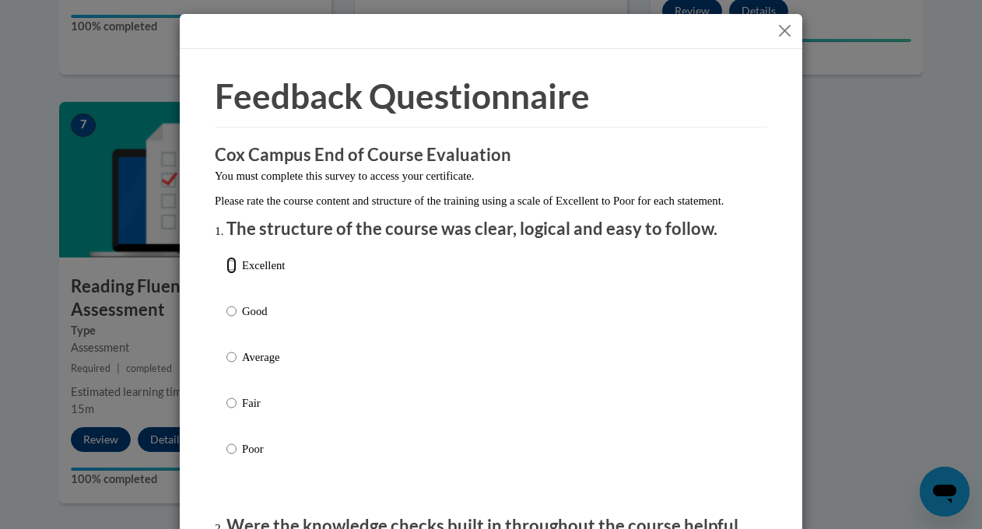
click at [236, 274] on input "Excellent" at bounding box center [231, 265] width 10 height 17
radio input "true"
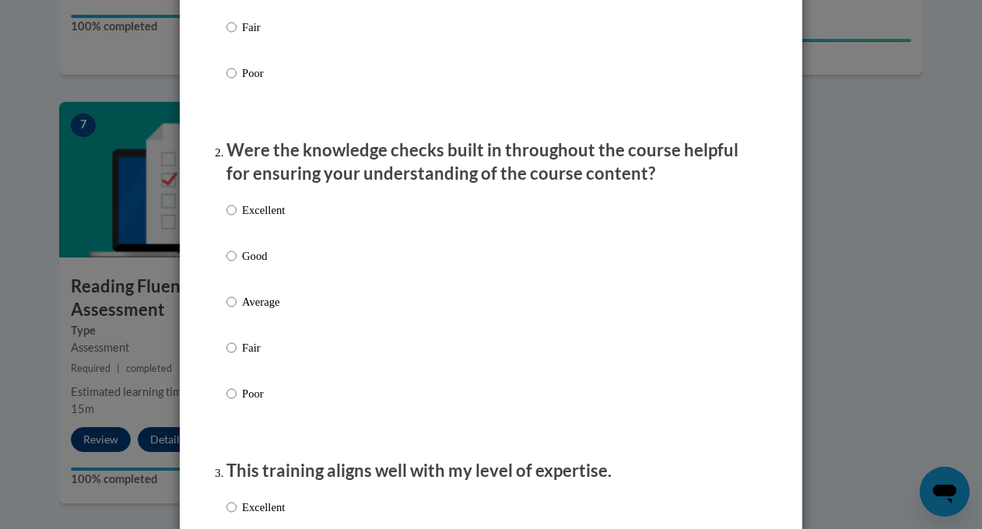
scroll to position [402, 0]
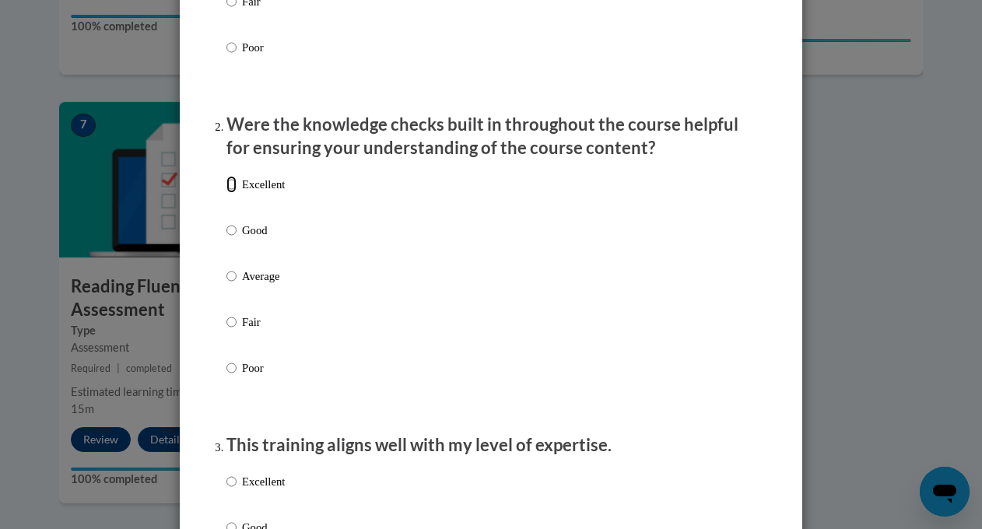
click at [229, 193] on input "Excellent" at bounding box center [231, 184] width 10 height 17
radio input "true"
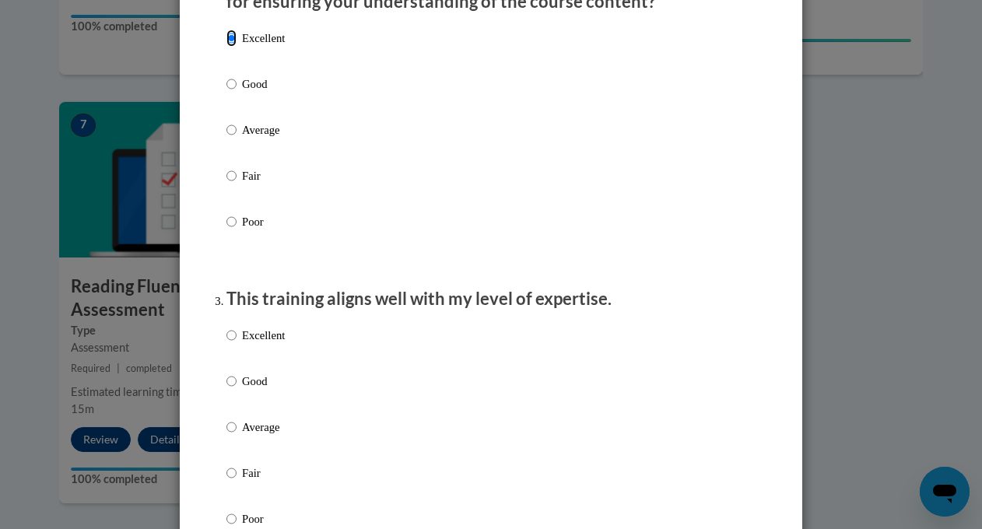
scroll to position [659, 0]
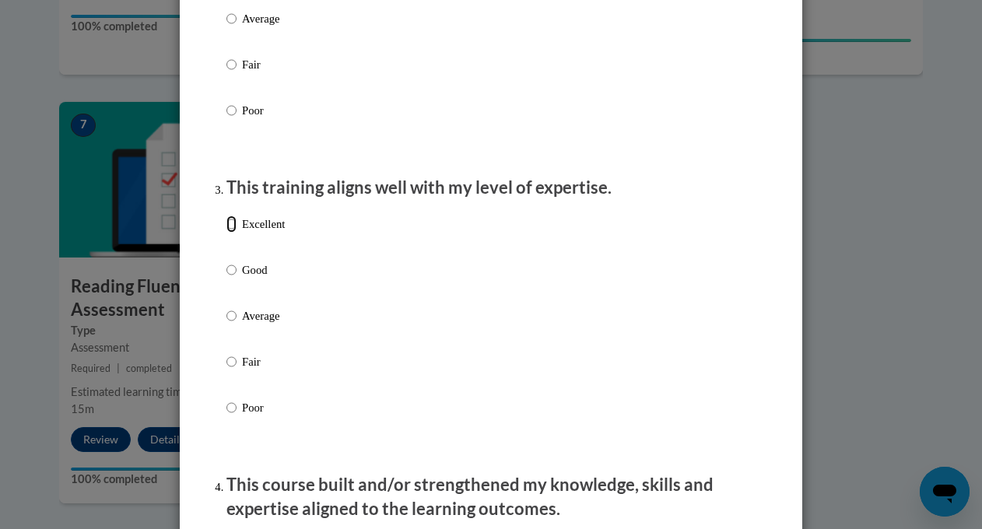
click at [233, 233] on input "Excellent" at bounding box center [231, 224] width 10 height 17
radio input "true"
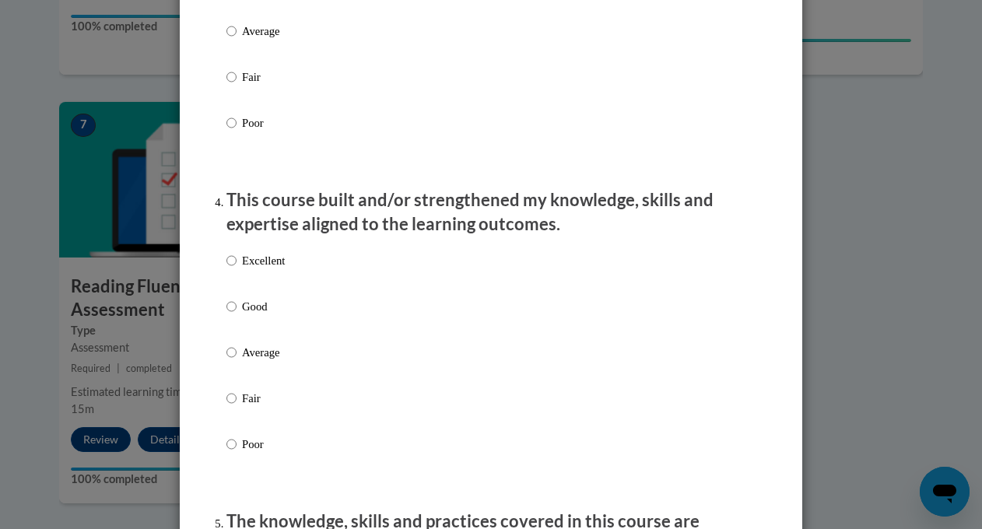
scroll to position [986, 0]
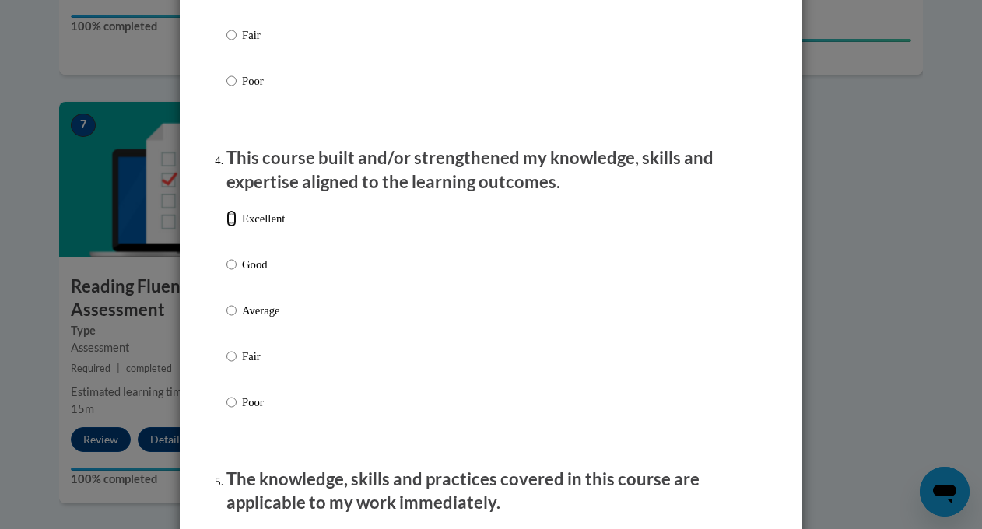
click at [232, 227] on input "Excellent" at bounding box center [231, 218] width 10 height 17
radio input "true"
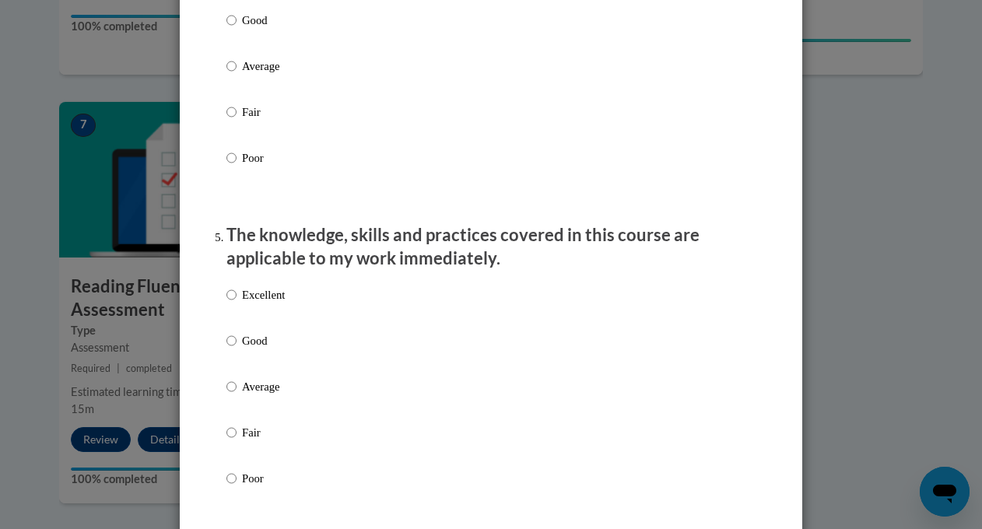
scroll to position [1231, 0]
click at [231, 303] on input "Excellent" at bounding box center [231, 294] width 10 height 17
radio input "true"
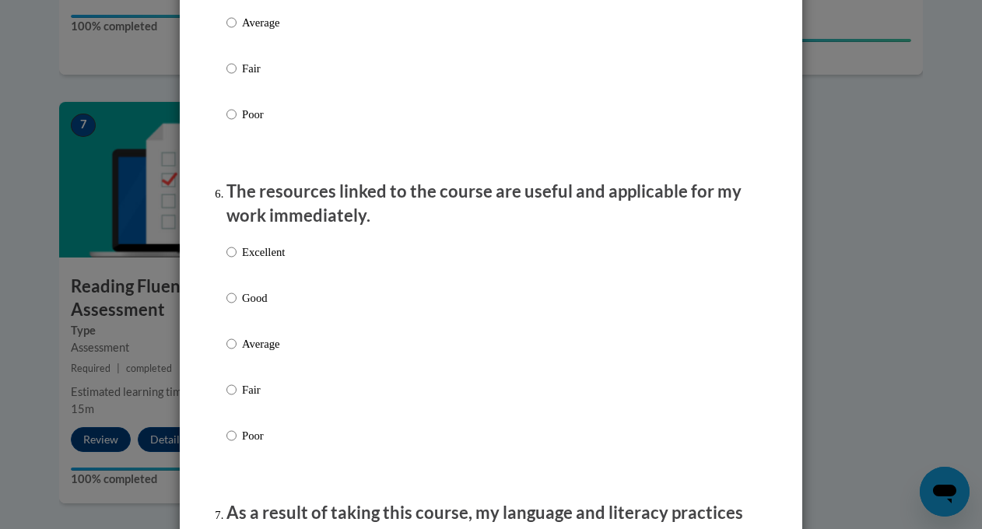
scroll to position [1637, 0]
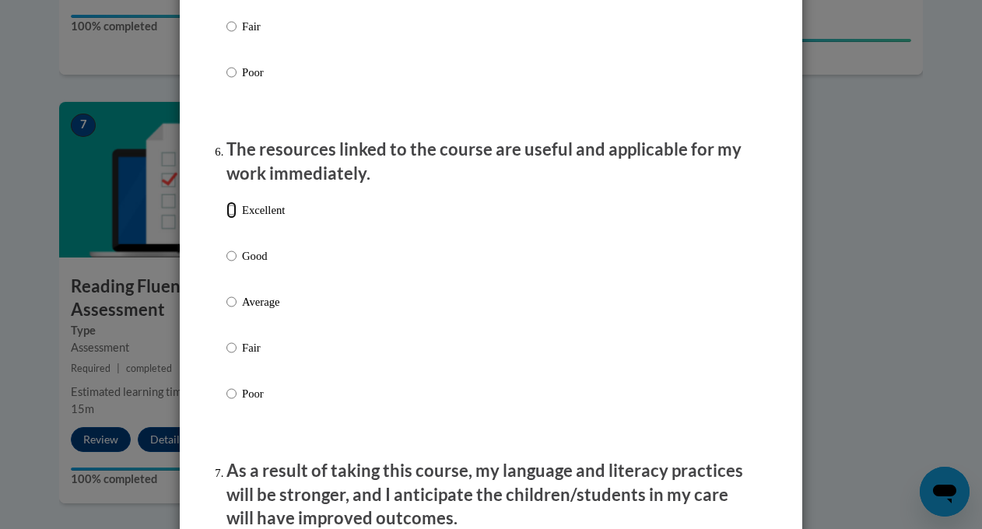
click at [231, 219] on input "Excellent" at bounding box center [231, 210] width 10 height 17
radio input "true"
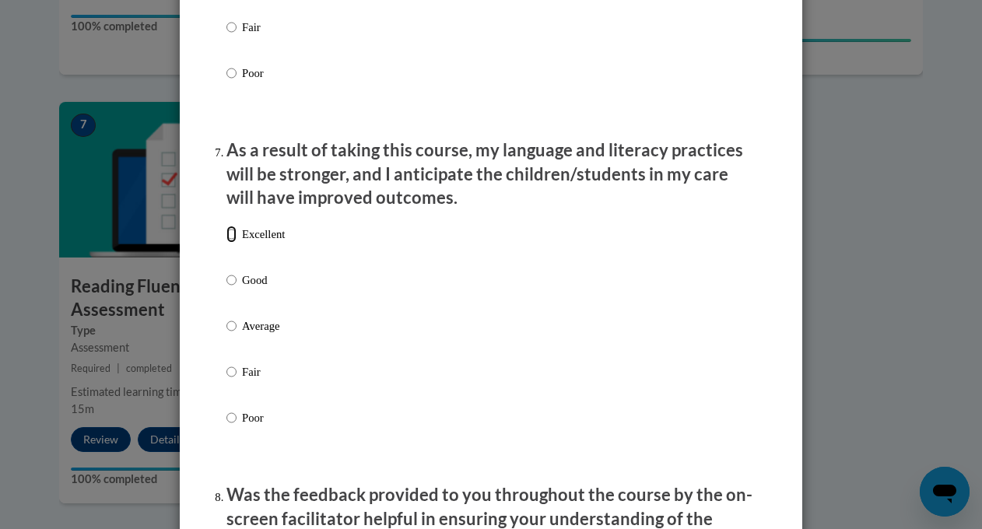
click at [227, 243] on input "Excellent" at bounding box center [231, 234] width 10 height 17
radio input "true"
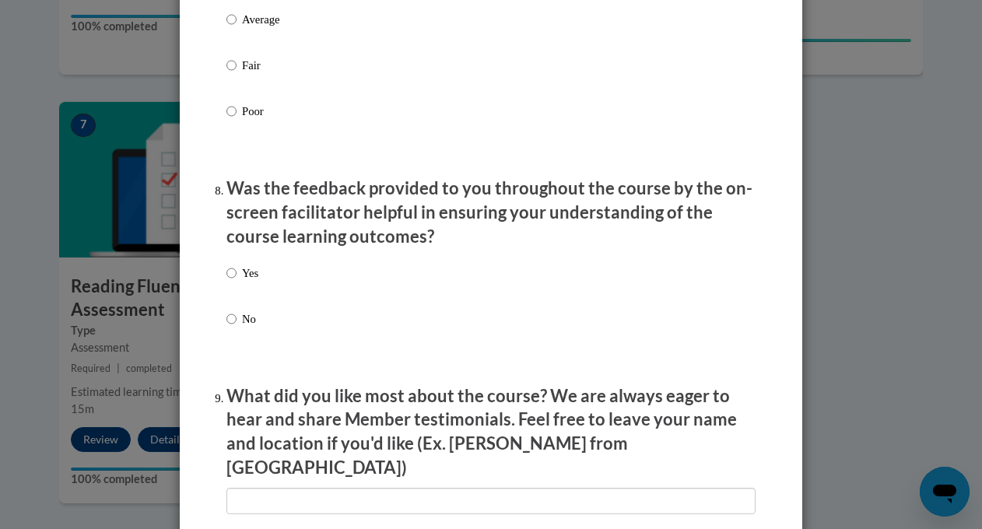
scroll to position [2290, 0]
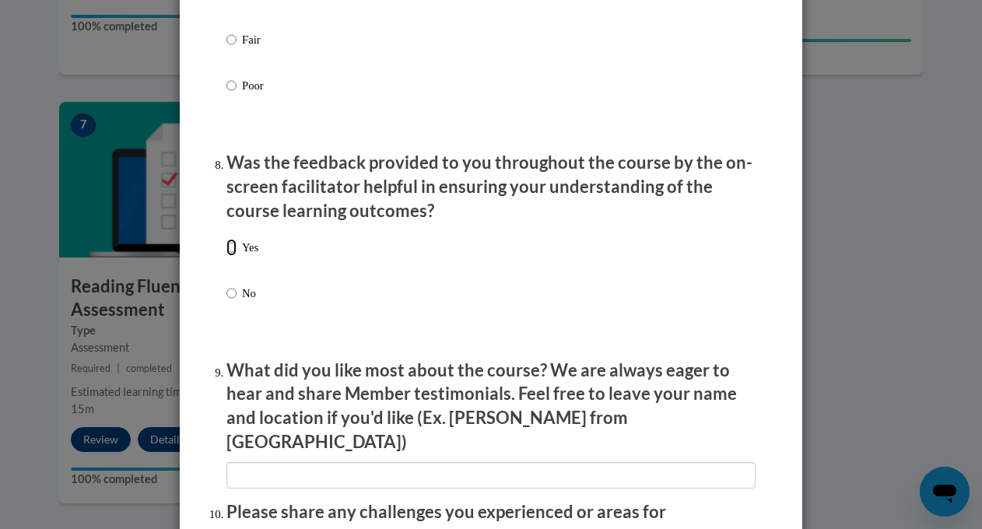
click at [230, 256] on input "Yes" at bounding box center [231, 247] width 10 height 17
radio input "true"
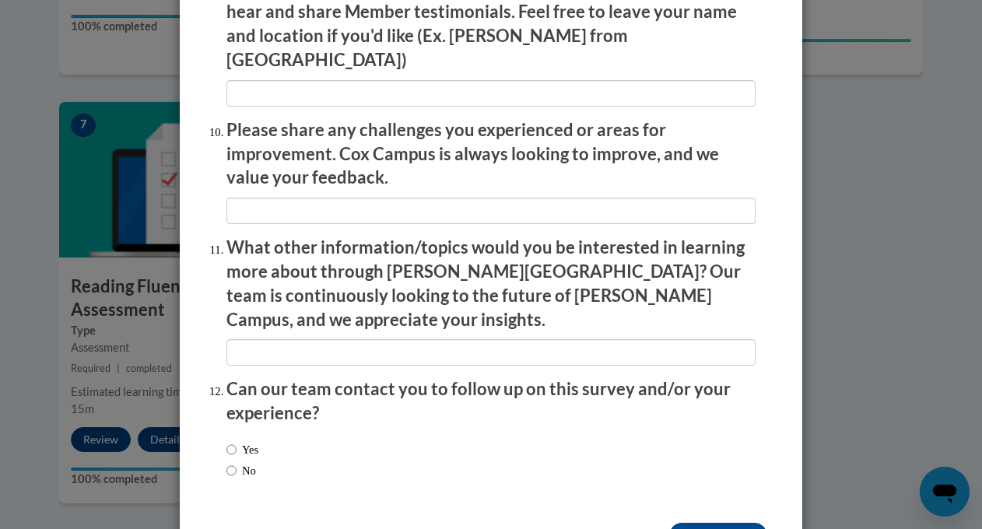
scroll to position [2709, 0]
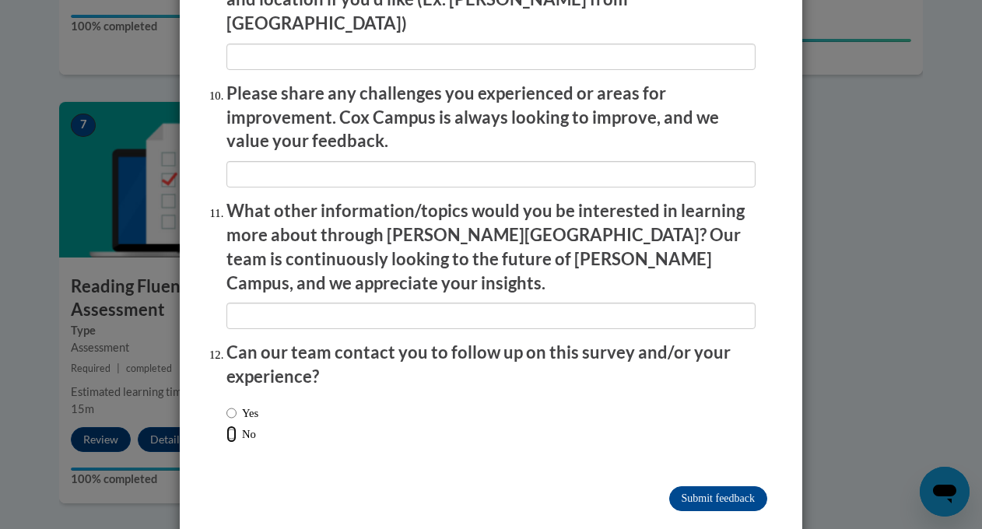
click at [234, 426] on input "No" at bounding box center [231, 434] width 10 height 17
radio input "true"
click at [713, 486] on input "Submit feedback" at bounding box center [718, 498] width 98 height 25
